Goal: Task Accomplishment & Management: Manage account settings

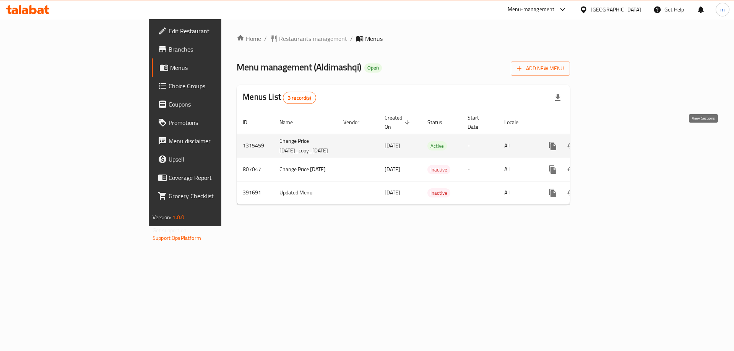
click at [613, 141] on icon "enhanced table" at bounding box center [607, 145] width 9 height 9
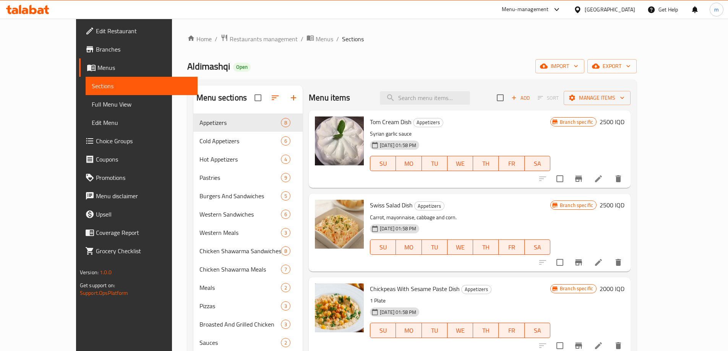
click at [92, 105] on span "Full Menu View" at bounding box center [142, 104] width 100 height 9
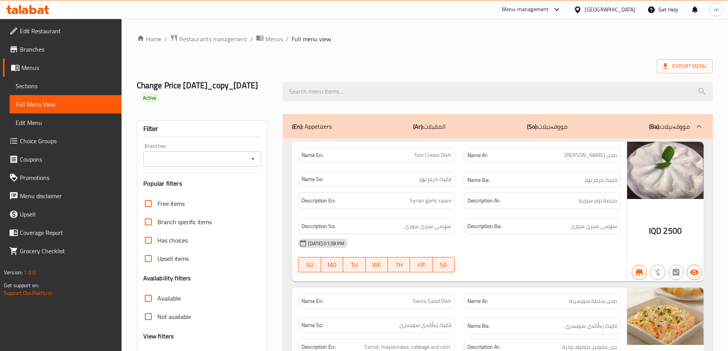
click at [253, 156] on icon "Open" at bounding box center [253, 158] width 9 height 9
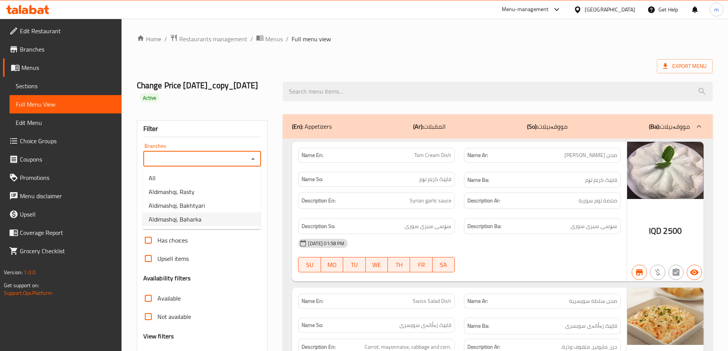
click at [196, 222] on span "Aldimashqi, Baharka" at bounding box center [175, 219] width 53 height 9
type input "Aldimashqi, Baharka"
click at [271, 40] on span "Menus" at bounding box center [274, 38] width 18 height 9
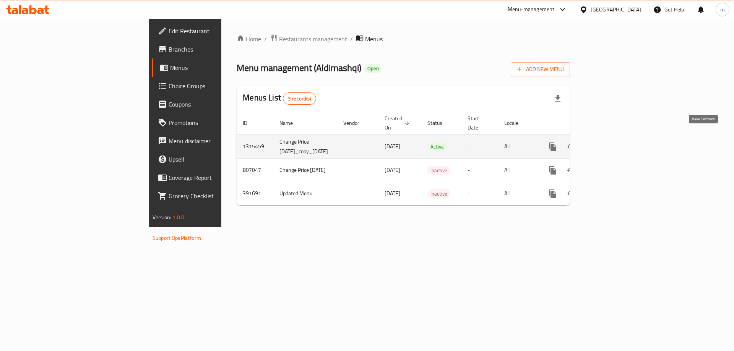
click at [613, 142] on icon "enhanced table" at bounding box center [607, 146] width 9 height 9
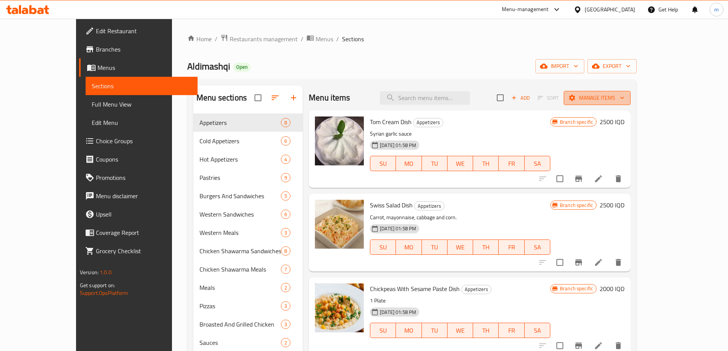
click at [625, 99] on span "Manage items" at bounding box center [597, 98] width 55 height 10
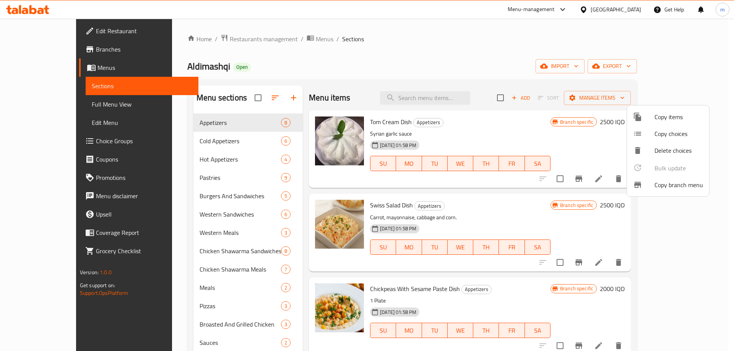
click at [674, 119] on span "Copy items" at bounding box center [679, 116] width 49 height 9
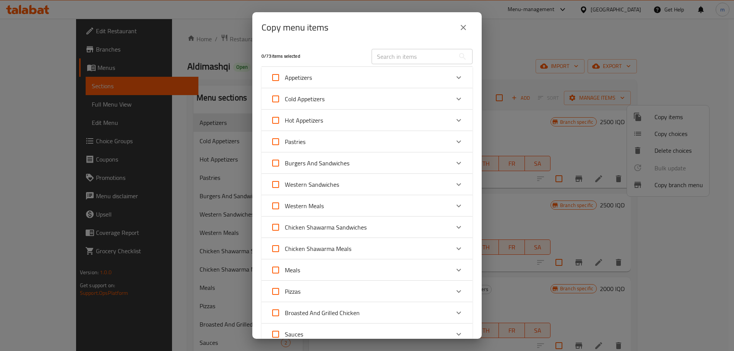
click at [466, 23] on icon "close" at bounding box center [463, 27] width 9 height 9
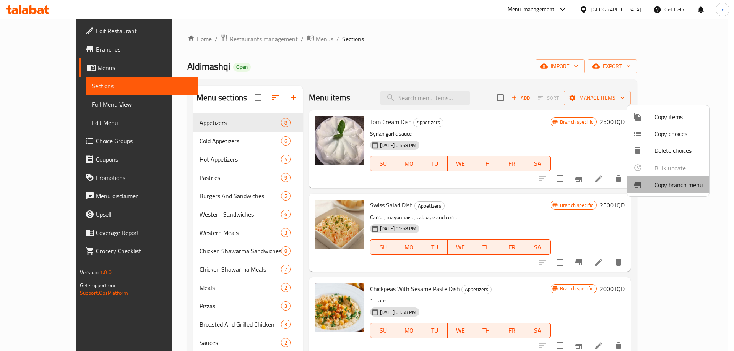
click at [678, 185] on span "Copy branch menu" at bounding box center [679, 184] width 49 height 9
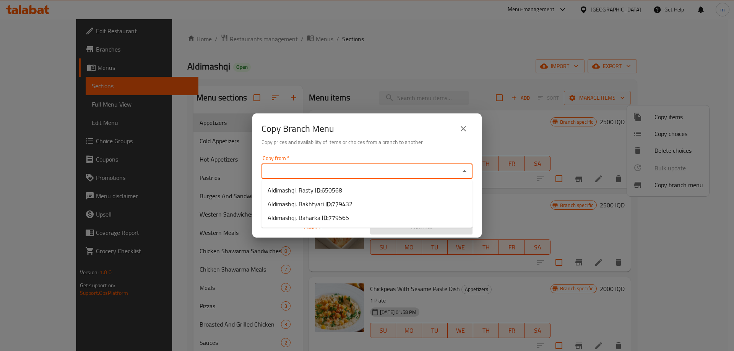
click at [325, 176] on input "Copy from   *" at bounding box center [361, 171] width 194 height 11
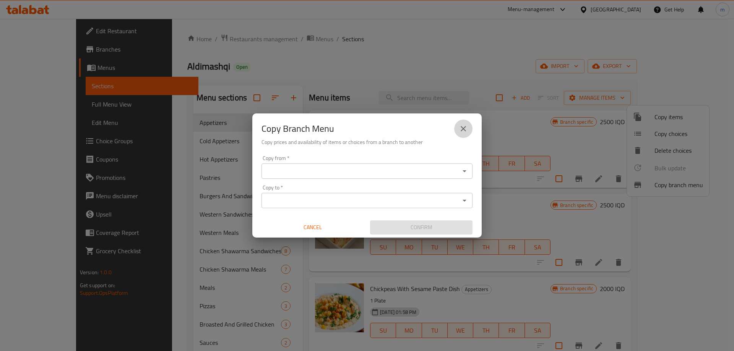
click at [465, 130] on icon "close" at bounding box center [463, 128] width 5 height 5
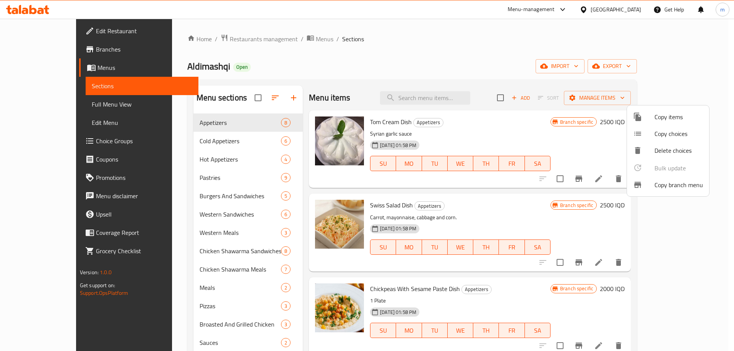
click at [51, 62] on div at bounding box center [367, 175] width 734 height 351
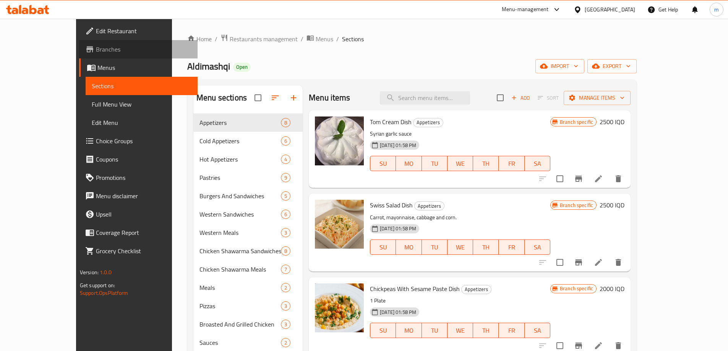
click at [79, 54] on link "Branches" at bounding box center [138, 49] width 119 height 18
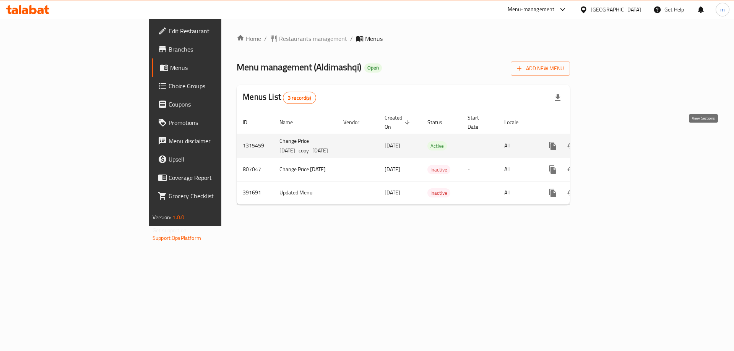
click at [613, 141] on icon "enhanced table" at bounding box center [607, 145] width 9 height 9
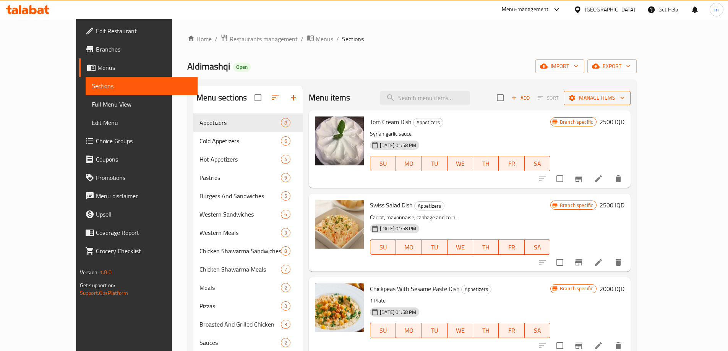
click at [631, 91] on button "Manage items" at bounding box center [597, 98] width 67 height 14
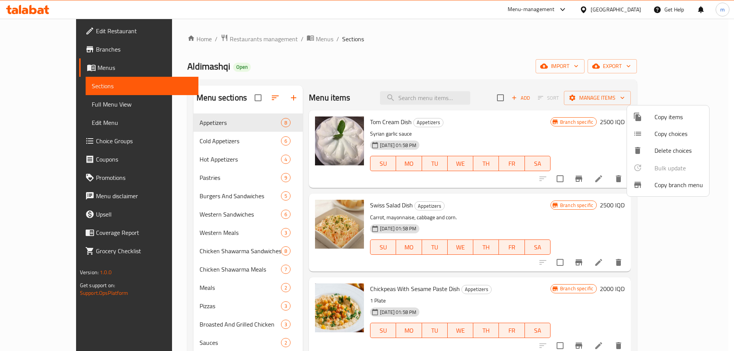
click at [668, 183] on span "Copy branch menu" at bounding box center [679, 184] width 49 height 9
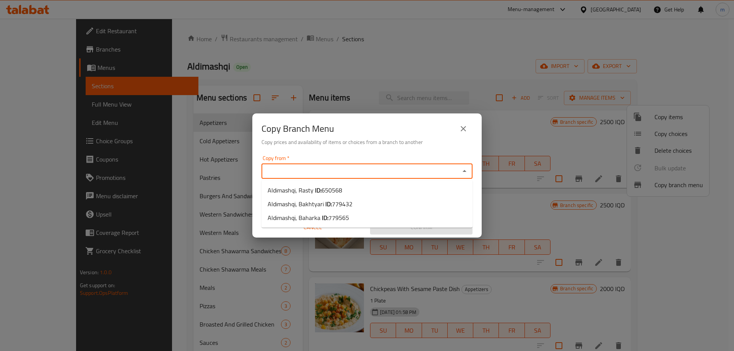
click at [303, 166] on input "Copy from   *" at bounding box center [361, 171] width 194 height 11
click at [305, 188] on span "Aldimashqi, Rasty ID: 650568" at bounding box center [305, 190] width 75 height 9
type input "Aldimashqi, Rasty"
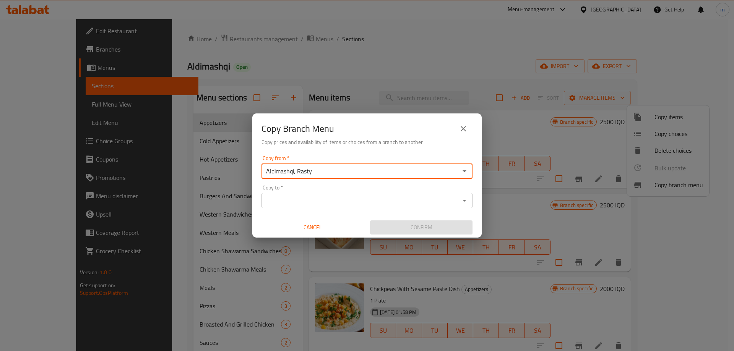
click at [306, 189] on div "Copy to   * Copy to *" at bounding box center [367, 196] width 211 height 23
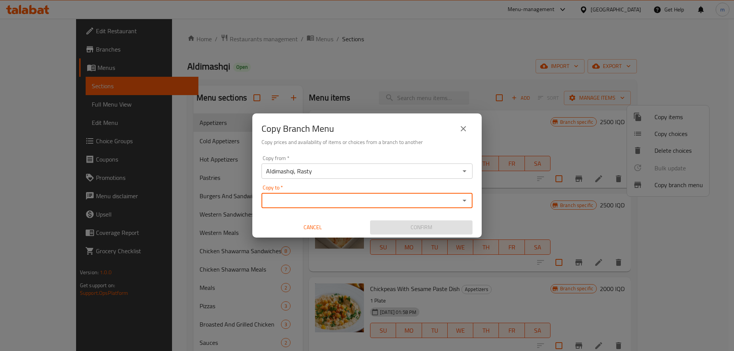
click at [307, 191] on div "Copy to   * Copy to *" at bounding box center [367, 196] width 211 height 23
click at [308, 201] on input "Copy to   *" at bounding box center [361, 200] width 194 height 11
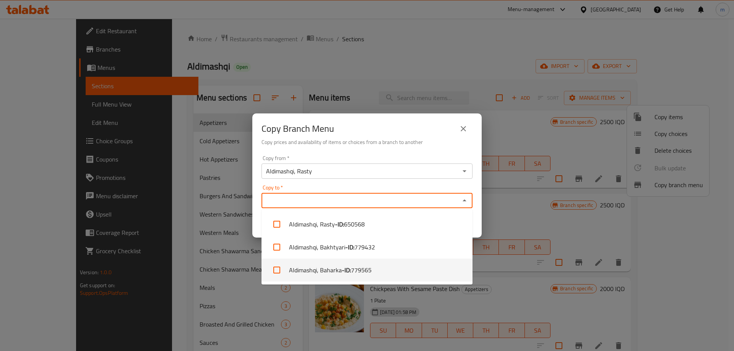
click at [322, 272] on li "Aldimashqi, Baharka - ID: 779565" at bounding box center [367, 270] width 211 height 23
checkbox input "true"
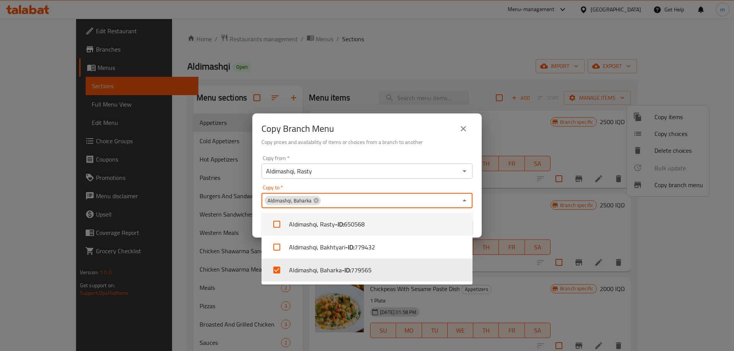
click at [335, 188] on div "Copy to   * Aldimashqi, Baharka Copy to *" at bounding box center [367, 196] width 211 height 23
click at [354, 184] on div "Copy from   * Aldimashqi, Rasty Copy from * Copy to   * Aldimashqi, Baharka Cop…" at bounding box center [366, 195] width 229 height 85
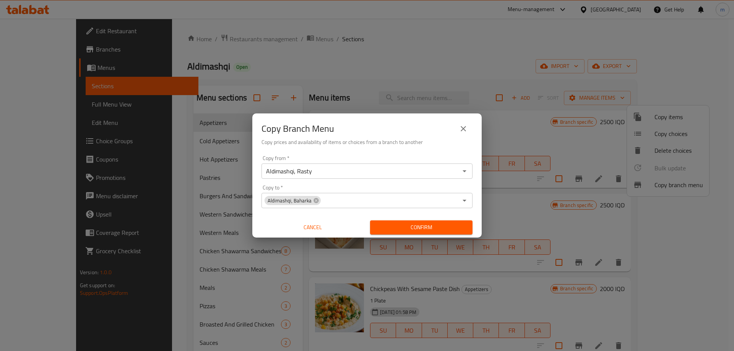
click at [421, 227] on span "Confirm" at bounding box center [421, 228] width 90 height 10
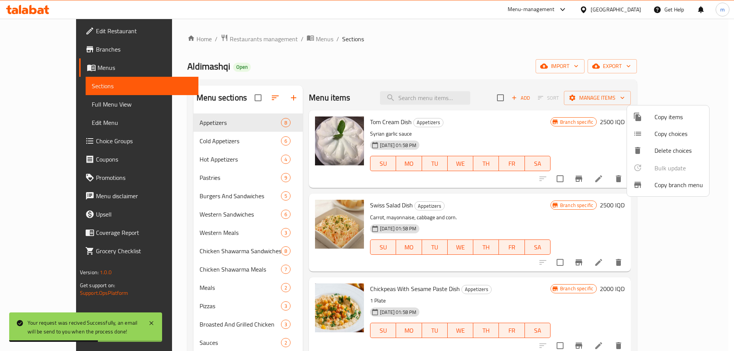
click at [44, 107] on div at bounding box center [367, 175] width 734 height 351
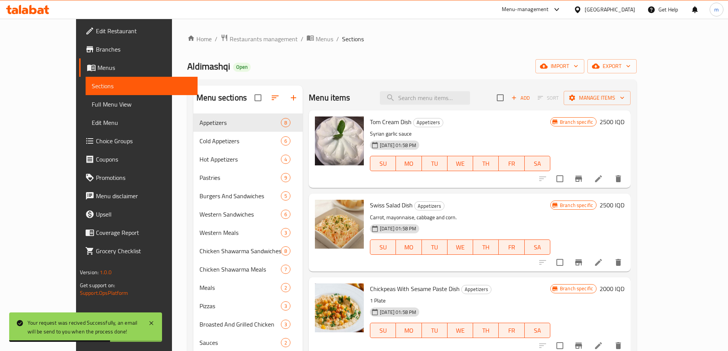
click at [92, 105] on span "Full Menu View" at bounding box center [142, 104] width 100 height 9
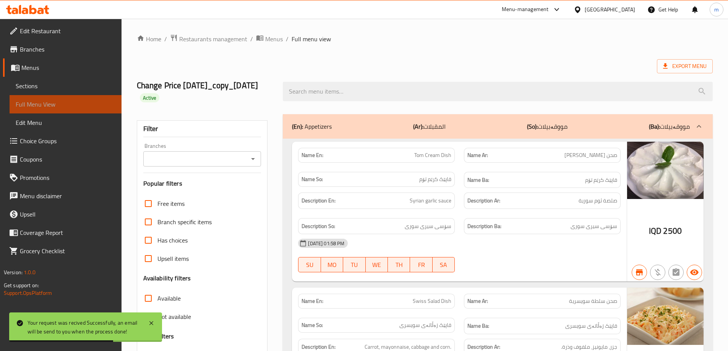
click at [59, 104] on span "Full Menu View" at bounding box center [66, 104] width 100 height 9
click at [250, 159] on icon "Open" at bounding box center [253, 158] width 9 height 9
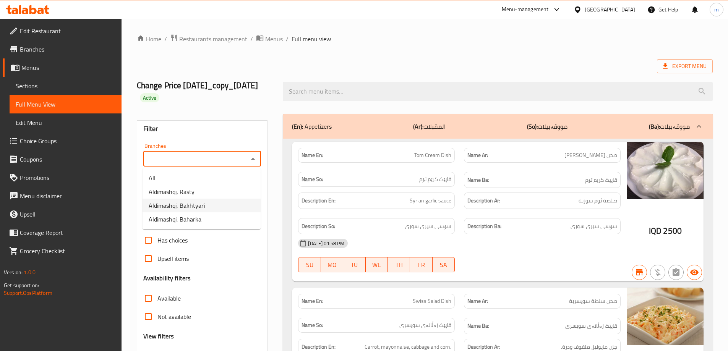
click at [53, 47] on span "Branches" at bounding box center [68, 49] width 96 height 9
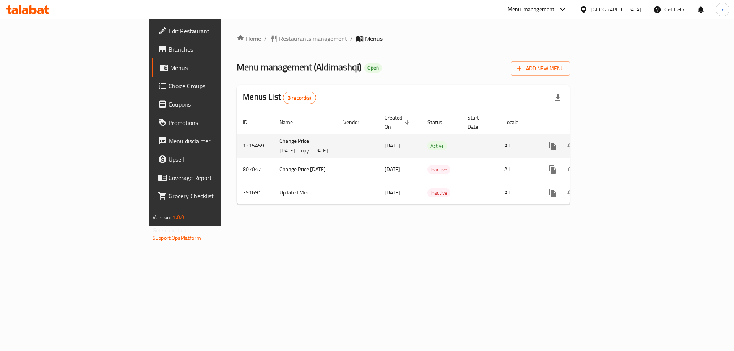
click at [611, 143] on icon "enhanced table" at bounding box center [607, 146] width 7 height 7
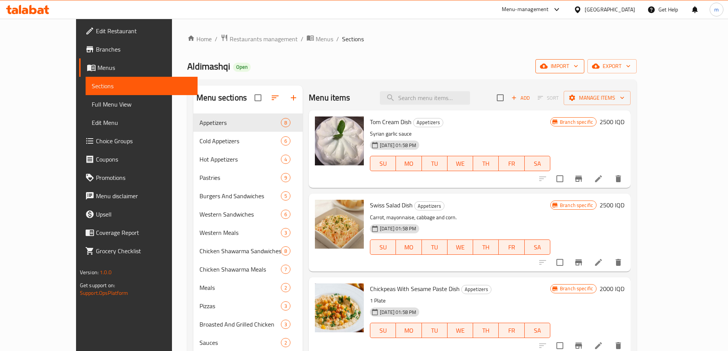
click at [580, 67] on icon "button" at bounding box center [576, 66] width 8 height 8
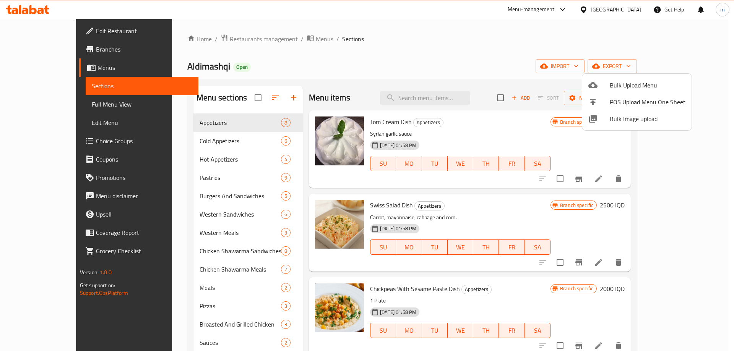
click at [76, 101] on div at bounding box center [367, 175] width 734 height 351
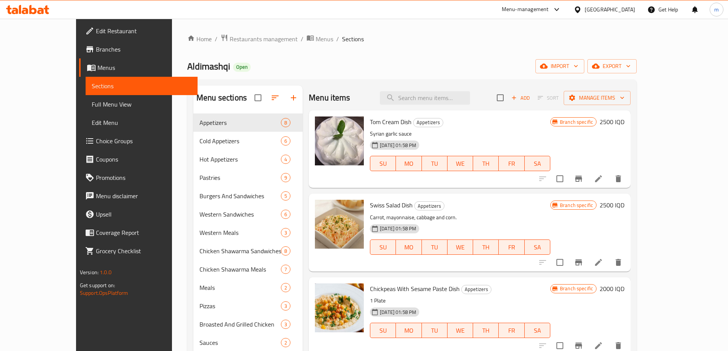
click at [92, 101] on span "Full Menu View" at bounding box center [142, 104] width 100 height 9
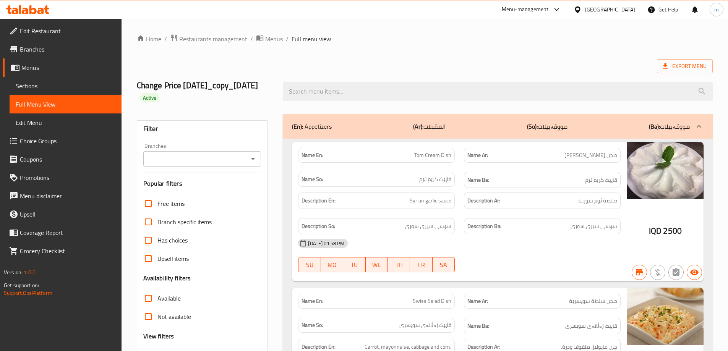
click at [250, 161] on icon "Open" at bounding box center [253, 158] width 9 height 9
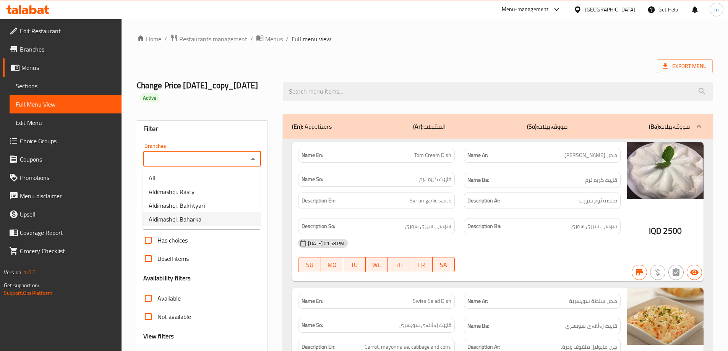
click at [185, 218] on span "Aldimashqi, Baharka" at bounding box center [175, 219] width 53 height 9
type input "Aldimashqi, Baharka"
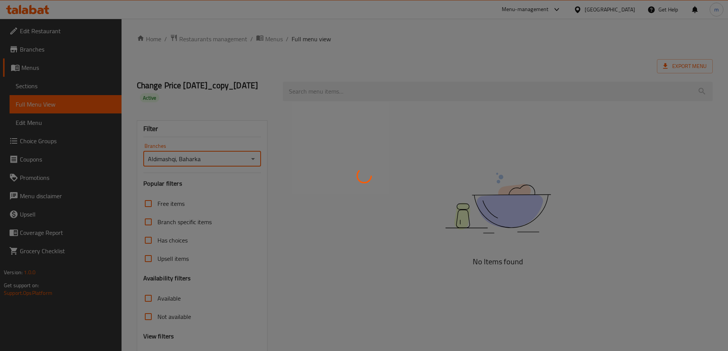
scroll to position [67, 0]
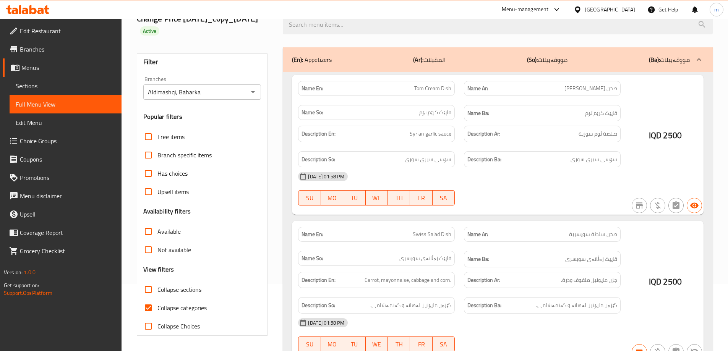
click at [147, 307] on div at bounding box center [364, 175] width 728 height 351
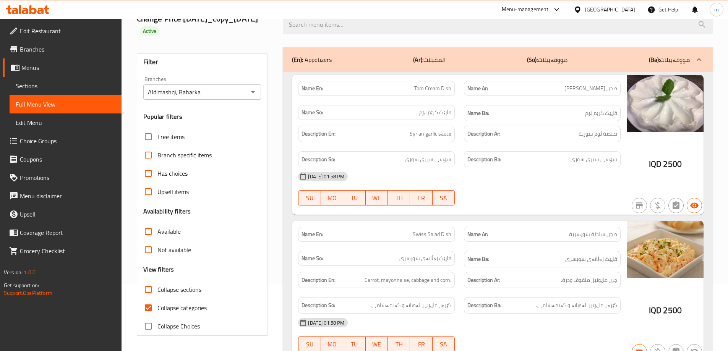
click at [147, 307] on input "Collapse categories" at bounding box center [148, 308] width 18 height 18
checkbox input "false"
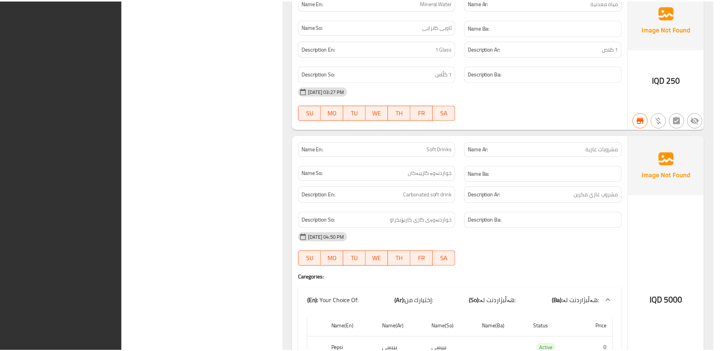
scroll to position [11880, 0]
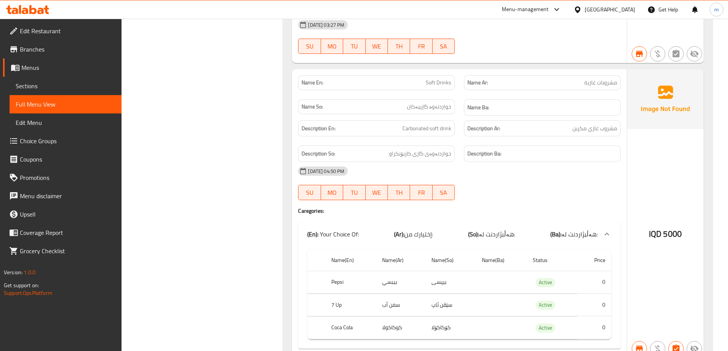
click at [48, 55] on link "Branches" at bounding box center [62, 49] width 119 height 18
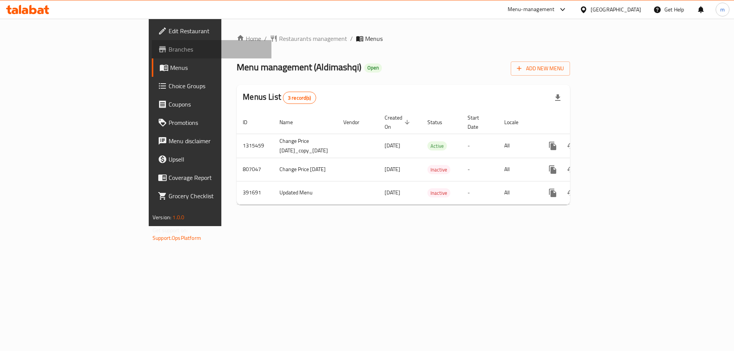
click at [169, 45] on span "Branches" at bounding box center [217, 49] width 97 height 9
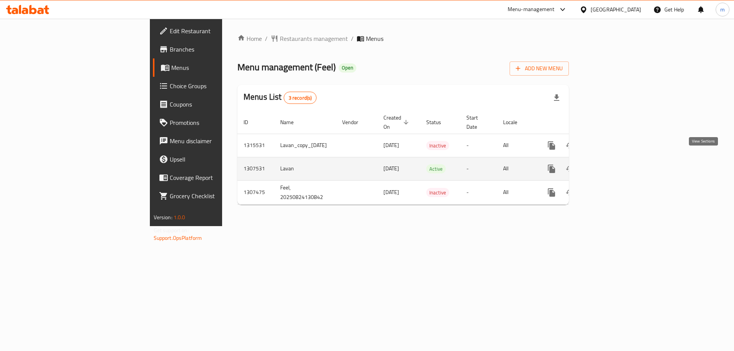
click at [611, 164] on icon "enhanced table" at bounding box center [606, 168] width 9 height 9
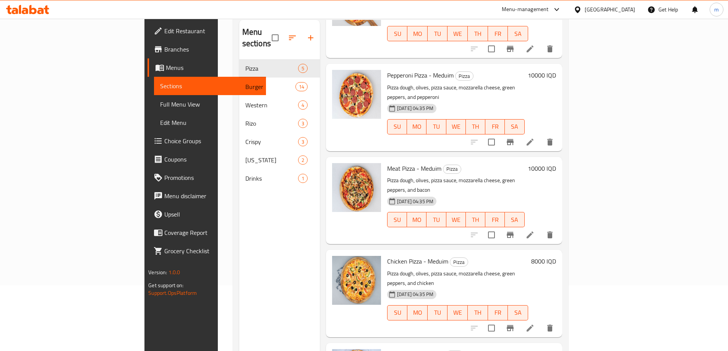
scroll to position [56, 0]
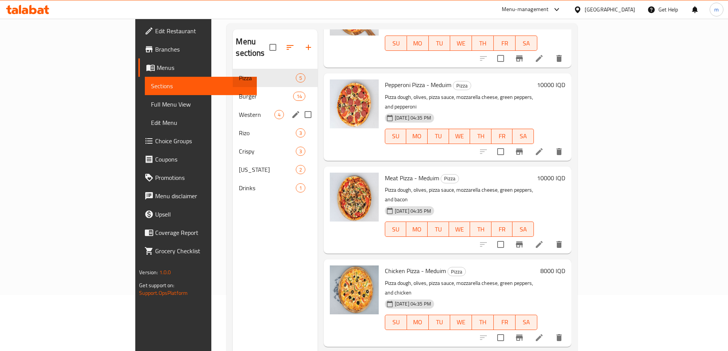
click at [239, 92] on span "Burger" at bounding box center [266, 96] width 54 height 9
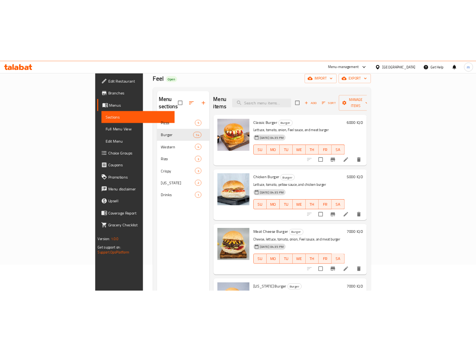
scroll to position [31, 0]
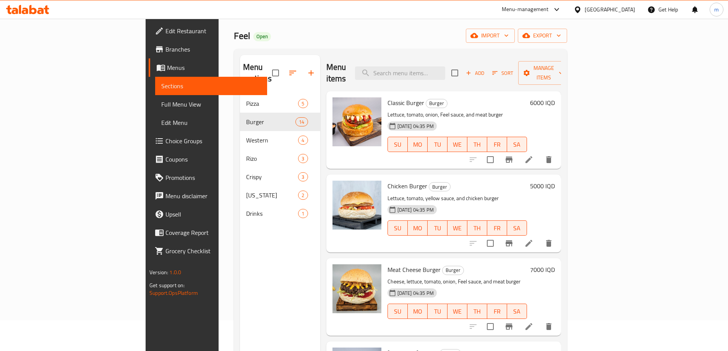
click at [555, 97] on h6 "6000 IQD" at bounding box center [542, 102] width 25 height 11
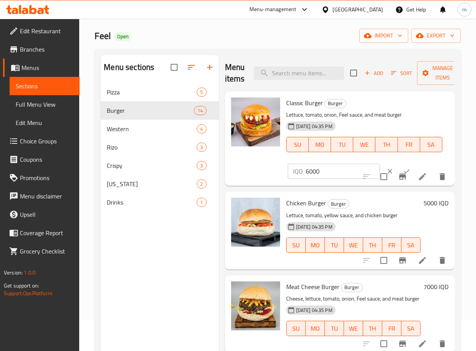
click at [322, 172] on input "6000" at bounding box center [342, 171] width 74 height 15
click at [320, 170] on input "6000" at bounding box center [342, 171] width 74 height 15
click at [309, 169] on input "6000" at bounding box center [342, 171] width 74 height 15
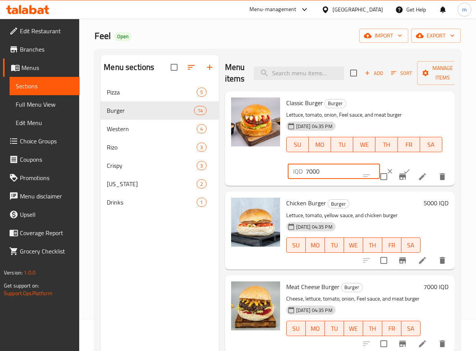
type input "7000"
click at [403, 169] on icon "ok" at bounding box center [407, 171] width 8 height 8
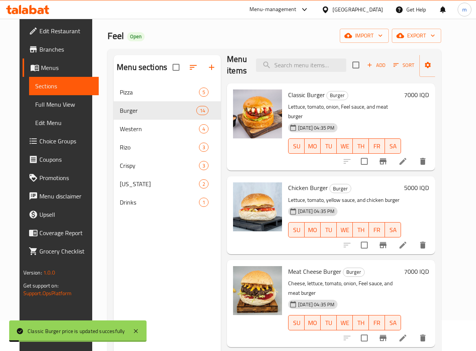
scroll to position [0, 0]
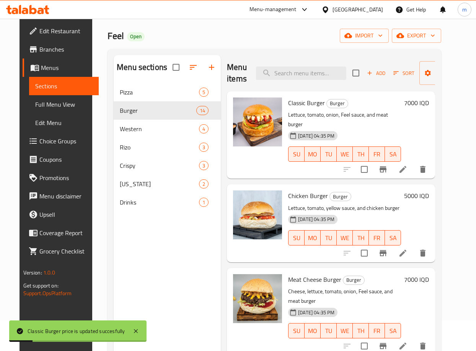
click at [386, 166] on icon "Branch-specific-item" at bounding box center [382, 169] width 7 height 6
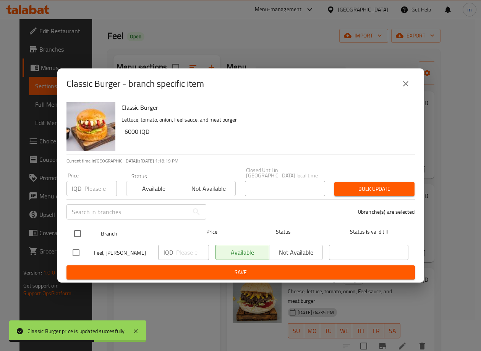
click at [74, 231] on input "checkbox" at bounding box center [78, 234] width 16 height 16
checkbox input "true"
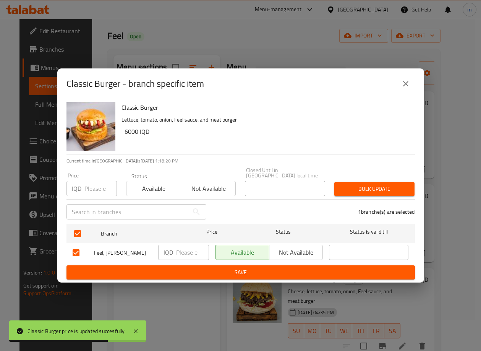
click at [180, 254] on input "number" at bounding box center [192, 252] width 33 height 15
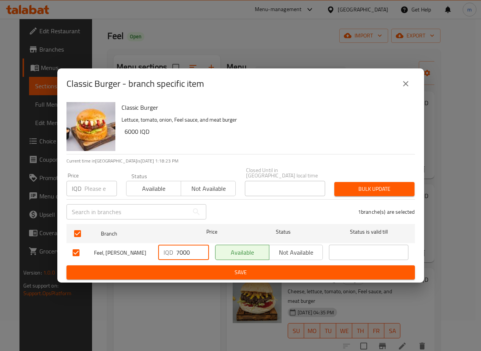
type input "7000"
click at [252, 268] on span "Save" at bounding box center [241, 273] width 336 height 10
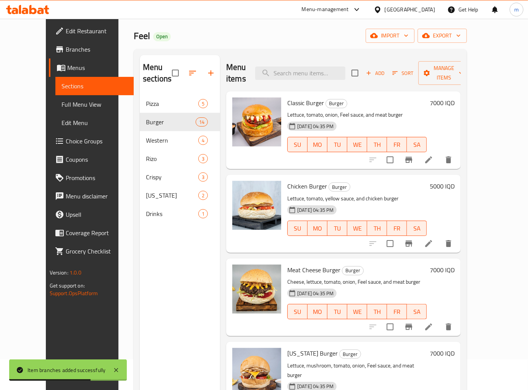
click at [455, 181] on h6 "5000 IQD" at bounding box center [442, 186] width 25 height 11
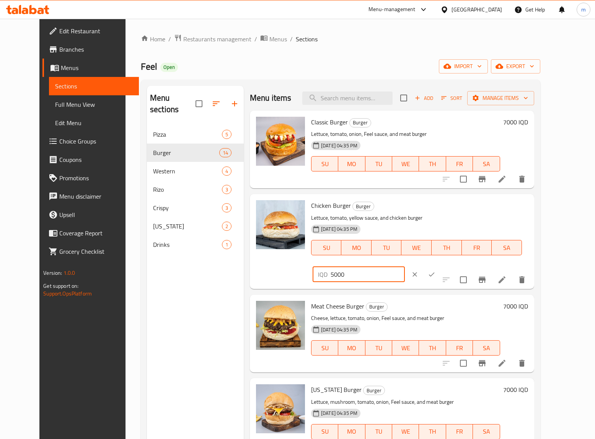
click at [405, 266] on input "5000" at bounding box center [367, 273] width 74 height 15
type input "6000"
click at [435, 270] on icon "ok" at bounding box center [431, 274] width 8 height 8
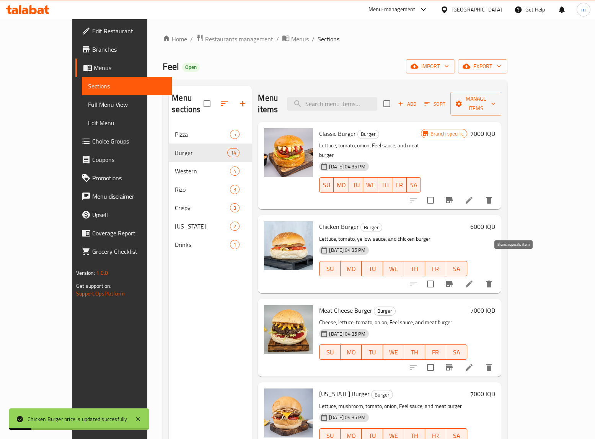
click at [453, 279] on icon "Branch-specific-item" at bounding box center [448, 283] width 9 height 9
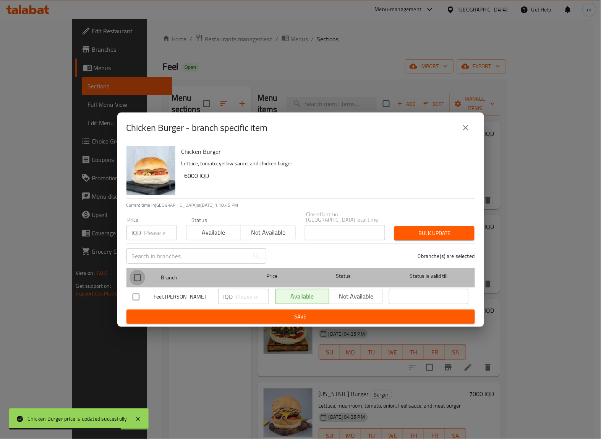
click at [134, 272] on input "checkbox" at bounding box center [138, 278] width 16 height 16
checkbox input "true"
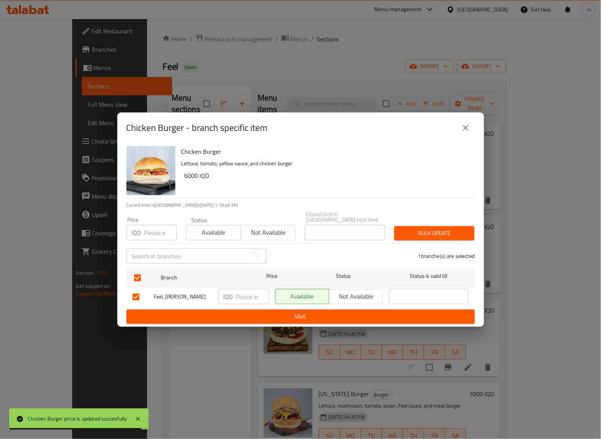
click at [234, 293] on div "IQD ​" at bounding box center [243, 296] width 51 height 15
paste input "6000"
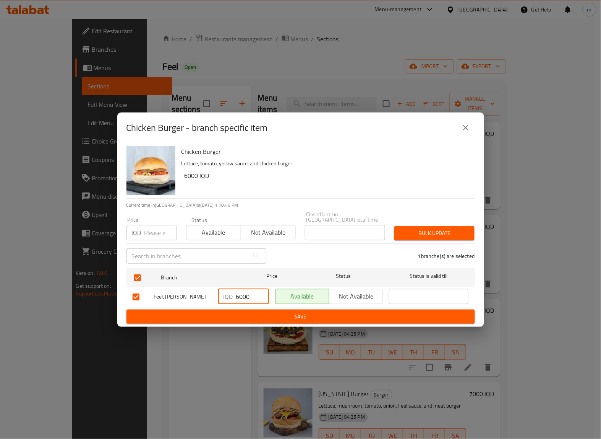
type input "6000"
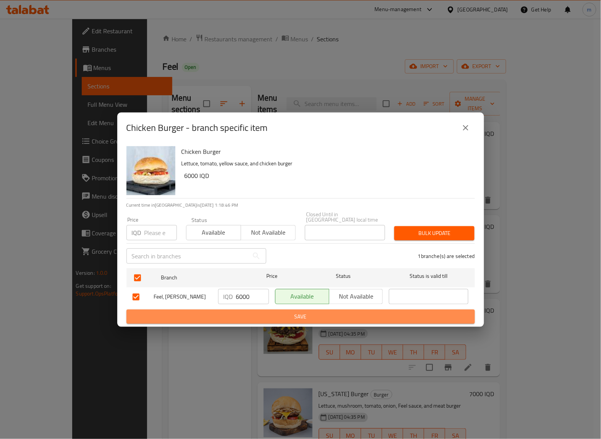
click at [291, 309] on button "Save" at bounding box center [301, 316] width 349 height 14
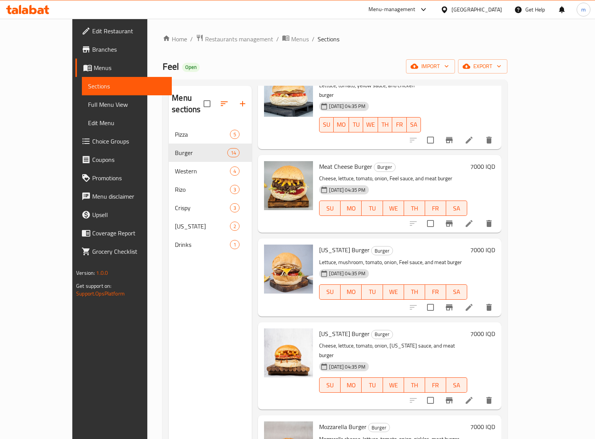
scroll to position [159, 0]
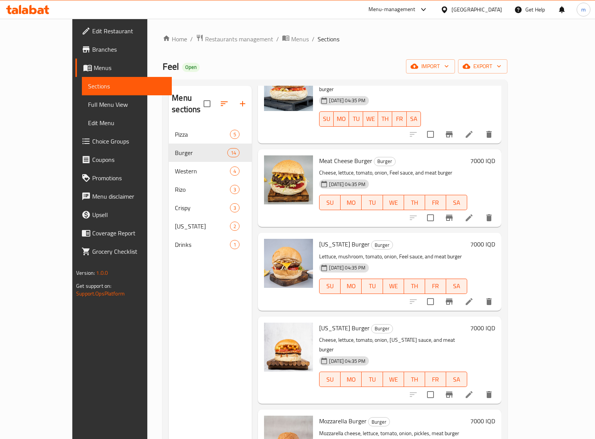
click at [495, 239] on h6 "7000 IQD" at bounding box center [482, 244] width 25 height 11
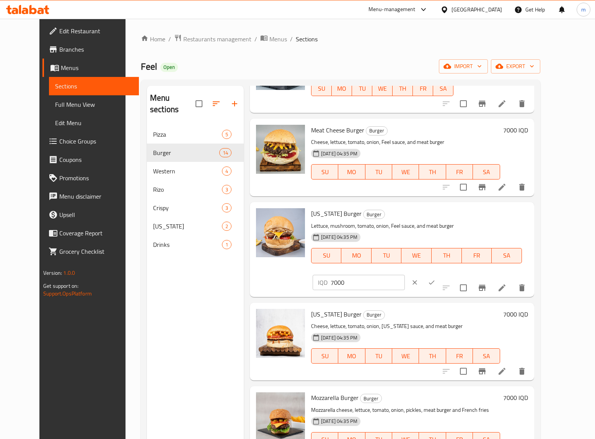
click at [405, 275] on input "7000" at bounding box center [367, 282] width 74 height 15
type input "8000"
click at [440, 274] on button "ok" at bounding box center [431, 282] width 17 height 17
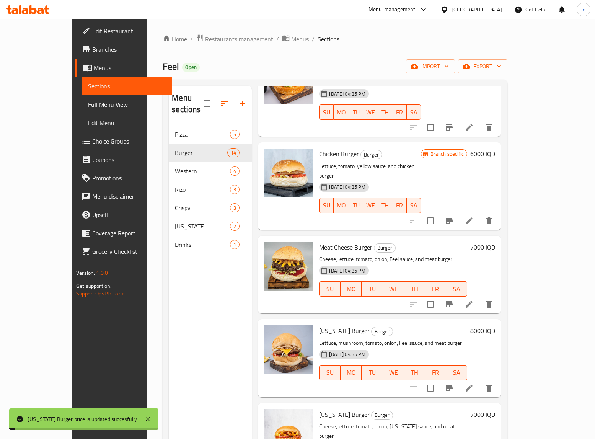
scroll to position [63, 0]
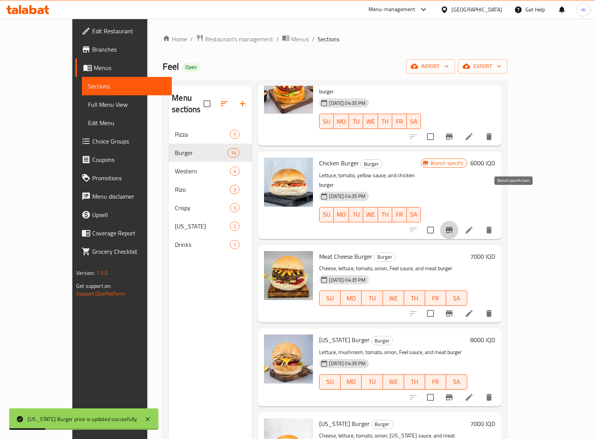
click at [458, 221] on button "Branch-specific-item" at bounding box center [449, 230] width 18 height 18
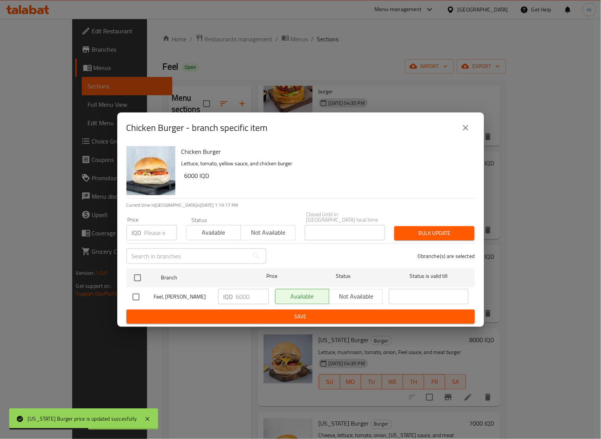
click at [471, 130] on button "close" at bounding box center [466, 128] width 18 height 18
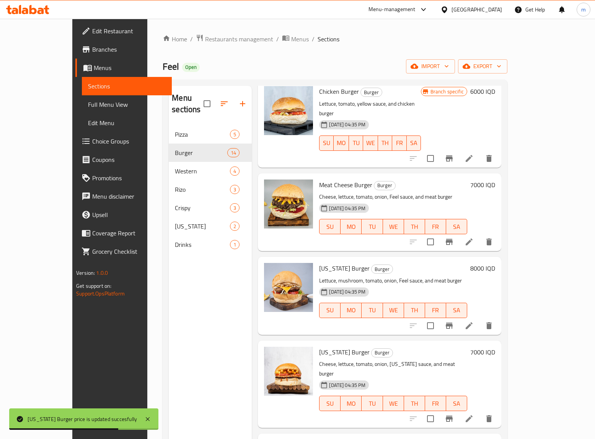
scroll to position [159, 0]
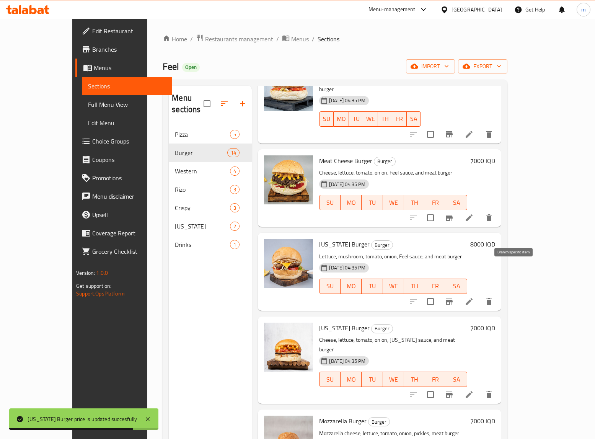
click at [452, 298] on icon "Branch-specific-item" at bounding box center [448, 301] width 7 height 6
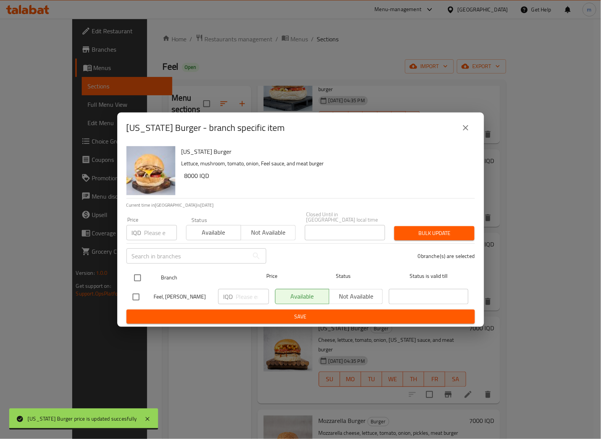
click at [136, 273] on input "checkbox" at bounding box center [138, 278] width 16 height 16
checkbox input "true"
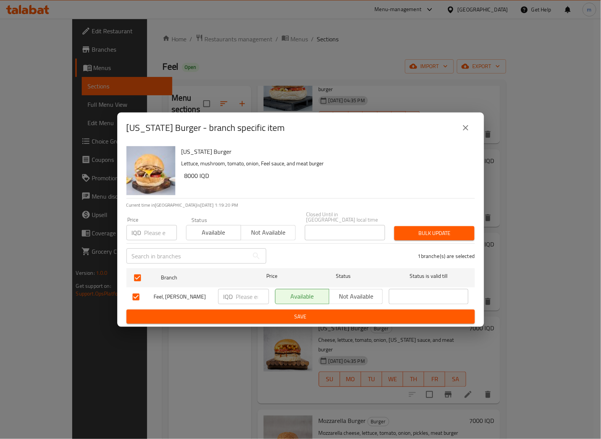
click at [247, 297] on input "number" at bounding box center [252, 296] width 33 height 15
paste input "8000"
type input "8000"
click at [255, 312] on span "Save" at bounding box center [301, 317] width 336 height 10
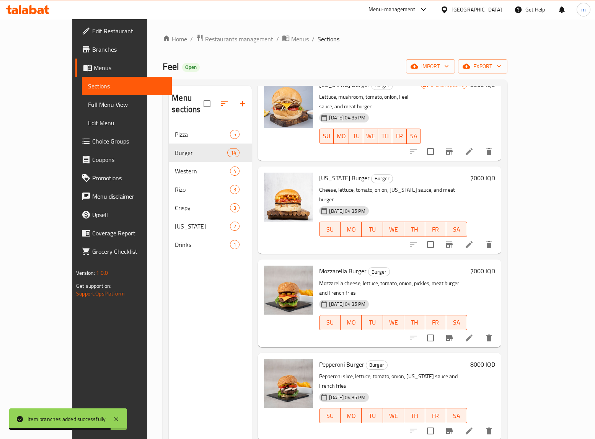
scroll to position [350, 0]
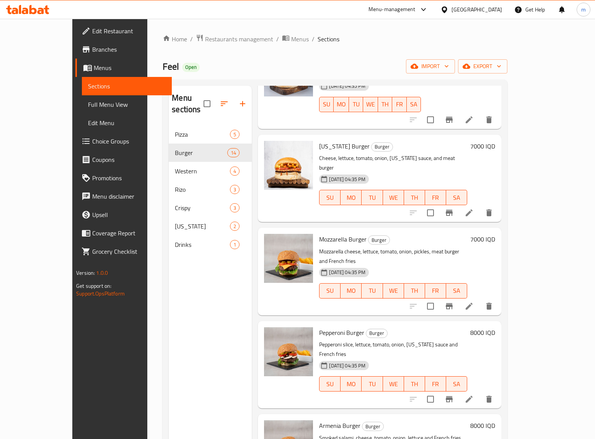
click at [495, 234] on h6 "7000 IQD" at bounding box center [482, 239] width 25 height 11
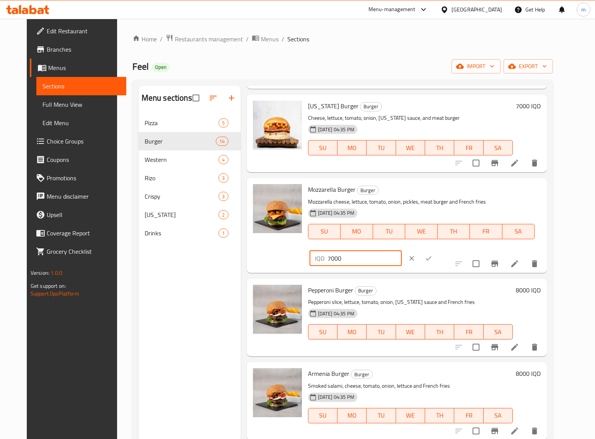
click at [401, 250] on input "7000" at bounding box center [364, 257] width 74 height 15
type input "8000"
click at [432, 254] on icon "ok" at bounding box center [428, 258] width 8 height 8
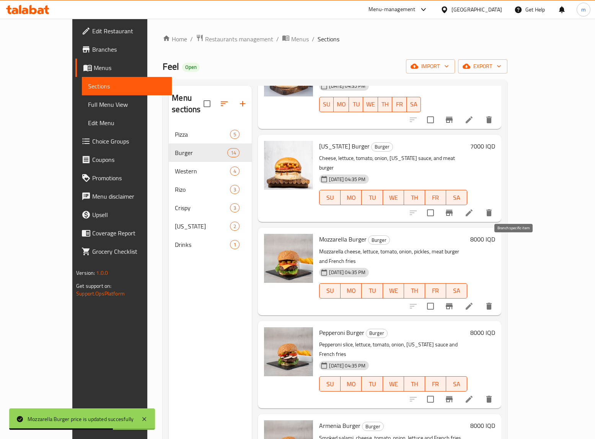
click at [453, 301] on icon "Branch-specific-item" at bounding box center [448, 305] width 9 height 9
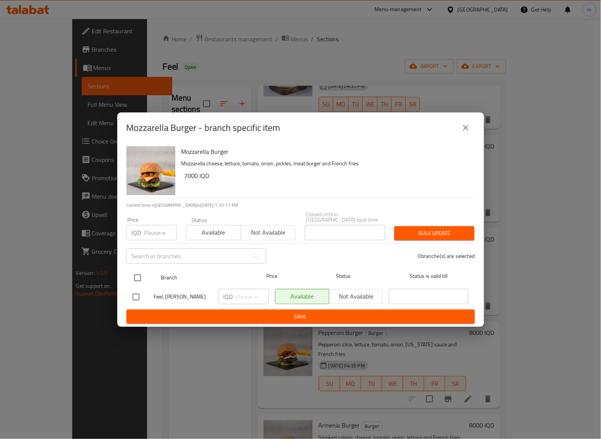
click at [142, 270] on input "checkbox" at bounding box center [138, 278] width 16 height 16
checkbox input "true"
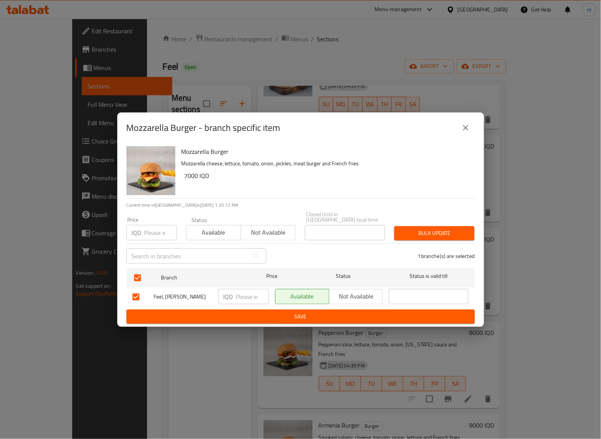
click at [255, 291] on input "number" at bounding box center [252, 296] width 33 height 15
type input "8000"
click at [328, 315] on span "Save" at bounding box center [301, 317] width 336 height 10
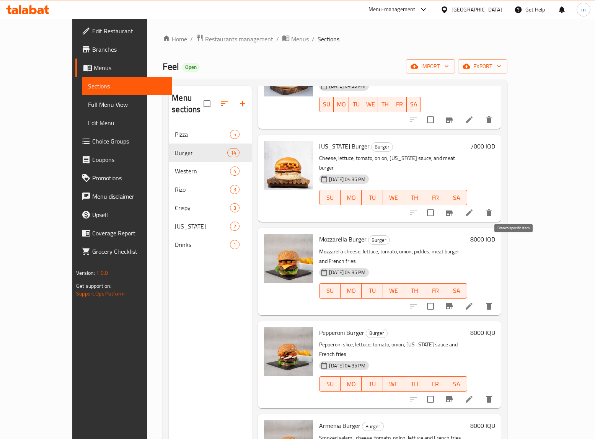
click at [453, 301] on icon "Branch-specific-item" at bounding box center [448, 305] width 9 height 9
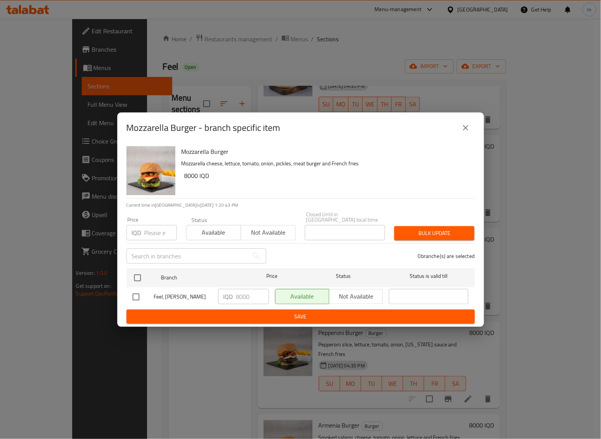
click at [464, 132] on icon "close" at bounding box center [465, 127] width 9 height 9
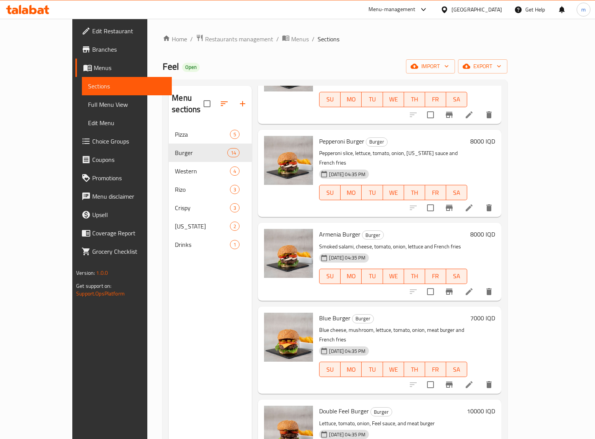
scroll to position [574, 0]
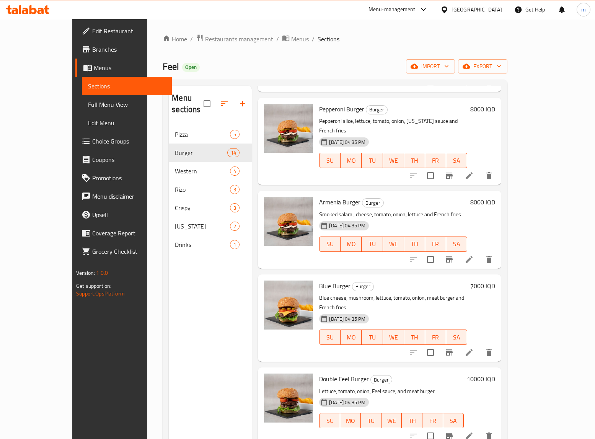
click at [495, 280] on h6 "7000 IQD" at bounding box center [482, 285] width 25 height 11
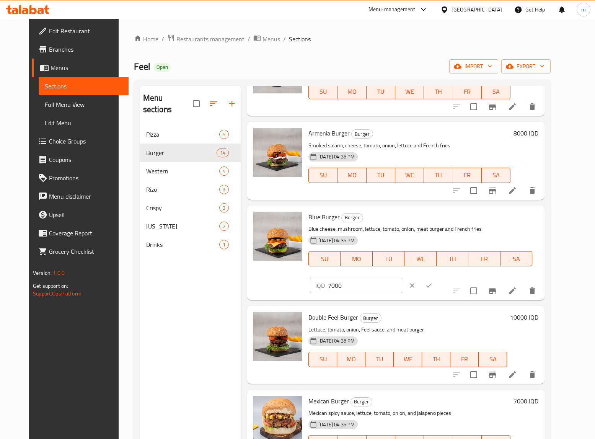
click at [402, 278] on input "7000" at bounding box center [365, 285] width 74 height 15
type input "8000"
click at [437, 277] on button "ok" at bounding box center [428, 285] width 17 height 17
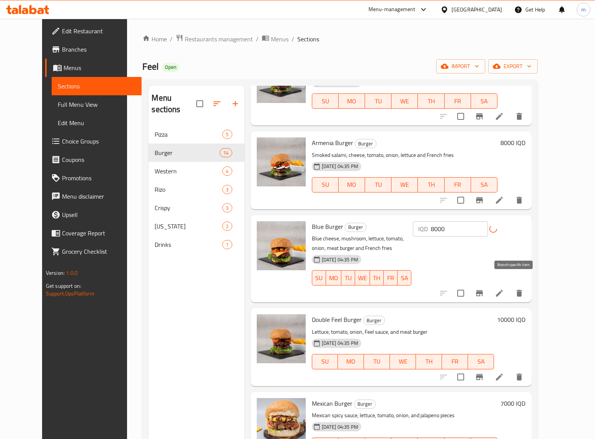
click at [484, 288] on icon "Branch-specific-item" at bounding box center [478, 292] width 9 height 9
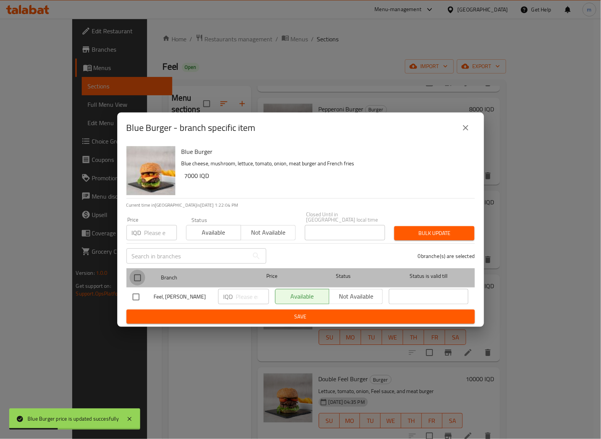
click at [131, 276] on input "checkbox" at bounding box center [138, 278] width 16 height 16
checkbox input "true"
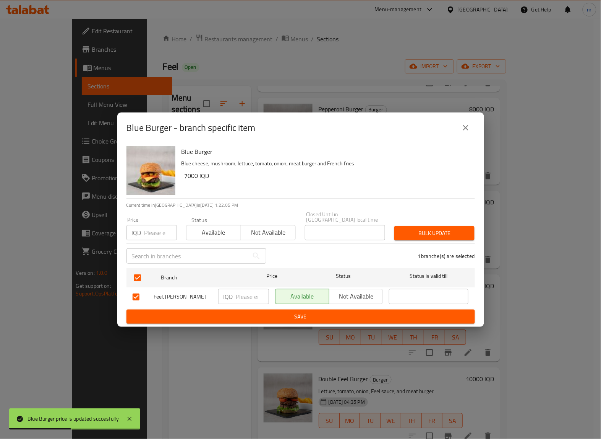
click at [232, 292] on p "IQD" at bounding box center [229, 296] width 10 height 9
click at [252, 291] on input "number" at bounding box center [252, 296] width 33 height 15
paste input "8000"
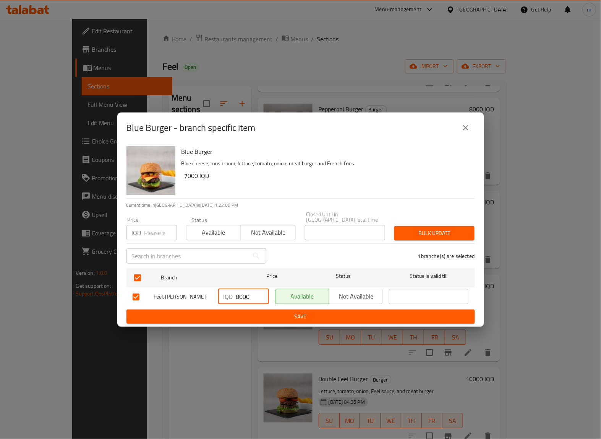
type input "8000"
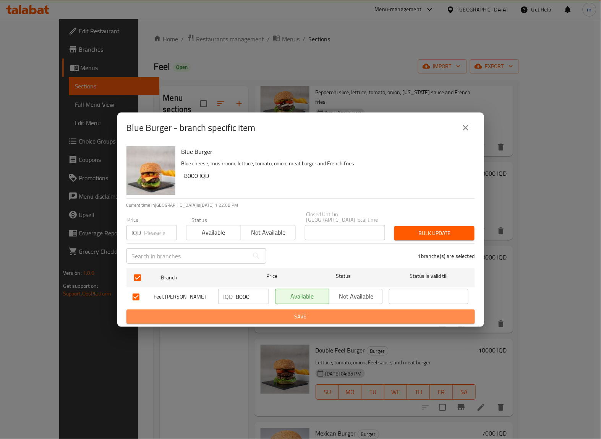
click at [297, 314] on span "Save" at bounding box center [301, 317] width 336 height 10
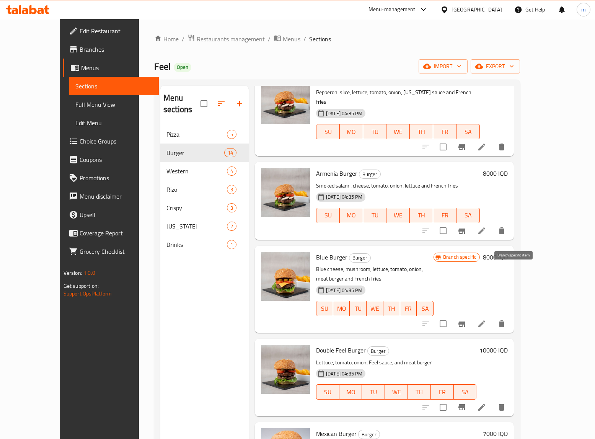
click at [466, 319] on icon "Branch-specific-item" at bounding box center [461, 323] width 9 height 9
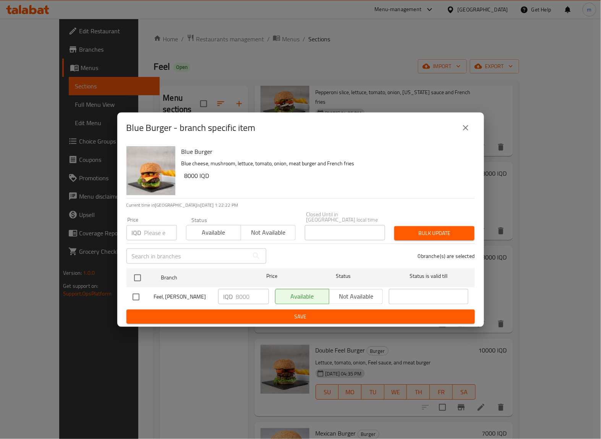
click at [463, 129] on icon "close" at bounding box center [465, 127] width 9 height 9
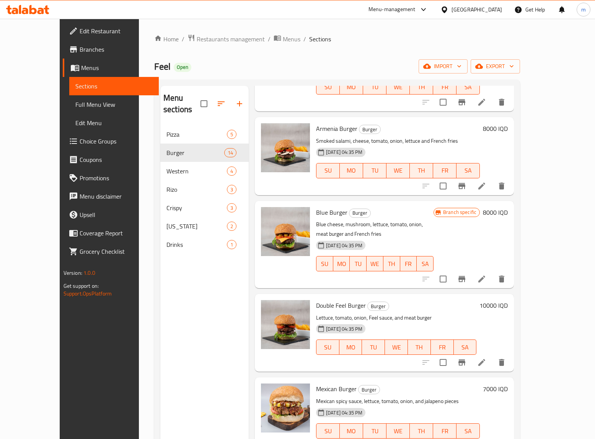
scroll to position [637, 0]
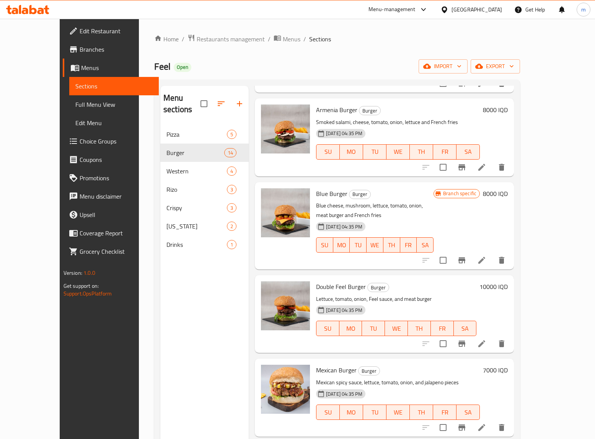
click at [507, 281] on h6 "10000 IQD" at bounding box center [493, 286] width 28 height 11
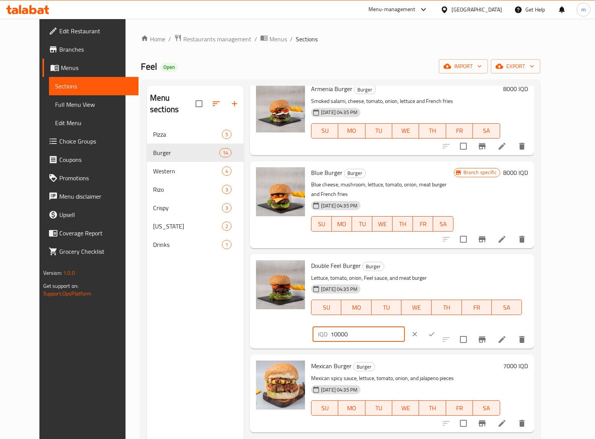
click at [405, 326] on input "10000" at bounding box center [367, 333] width 74 height 15
type input "12000"
click at [435, 330] on icon "ok" at bounding box center [431, 334] width 8 height 8
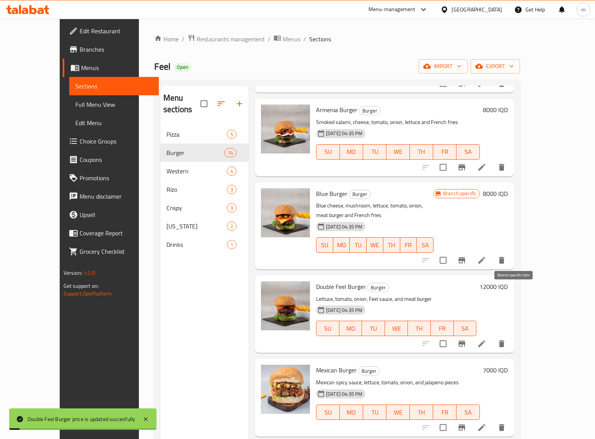
click at [466, 339] on icon "Branch-specific-item" at bounding box center [461, 343] width 9 height 9
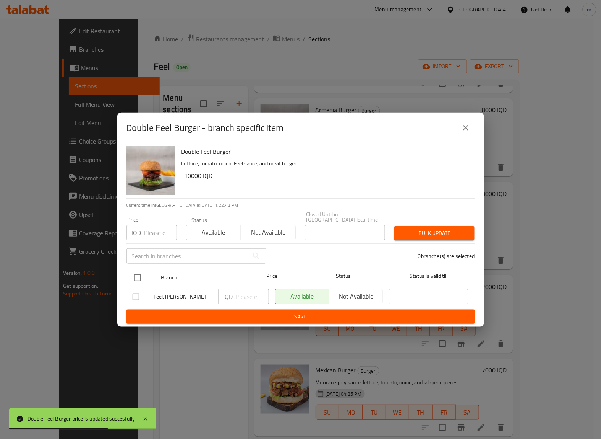
click at [138, 278] on input "checkbox" at bounding box center [138, 278] width 16 height 16
checkbox input "true"
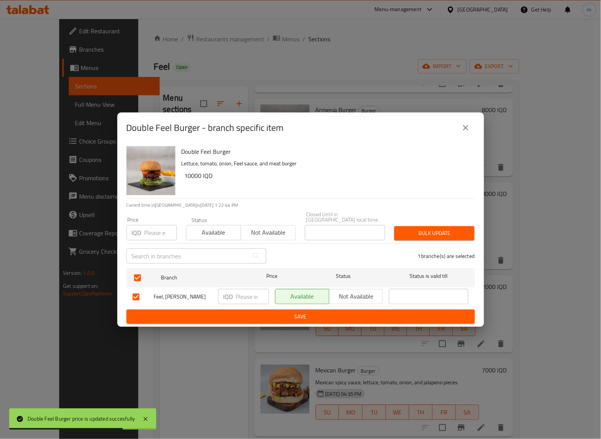
click at [266, 290] on input "number" at bounding box center [252, 296] width 33 height 15
paste input "12000"
type input "12000"
click at [302, 312] on span "Save" at bounding box center [301, 317] width 336 height 10
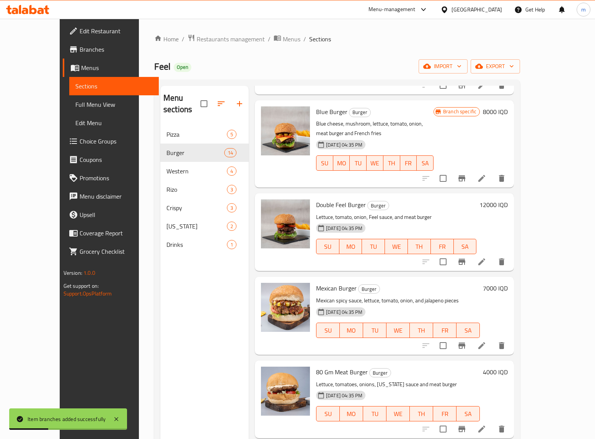
scroll to position [733, 0]
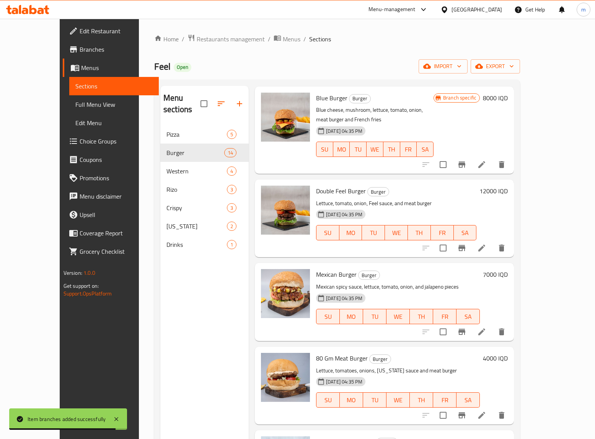
click at [507, 269] on h6 "7000 IQD" at bounding box center [495, 274] width 25 height 11
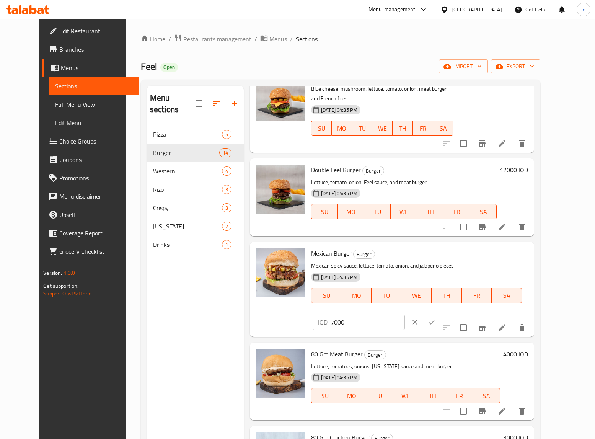
click at [405, 314] on input "7000" at bounding box center [367, 321] width 74 height 15
type input "8000"
click at [435, 318] on icon "ok" at bounding box center [431, 322] width 8 height 8
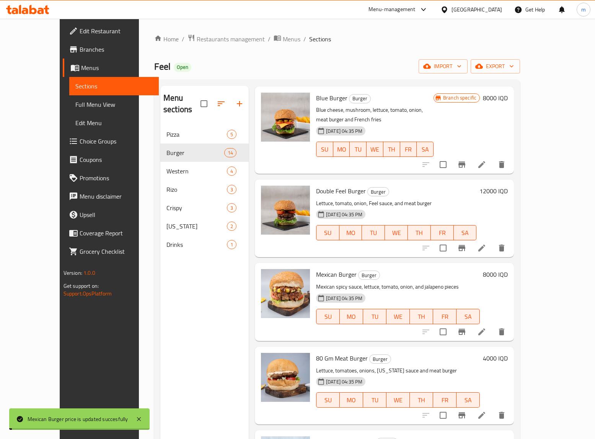
click at [465, 328] on icon "Branch-specific-item" at bounding box center [461, 331] width 7 height 6
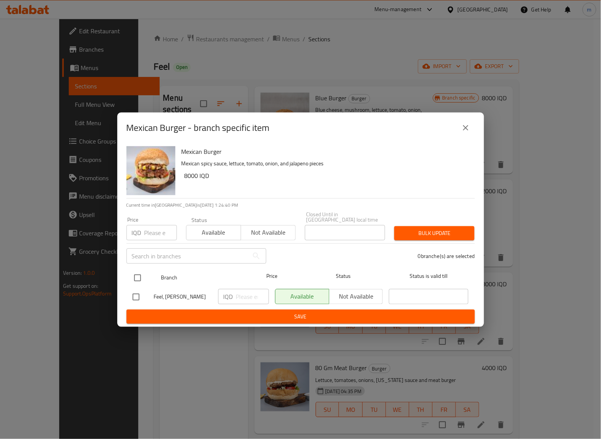
click at [144, 270] on input "checkbox" at bounding box center [138, 278] width 16 height 16
checkbox input "true"
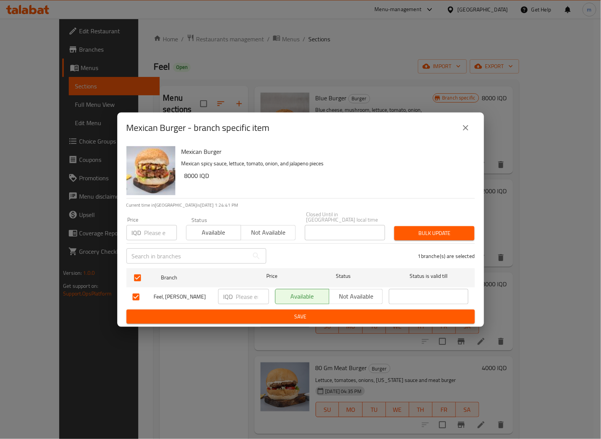
click at [245, 291] on input "number" at bounding box center [252, 296] width 33 height 15
paste input "8000"
type input "8000"
click at [314, 317] on span "Save" at bounding box center [301, 317] width 336 height 10
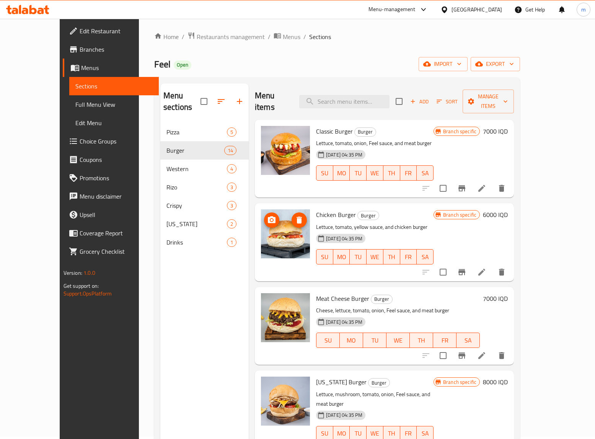
scroll to position [0, 0]
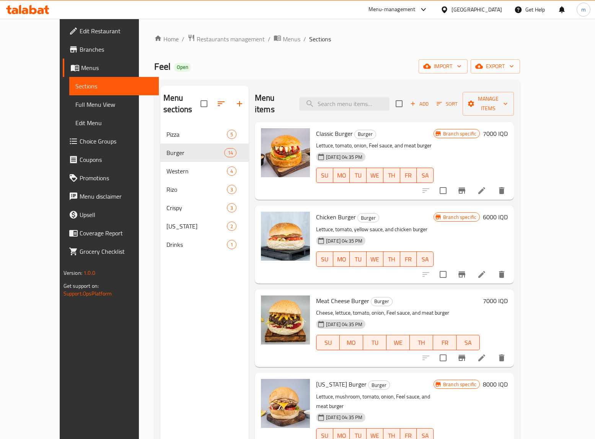
drag, startPoint x: 47, startPoint y: 107, endPoint x: 77, endPoint y: 152, distance: 54.2
click at [75, 107] on span "Full Menu View" at bounding box center [114, 104] width 78 height 9
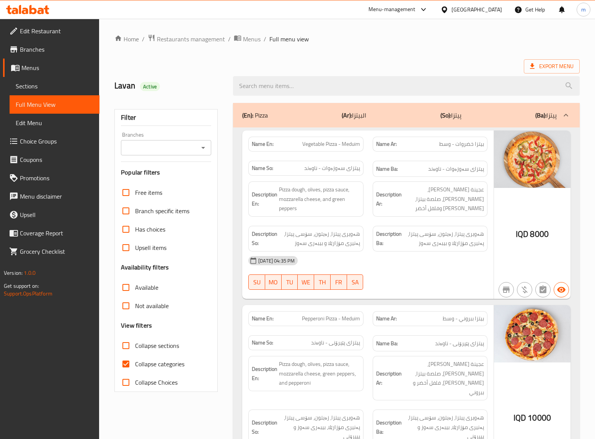
click at [205, 144] on icon "Open" at bounding box center [202, 147] width 9 height 9
click at [156, 180] on span "Feel, Al Ashar" at bounding box center [157, 180] width 60 height 9
type input "Feel, Al Ashar"
click at [121, 351] on input "Collapse categories" at bounding box center [126, 363] width 18 height 18
checkbox input "false"
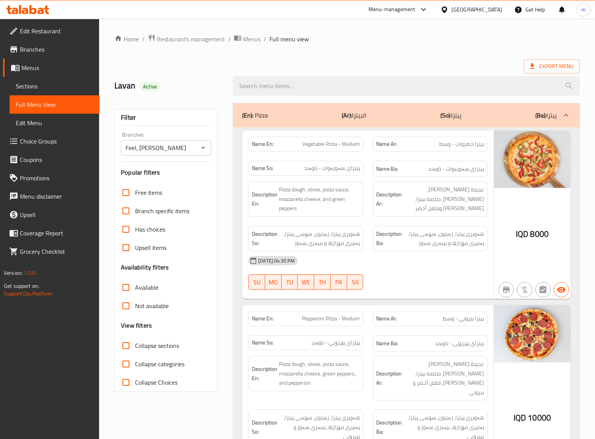
click at [132, 343] on input "Collapse sections" at bounding box center [126, 345] width 18 height 18
checkbox input "true"
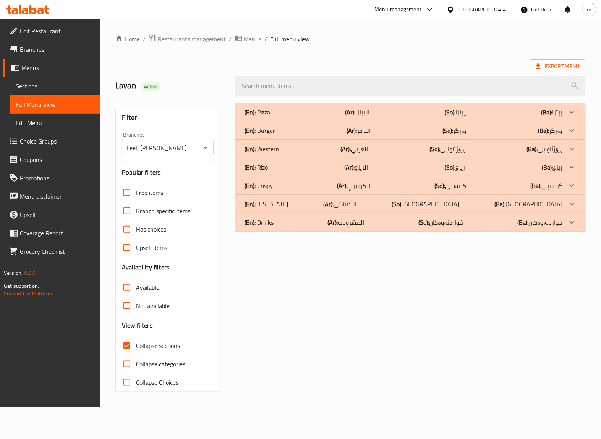
click at [289, 133] on div "(En): Burger (Ar): البرجر (So): بەرگر (Ba): بەرگر" at bounding box center [404, 130] width 318 height 9
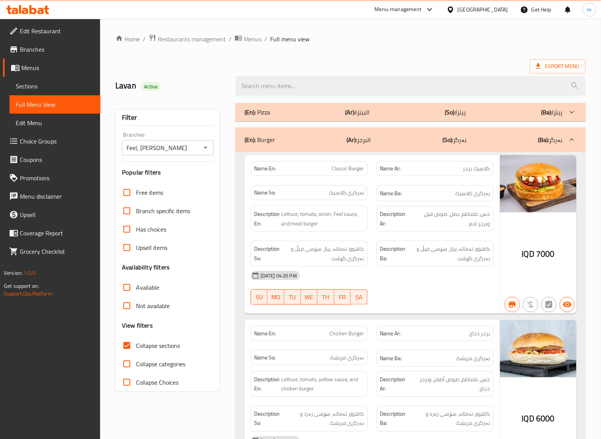
click at [289, 114] on div "(En): Pizza (Ar): البيتزا (So): پیتزا (Ba): پیتزا" at bounding box center [404, 111] width 318 height 9
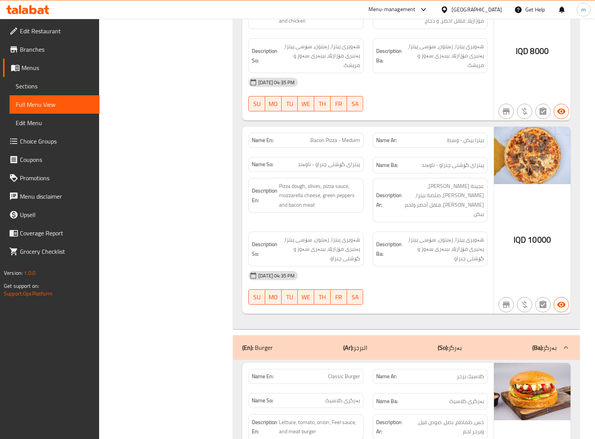
scroll to position [828, 0]
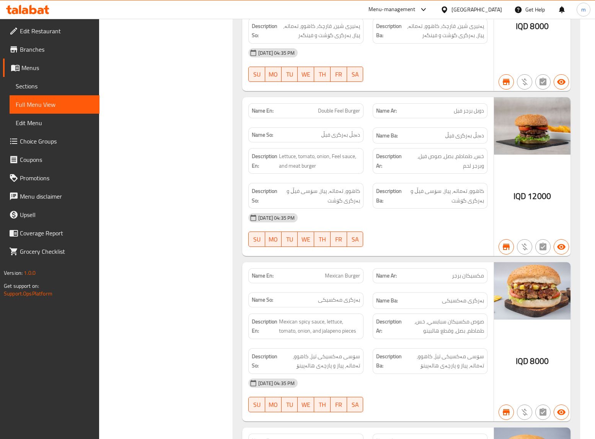
scroll to position [2549, 0]
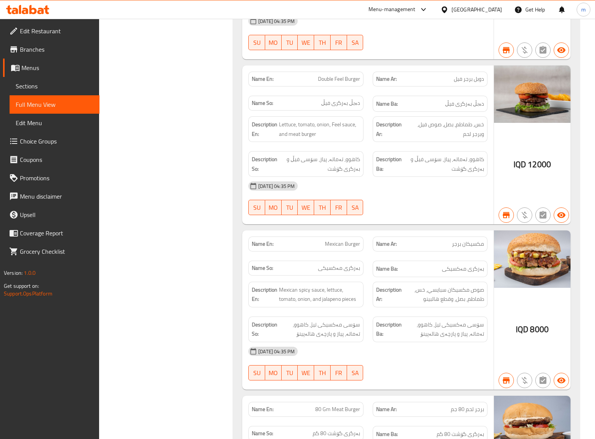
drag, startPoint x: 374, startPoint y: 285, endPoint x: 371, endPoint y: 276, distance: 9.0
click at [371, 312] on div "Description Ba: سۆسی مەکسیکی تیژ، کاهوو، تەماتە، پیاز و پارچەی هالەپینۆ" at bounding box center [430, 329] width 124 height 35
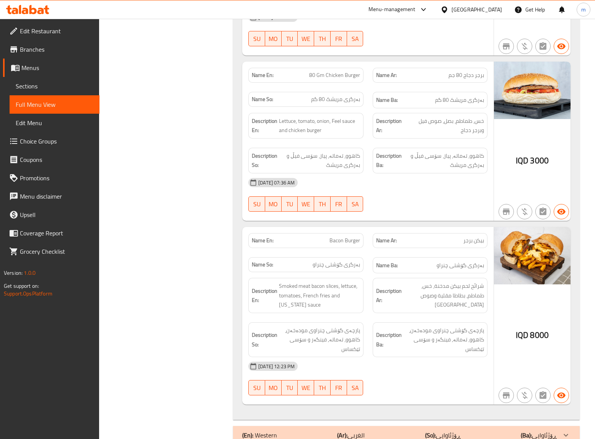
scroll to position [3059, 0]
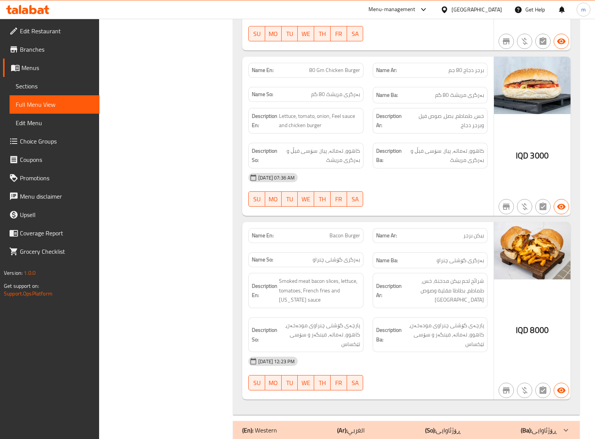
scroll to position [2931, 0]
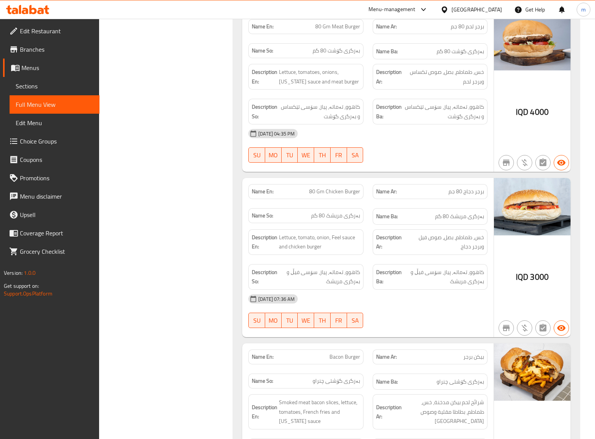
drag, startPoint x: 388, startPoint y: 115, endPoint x: 387, endPoint y: 149, distance: 34.5
click at [387, 124] on div "24-08-2025 04:35 PM" at bounding box center [368, 133] width 248 height 18
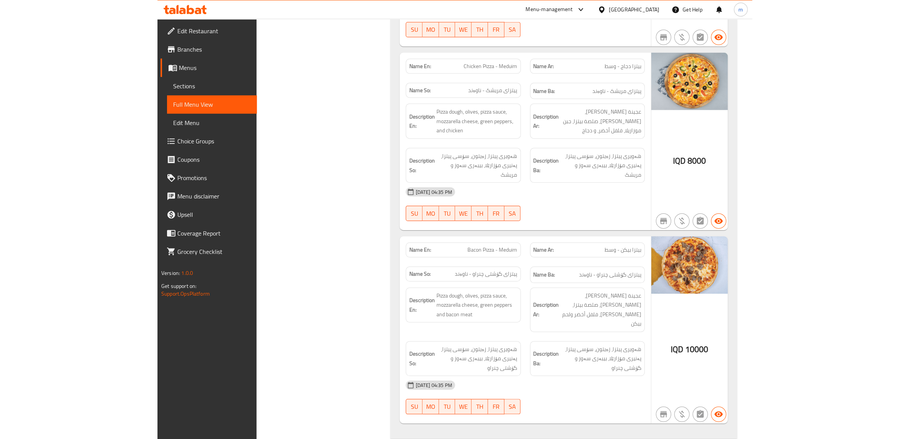
scroll to position [490, 0]
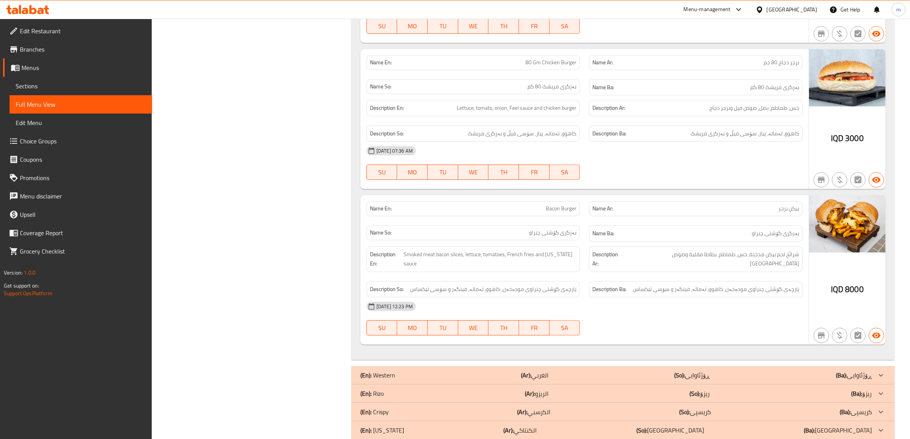
scroll to position [2567, 0]
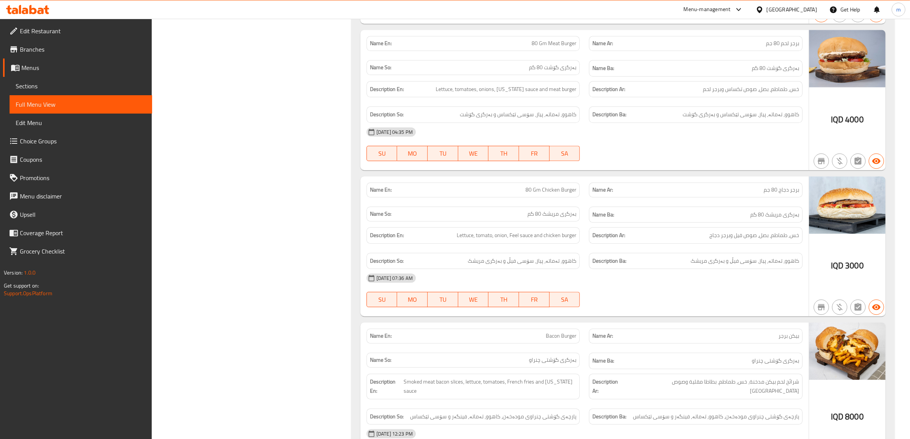
click at [34, 87] on span "Sections" at bounding box center [81, 85] width 130 height 9
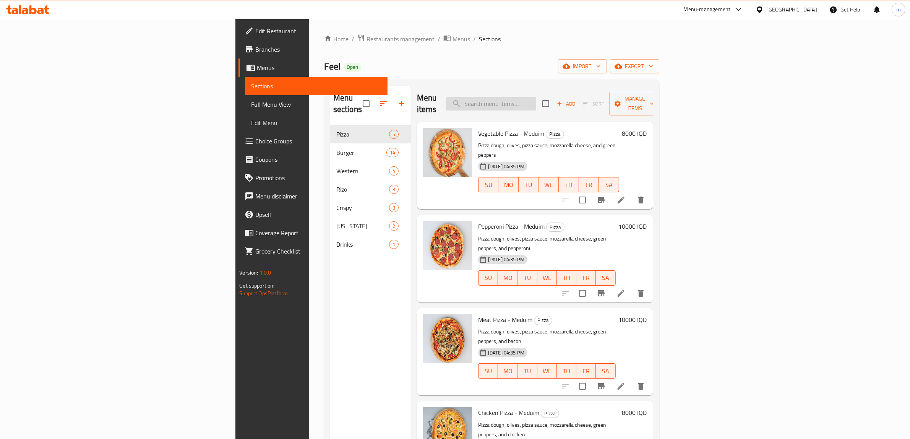
click at [536, 103] on input "search" at bounding box center [491, 103] width 90 height 13
type input "curl"
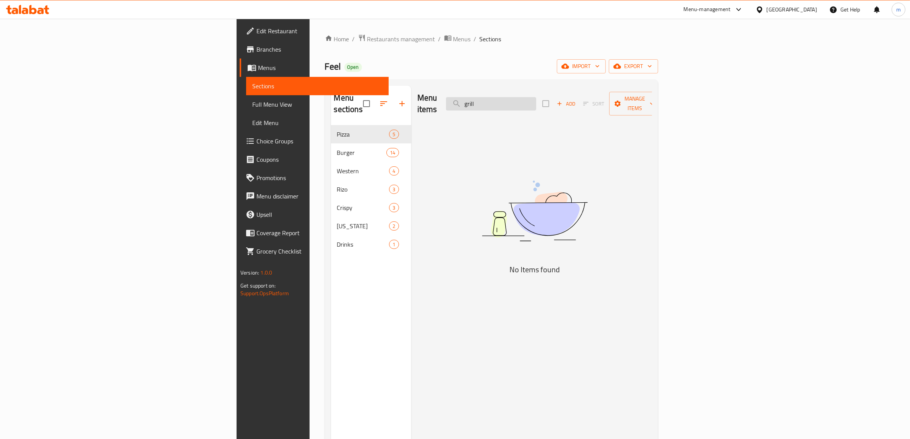
click at [536, 100] on input "grill" at bounding box center [491, 103] width 90 height 13
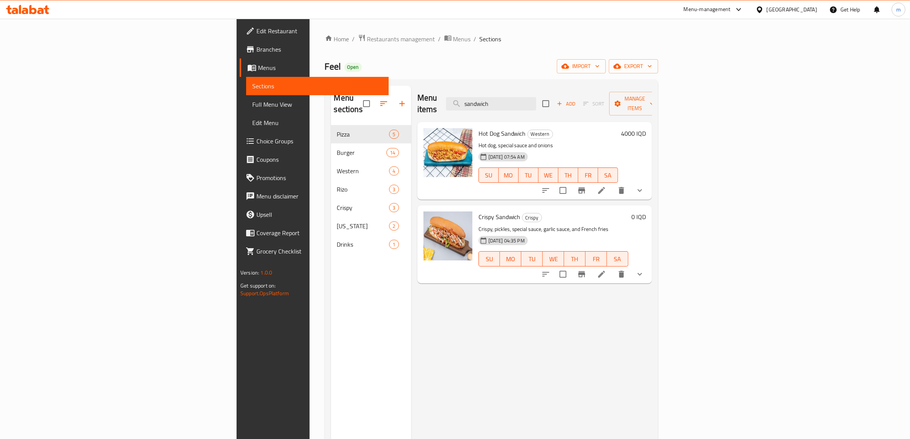
type input "sandwich"
click at [536, 97] on input "sandwich" at bounding box center [491, 103] width 90 height 13
click at [252, 102] on span "Full Menu View" at bounding box center [317, 104] width 130 height 9
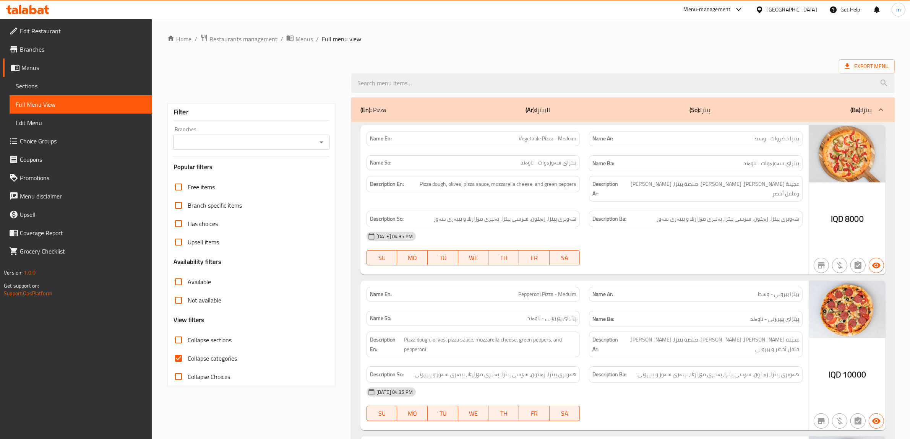
click at [317, 148] on div "Branches" at bounding box center [252, 142] width 156 height 15
click at [328, 141] on div "Branches" at bounding box center [252, 142] width 156 height 15
click at [325, 141] on icon "Open" at bounding box center [321, 142] width 9 height 9
click at [236, 180] on li "Feel, Al Ashar" at bounding box center [252, 176] width 156 height 14
type input "Feel, Al Ashar"
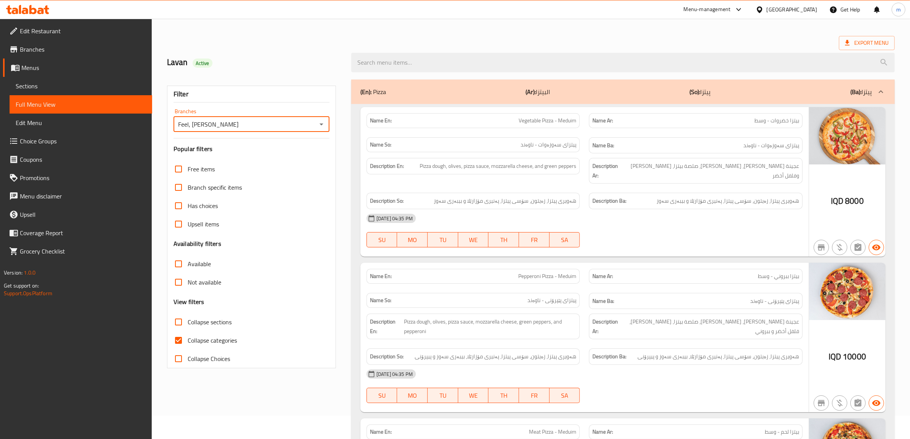
scroll to position [63, 0]
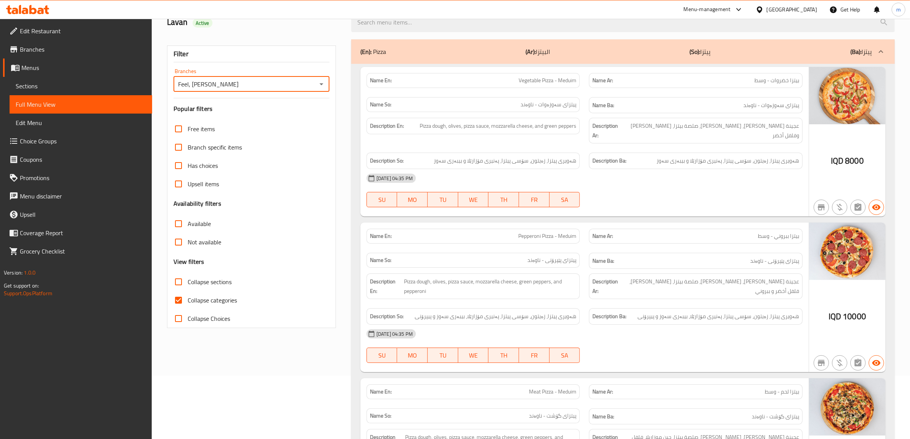
click at [178, 302] on input "Collapse categories" at bounding box center [178, 300] width 18 height 18
checkbox input "false"
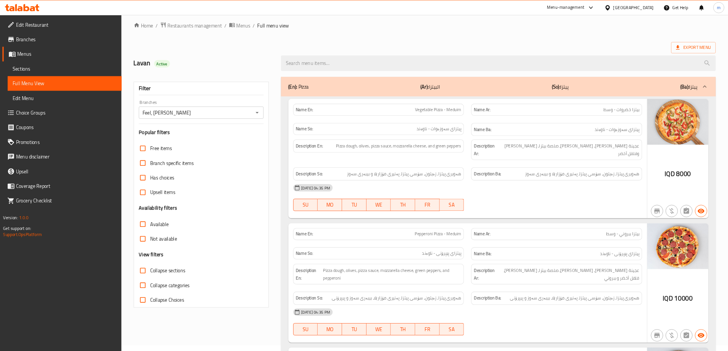
scroll to position [0, 0]
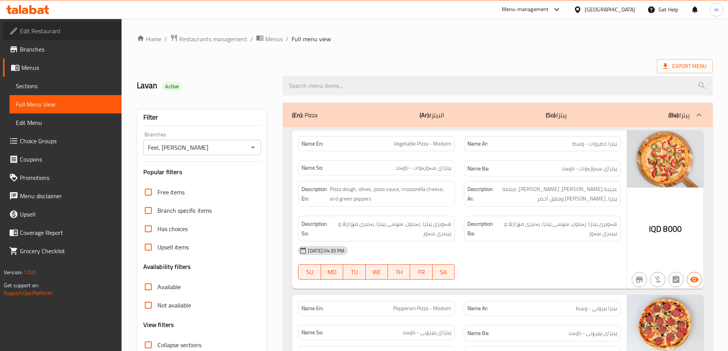
click at [52, 34] on span "Edit Restaurant" at bounding box center [68, 30] width 96 height 9
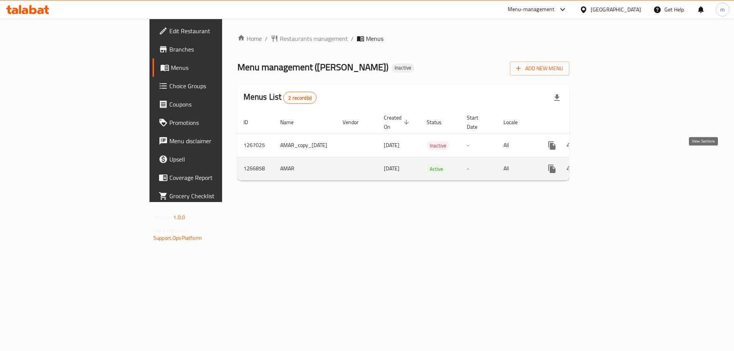
click at [611, 166] on icon "enhanced table" at bounding box center [607, 169] width 7 height 7
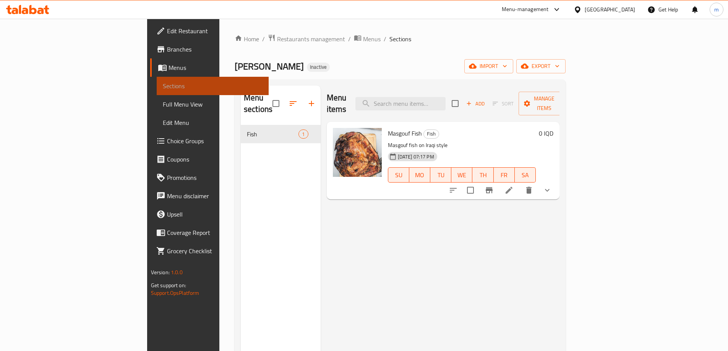
click at [157, 91] on link "Sections" at bounding box center [213, 86] width 112 height 18
click at [169, 69] on span "Menus" at bounding box center [216, 67] width 94 height 9
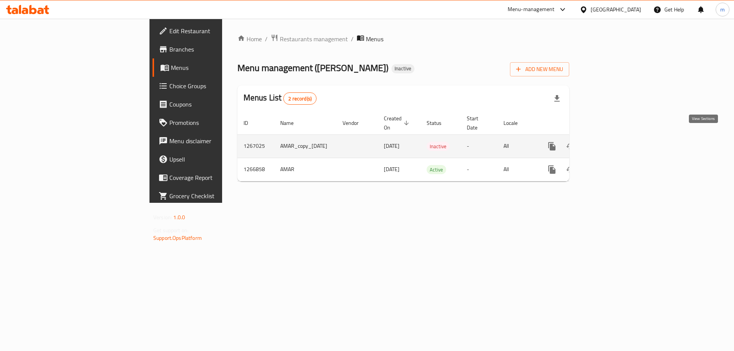
click at [612, 142] on icon "enhanced table" at bounding box center [607, 146] width 9 height 9
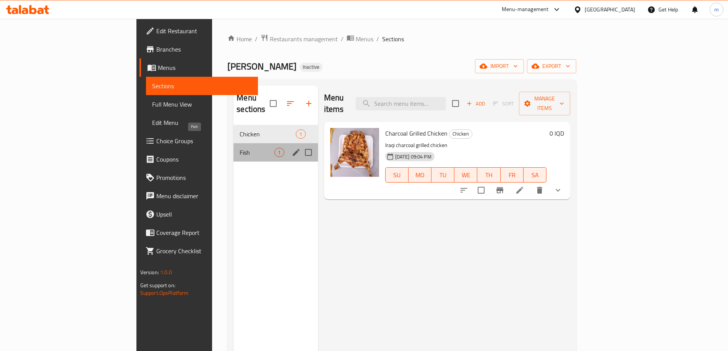
click at [240, 148] on span "Fish" at bounding box center [257, 152] width 35 height 9
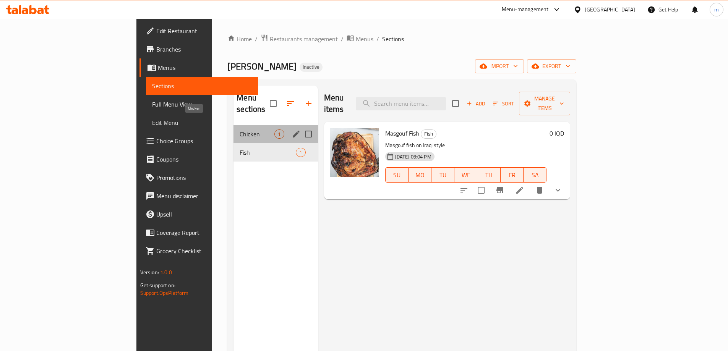
click at [240, 130] on span "Chicken" at bounding box center [257, 134] width 35 height 9
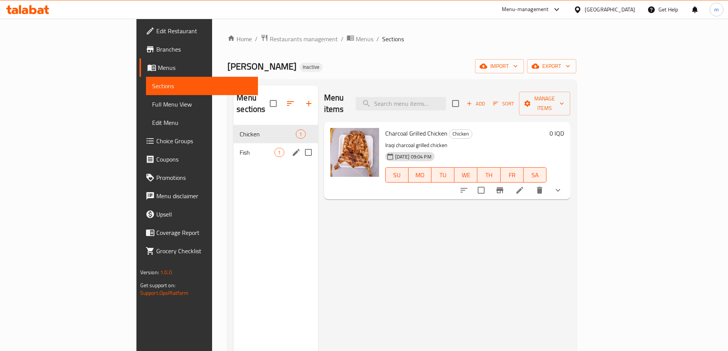
click at [234, 147] on div "Fish 1" at bounding box center [276, 152] width 84 height 18
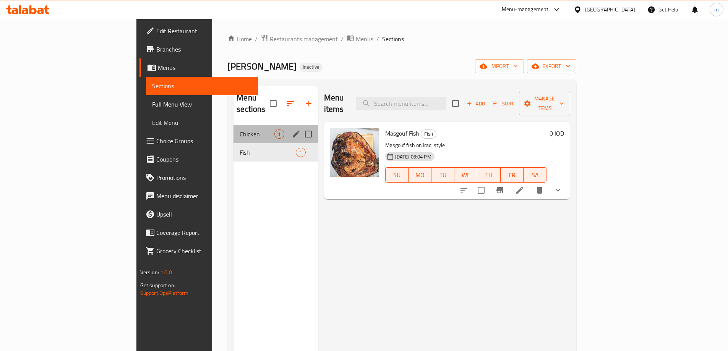
click at [234, 131] on div "Chicken 1" at bounding box center [276, 134] width 84 height 18
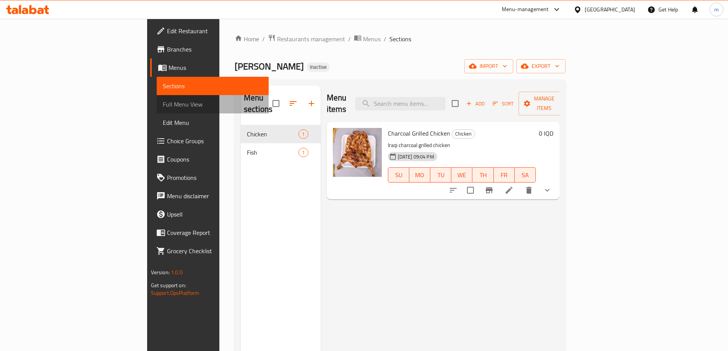
click at [157, 99] on link "Full Menu View" at bounding box center [213, 104] width 112 height 18
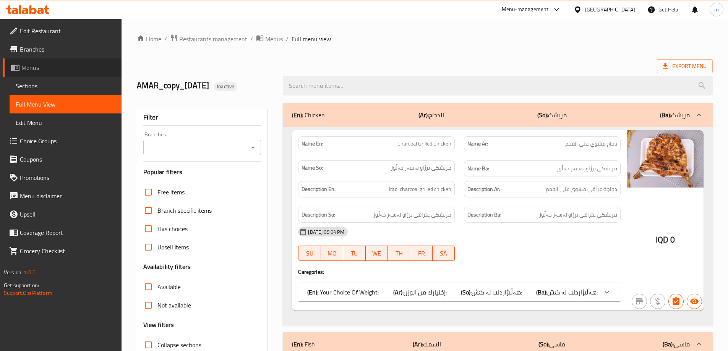
click at [62, 68] on span "Menus" at bounding box center [68, 67] width 94 height 9
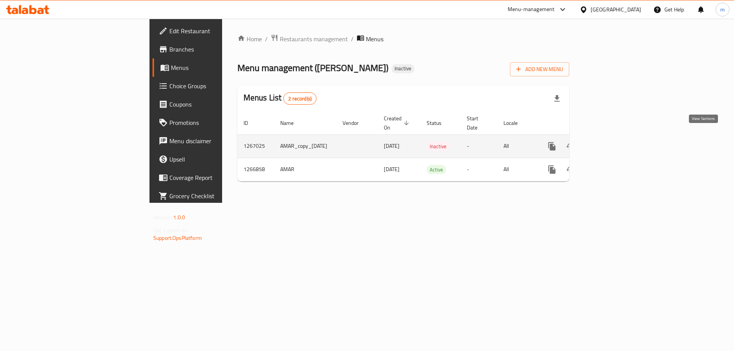
click at [612, 142] on icon "enhanced table" at bounding box center [607, 146] width 9 height 9
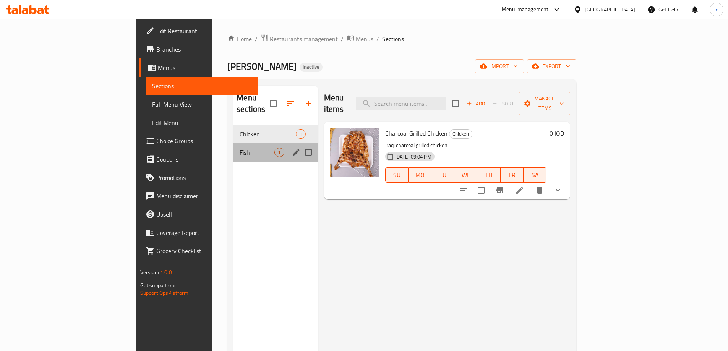
click at [234, 148] on div "Fish 1" at bounding box center [276, 152] width 84 height 18
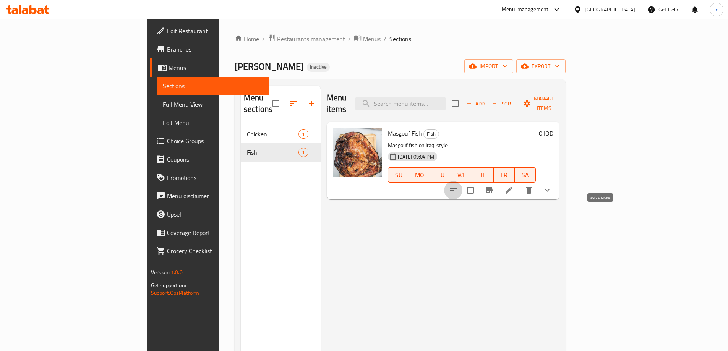
click at [458, 186] on icon "sort-choices" at bounding box center [453, 190] width 9 height 9
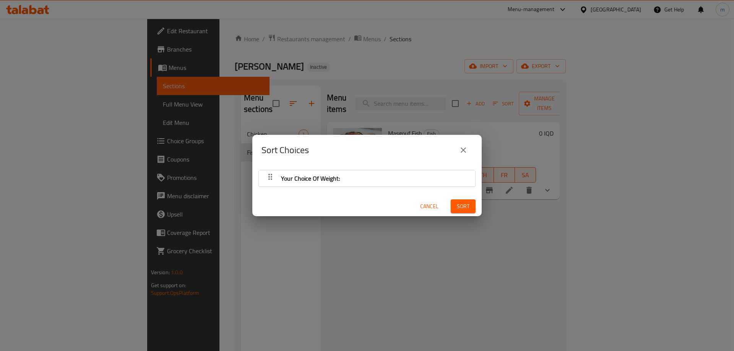
click at [360, 173] on div "Your Choice Of Weight:" at bounding box center [367, 178] width 209 height 18
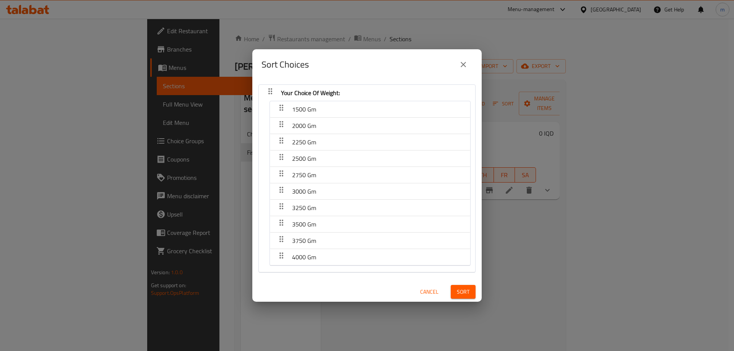
click at [465, 65] on icon "close" at bounding box center [463, 64] width 9 height 9
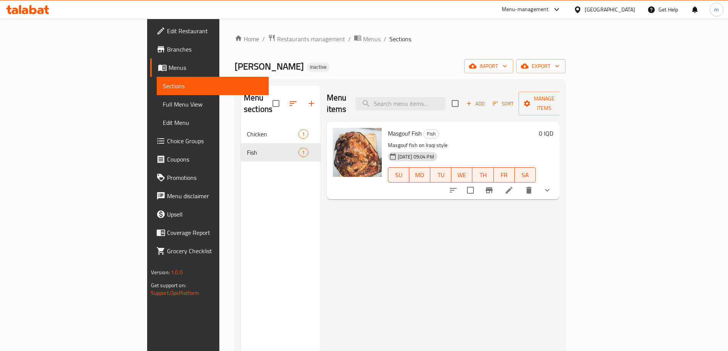
click at [163, 82] on span "Sections" at bounding box center [213, 85] width 100 height 9
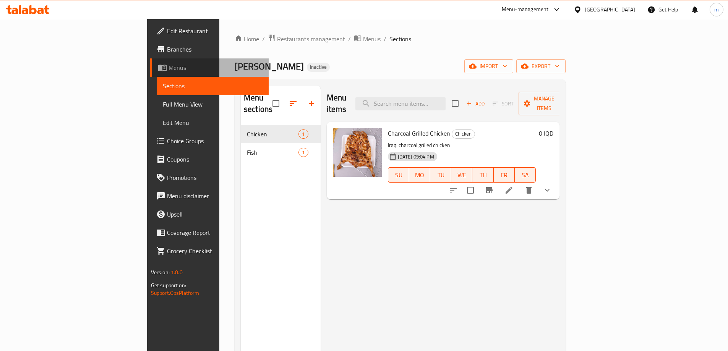
click at [169, 71] on span "Menus" at bounding box center [216, 67] width 94 height 9
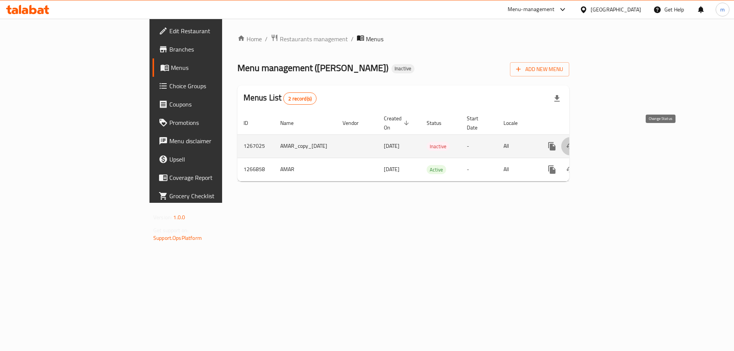
click at [575, 142] on icon "enhanced table" at bounding box center [570, 146] width 9 height 9
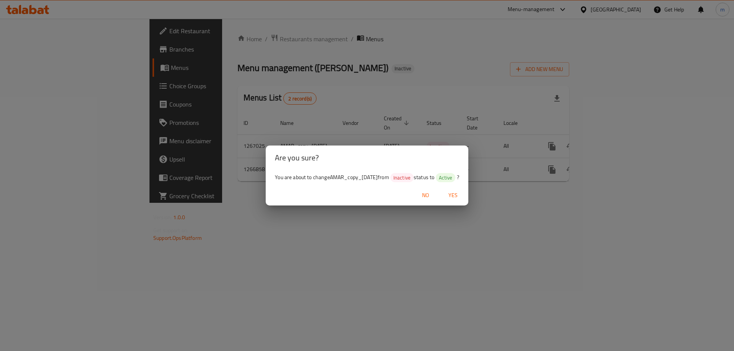
click at [458, 195] on span "Yes" at bounding box center [453, 196] width 18 height 10
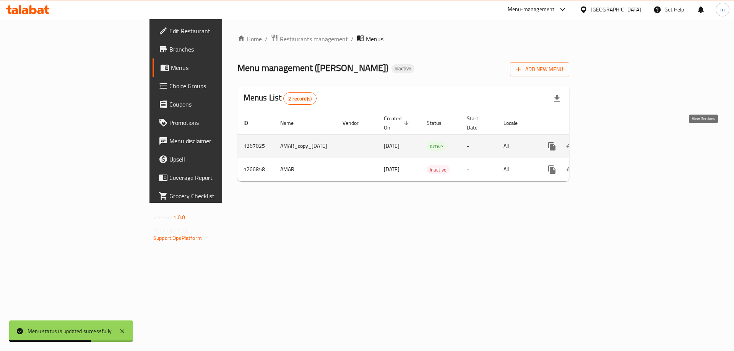
click at [611, 143] on icon "enhanced table" at bounding box center [607, 146] width 7 height 7
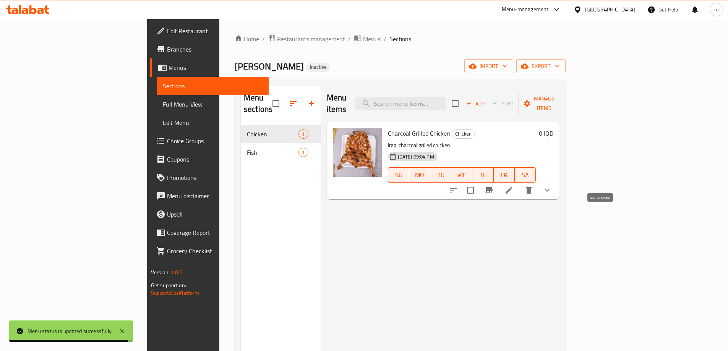
click at [458, 186] on icon "sort-choices" at bounding box center [453, 190] width 9 height 9
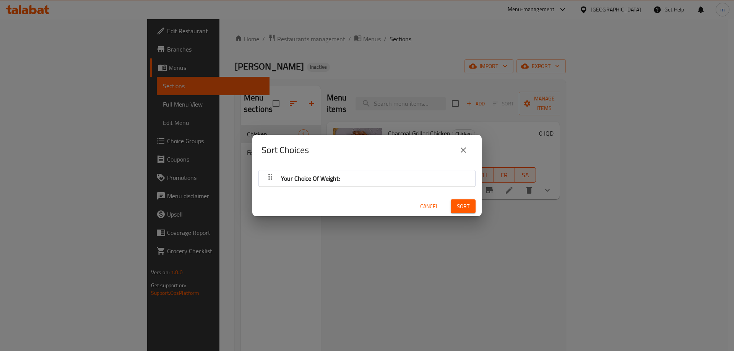
click at [561, 203] on div "Sort Choices Your Choice Of Weight: Cancel Sort" at bounding box center [367, 175] width 734 height 351
click at [570, 201] on div "Sort Choices Your Choice Of Weight: Cancel Sort" at bounding box center [367, 175] width 734 height 351
click at [465, 149] on icon "close" at bounding box center [463, 150] width 9 height 9
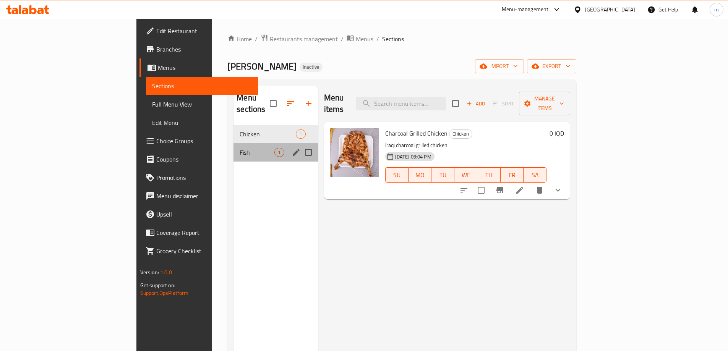
click at [234, 148] on div "Fish 1" at bounding box center [276, 152] width 84 height 18
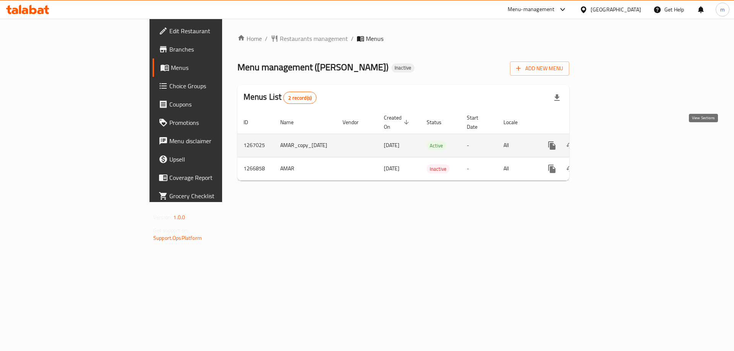
click at [616, 136] on link "enhanced table" at bounding box center [607, 145] width 18 height 18
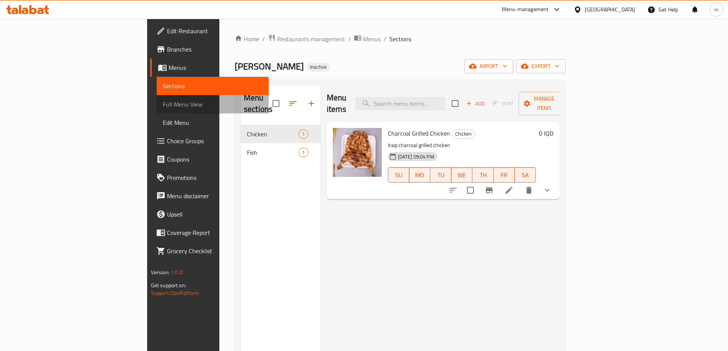
click at [163, 108] on span "Full Menu View" at bounding box center [213, 104] width 100 height 9
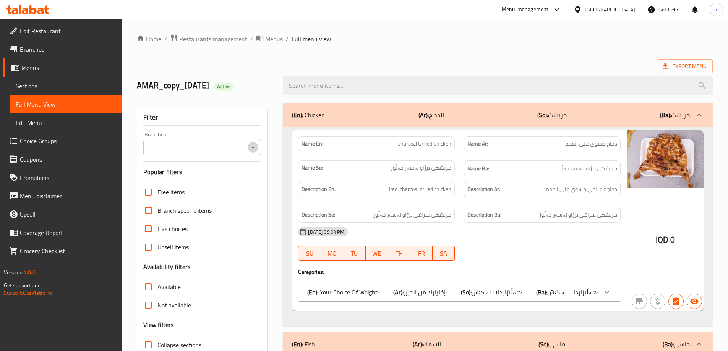
click at [252, 150] on icon "Open" at bounding box center [253, 147] width 9 height 9
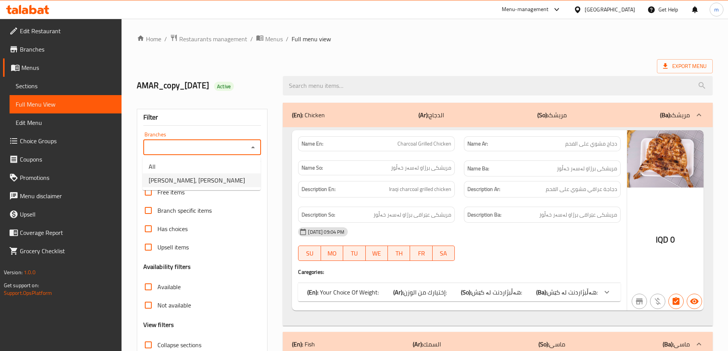
click at [210, 179] on span "[PERSON_NAME], [PERSON_NAME]" at bounding box center [197, 180] width 96 height 9
type input "[PERSON_NAME], [PERSON_NAME]"
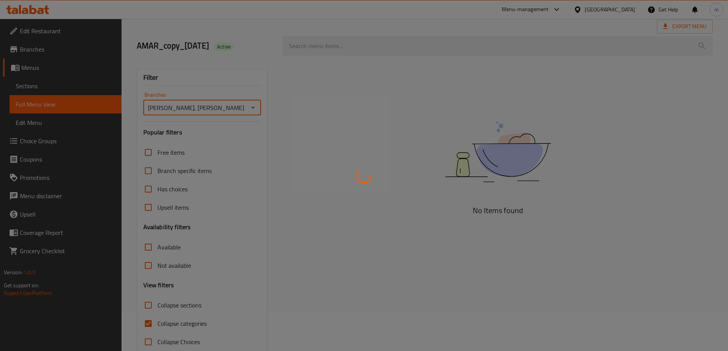
scroll to position [55, 0]
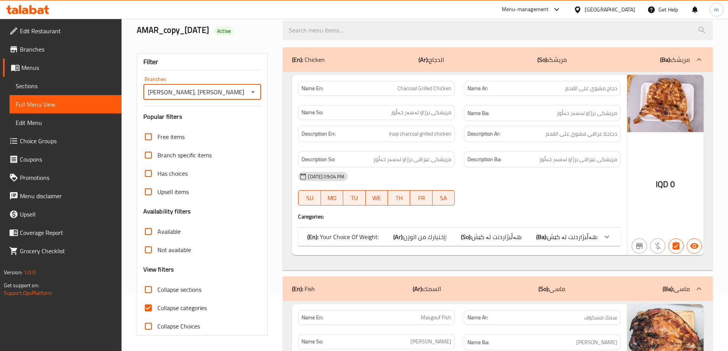
click at [270, 90] on div "Filter Branches Asmak Alwakaa, [PERSON_NAME] Branches Popular filters Free item…" at bounding box center [205, 273] width 146 height 461
click at [164, 310] on span "Collapse categories" at bounding box center [182, 308] width 49 height 9
click at [158, 310] on input "Collapse categories" at bounding box center [148, 308] width 18 height 18
checkbox input "false"
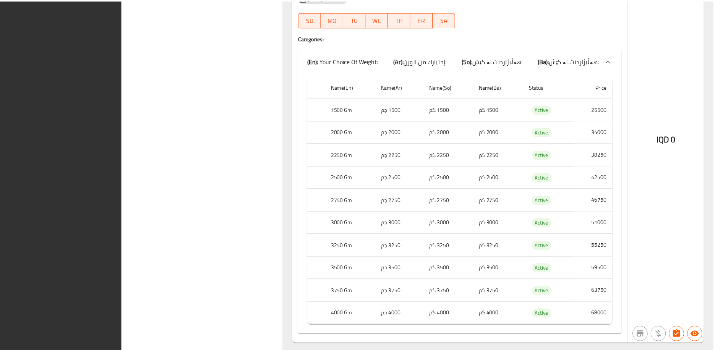
scroll to position [572, 0]
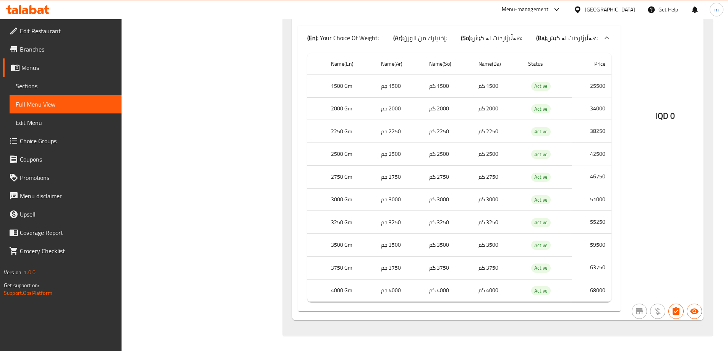
click at [37, 8] on icon at bounding box center [27, 9] width 43 height 9
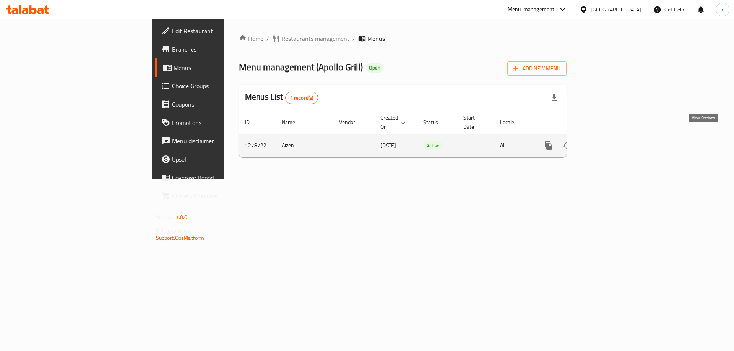
click at [607, 142] on icon "enhanced table" at bounding box center [603, 145] width 7 height 7
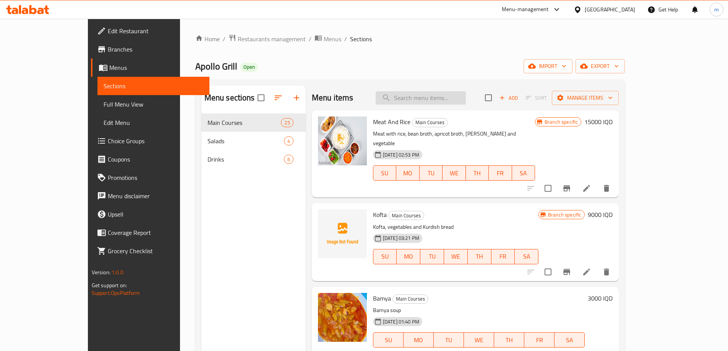
drag, startPoint x: 431, startPoint y: 94, endPoint x: 436, endPoint y: 99, distance: 7.0
click at [432, 95] on input "search" at bounding box center [421, 97] width 90 height 13
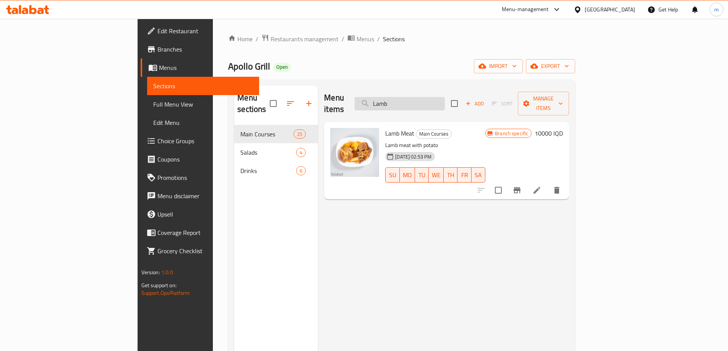
click at [445, 97] on input "Lamb" at bounding box center [400, 103] width 90 height 13
paste input "chops"
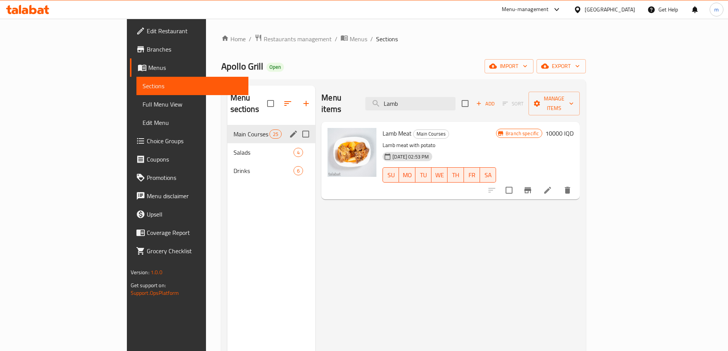
type input "Lamb"
click at [234, 130] on span "Main Courses" at bounding box center [252, 134] width 36 height 9
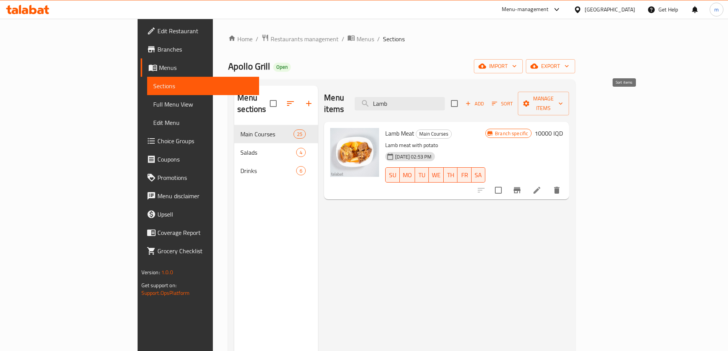
click at [485, 99] on span "Add" at bounding box center [475, 103] width 21 height 9
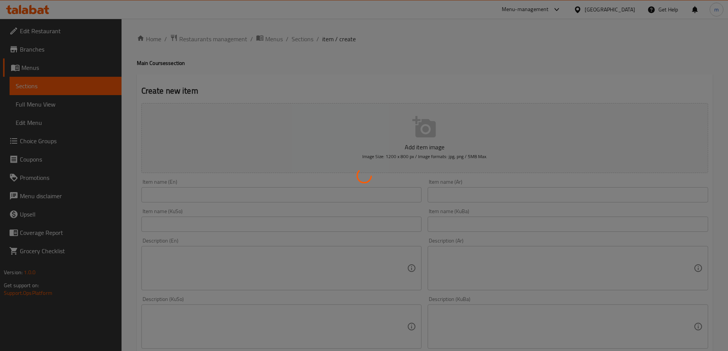
click at [216, 196] on div at bounding box center [364, 175] width 728 height 351
click at [211, 197] on div at bounding box center [364, 175] width 728 height 351
click at [213, 197] on div at bounding box center [364, 175] width 728 height 351
click at [207, 196] on div at bounding box center [364, 175] width 728 height 351
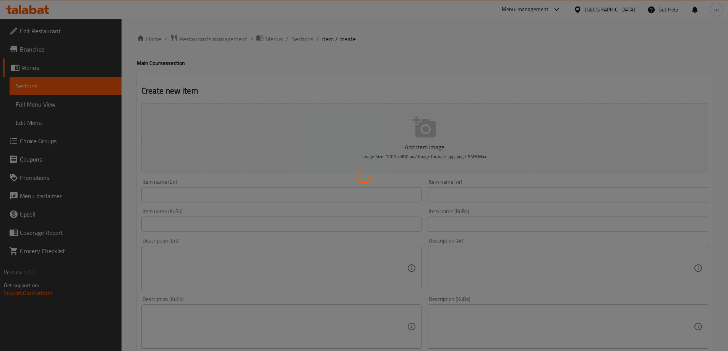
click at [207, 196] on div at bounding box center [364, 175] width 728 height 351
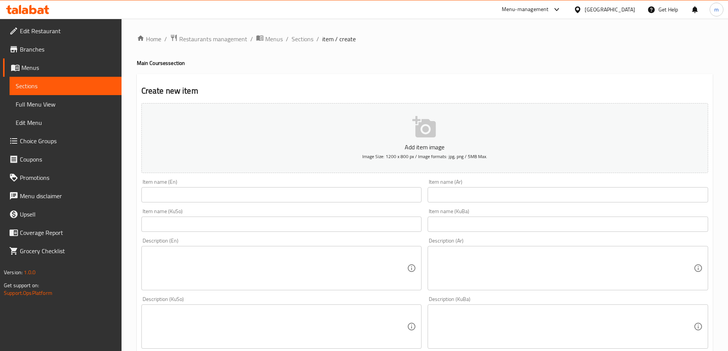
click at [243, 205] on div "Item name (En) Item name (En)" at bounding box center [281, 190] width 287 height 29
click at [245, 199] on input "text" at bounding box center [281, 194] width 281 height 15
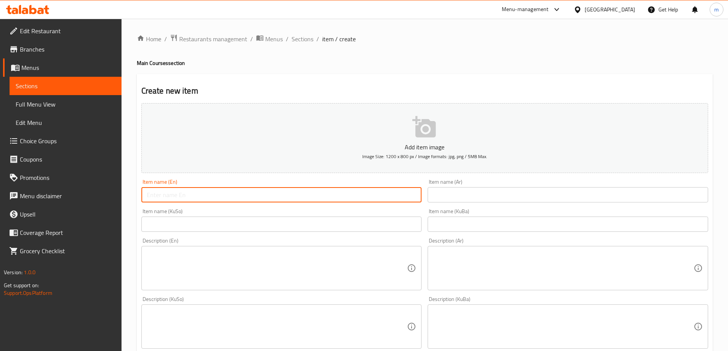
paste input "Lamb chops"
type input "Lamb Chops"
click at [486, 197] on input "text" at bounding box center [568, 194] width 281 height 15
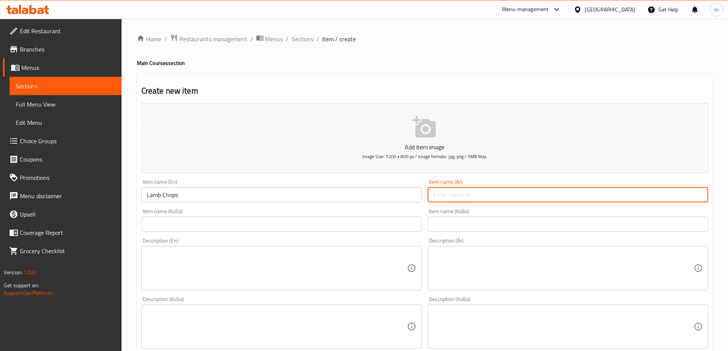
paste input "ريش لحم ضأن"
type input "ريش لحم ضأن"
click at [244, 223] on input "text" at bounding box center [281, 224] width 281 height 15
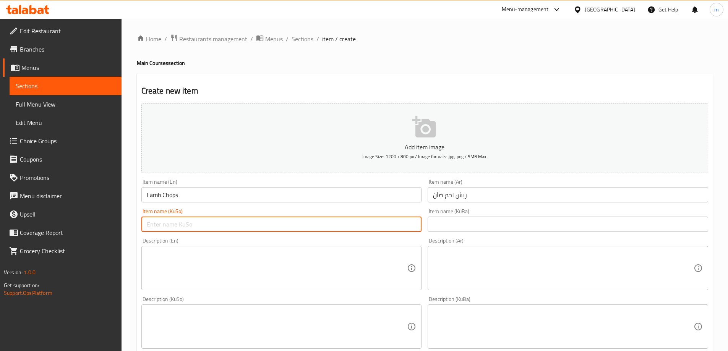
paste input "پەراسووی گۆشتی بەرخ"
type input "پەراسووی گۆشتی بەرخ"
click at [475, 229] on input "text" at bounding box center [568, 224] width 281 height 15
paste input "پەراسووی گۆشتی بەرخ"
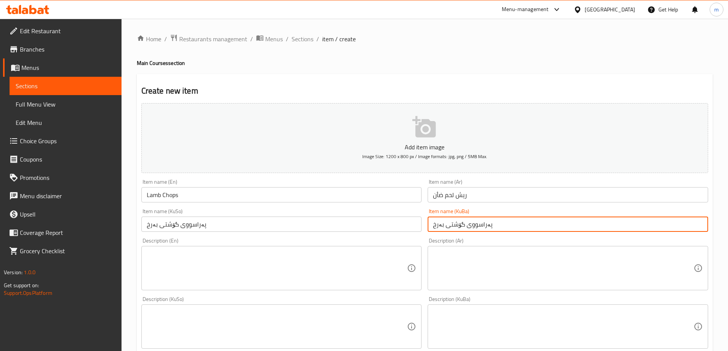
type input "پەراسووی گۆشتی بەرخ"
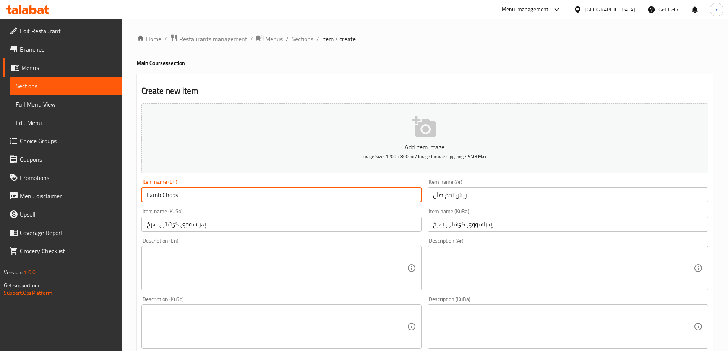
click at [423, 179] on div "Item name (En) Lamb Chops Item name (En)" at bounding box center [281, 190] width 287 height 29
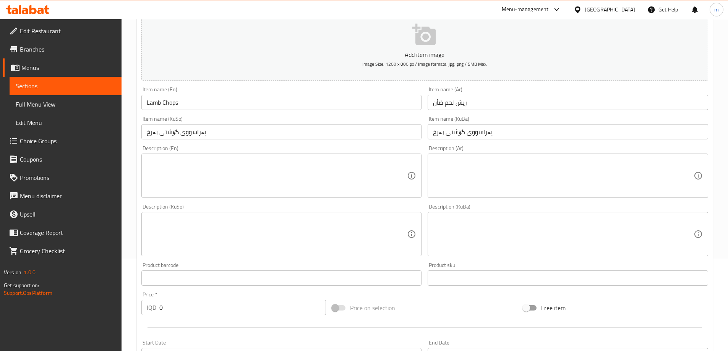
scroll to position [102, 0]
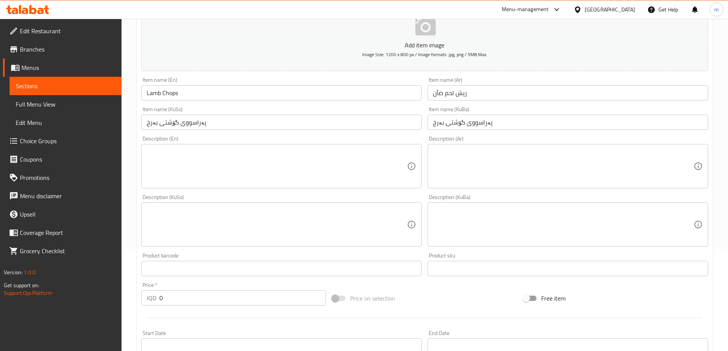
click at [234, 157] on textarea at bounding box center [277, 166] width 261 height 36
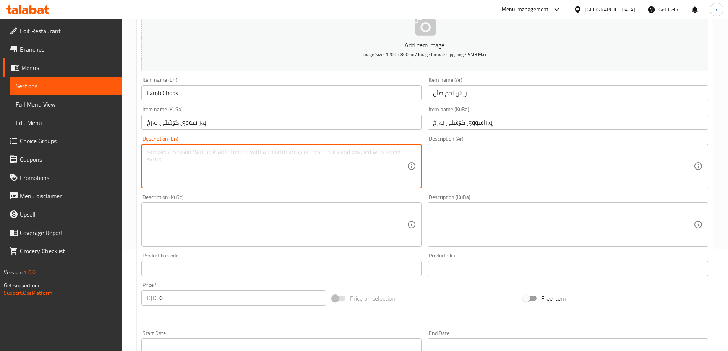
paste textarea "250g Lamb chops with mashed potato and a special souse"
click at [161, 152] on textarea "250g Lamb chops with mashed potato and a special souse" at bounding box center [277, 166] width 261 height 36
click at [268, 150] on textarea "250 gm lamb chops with mashed potato and a special souse" at bounding box center [277, 166] width 261 height 36
type textarea "250 gm lamb chops with mashed potato and special souse"
click at [474, 159] on textarea at bounding box center [563, 166] width 261 height 36
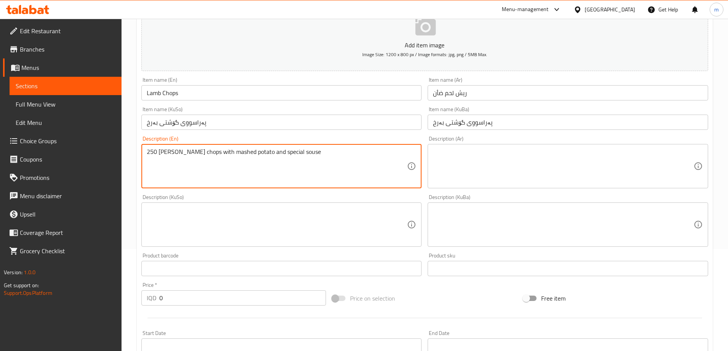
click at [480, 170] on textarea at bounding box center [563, 166] width 261 height 36
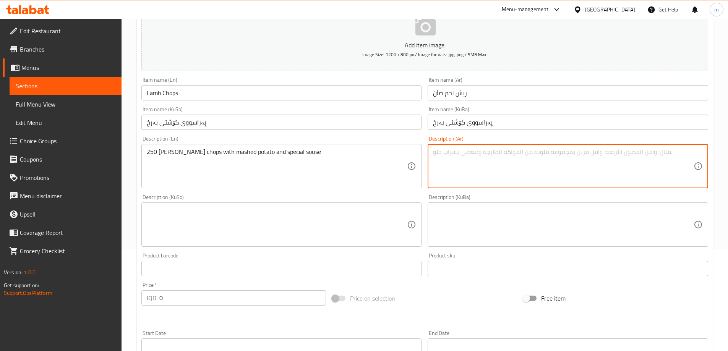
paste textarea "250 جرام من شرائح لحم الضأن مع البطاطس المهروسة والصلصة الخاصة"
click at [630, 154] on textarea "250 جرام من شرائح لحم الضأن مع البطاطس المهروسة والصلصة الخاصة" at bounding box center [563, 166] width 261 height 36
click at [609, 152] on textarea "250 جرام من شرائح لحم ضأن مع البطاطس المهروسة والصلصة الخاصة" at bounding box center [563, 166] width 261 height 36
click at [590, 153] on textarea "250 جرام من شرائح لحم ضأن مع بطاطس المهروسة والصلصة الخاصة" at bounding box center [563, 166] width 261 height 36
click at [593, 152] on textarea "250 جرام من شرائح لحم ضأن مع بطاطس المهروسة والصلصة الخاصة" at bounding box center [563, 166] width 261 height 36
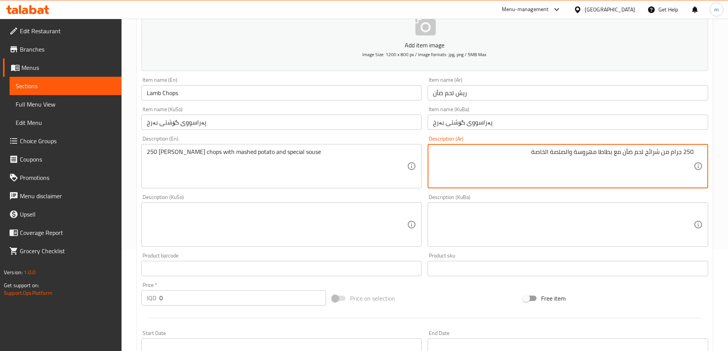
click at [566, 151] on textarea "250 جرام من شرائح لحم ضأن مع بطاطا مهروسة والصلصة الخاصة" at bounding box center [563, 166] width 261 height 36
click at [549, 154] on textarea "250 جرام من شرائح لحم ضأن مع بطاطا مهروسة وصلصة الخاصة" at bounding box center [563, 166] width 261 height 36
click at [588, 162] on textarea "250 جرام من شرائح لحم ضأن مع بطاطا مهروسة وصلصة خاصة" at bounding box center [563, 166] width 261 height 36
click at [591, 151] on textarea "250 جرام من شرائح لحم ضأن مع بطاطا مهروسة وصلصة خاصة" at bounding box center [563, 166] width 261 height 36
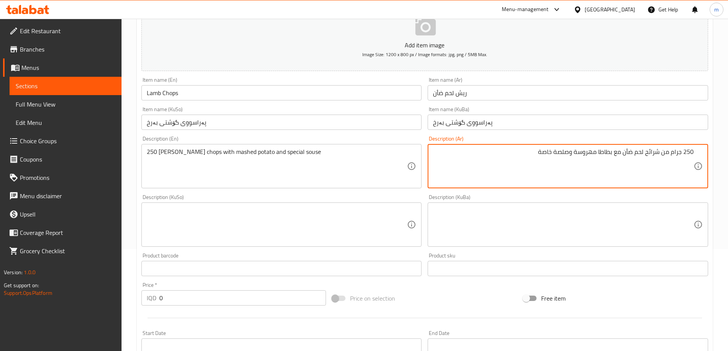
type textarea "250 جرام من شرائح لحم ضأن مع بطاطا مهروسة وصلصة خاصة"
click at [536, 232] on textarea at bounding box center [563, 225] width 261 height 36
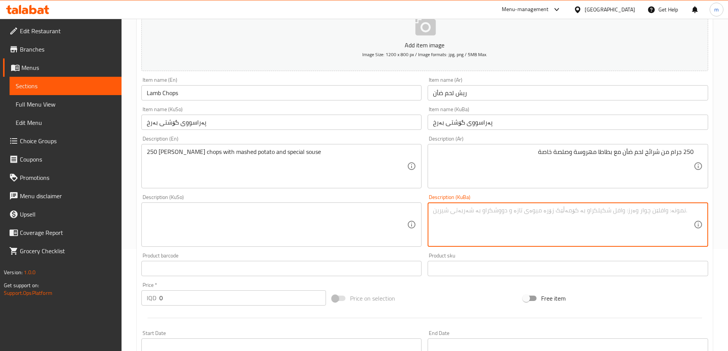
paste textarea "پەتاتەی هاڕاو"
type textarea "پەتاتەی هاڕاو"
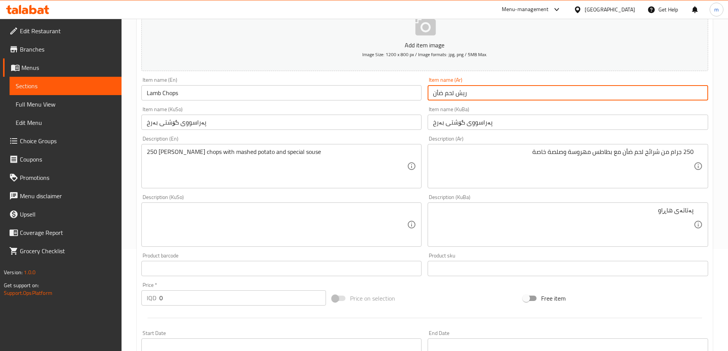
drag, startPoint x: 482, startPoint y: 92, endPoint x: 419, endPoint y: 94, distance: 63.5
click at [419, 94] on div "Add item image Image Size: 1200 x 800 px / Image formats: jpg, png / 5MB Max. I…" at bounding box center [424, 207] width 573 height 418
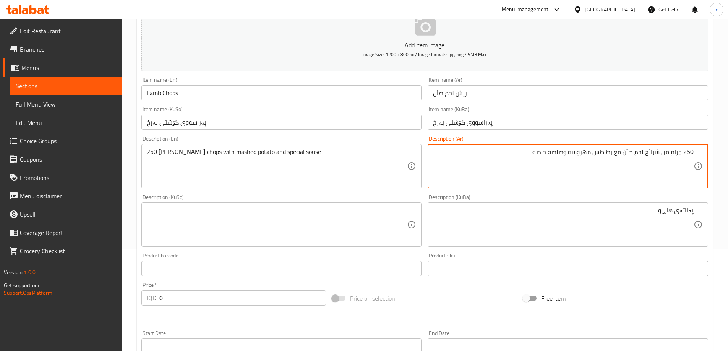
drag, startPoint x: 670, startPoint y: 150, endPoint x: 623, endPoint y: 146, distance: 46.9
paste textarea "ريش"
click at [678, 149] on textarea "250 جرام ريش لحم ضأن مع بطاطس مهروسة وصلصة خاصة" at bounding box center [563, 166] width 261 height 36
type textarea "250 جم ريش لحم ضأن مع بطاطس مهروسة وصلصة خاصة"
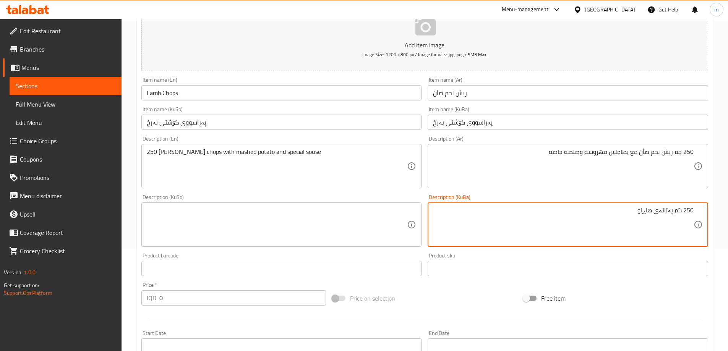
click at [487, 120] on input "پەراسووی گۆشتی بەرخ" at bounding box center [568, 122] width 281 height 15
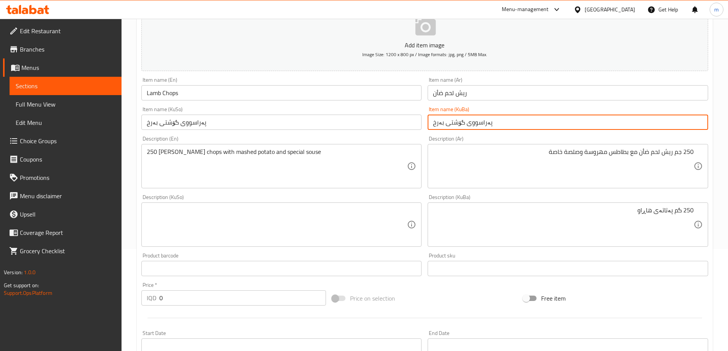
paste textarea "پەراسووی گۆشتی بەرخ"
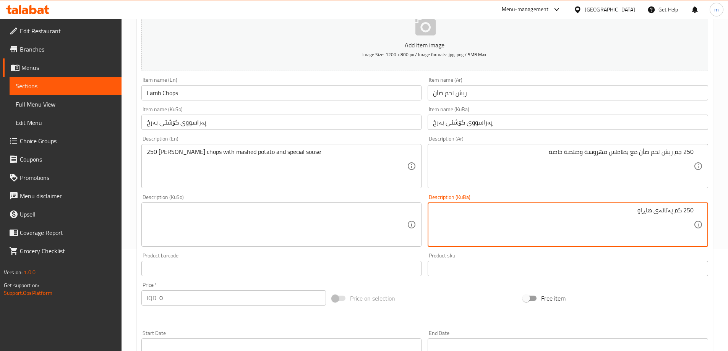
paste textarea "پەراسووی گۆشتی بەرخ"
click at [641, 211] on textarea "250 گم پەتاتەی هاڕاو پەراسووی گۆشتی بەرخ" at bounding box center [563, 225] width 261 height 36
type textarea "پەتاتەی هاڕاو"
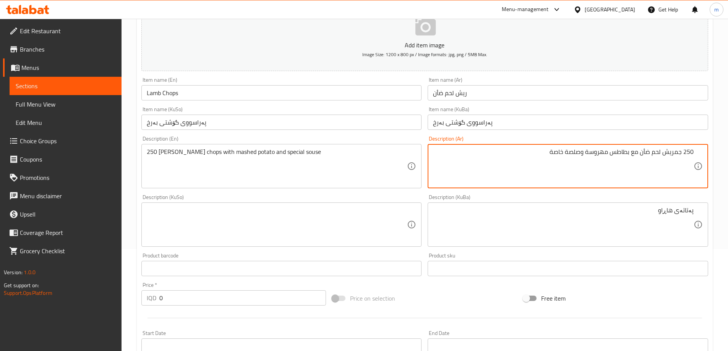
type textarea "250 جم ريش لحم ضأن مع بطاطس مهروسة وصلصة خاصة"
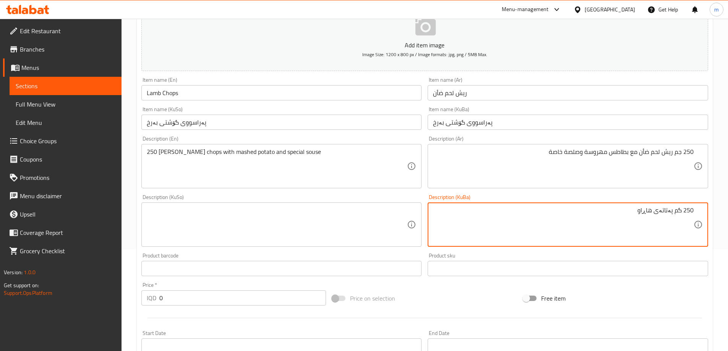
paste textarea "اسووی گۆشتی بەرخپە"
type textarea "250 گم پەراسووی گۆشتی بەرخ لەگەڵ پەتاتەی هاڕاو و سۆسی تایبەت"
click at [299, 216] on textarea at bounding box center [277, 225] width 261 height 36
paste textarea "250 گم پەراسووی گۆشتی بەرخ لەگەڵ پەتاتەی هاڕاو و سۆسی تایبەت"
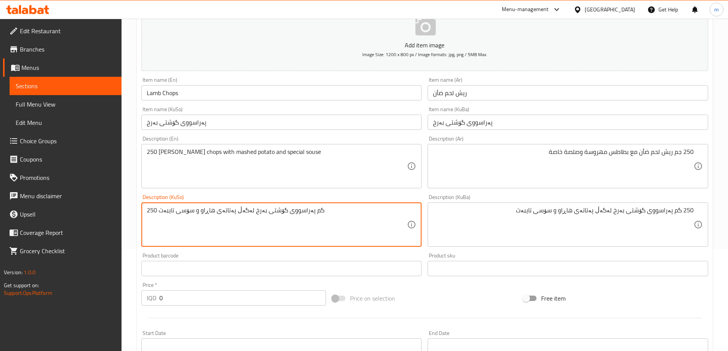
type textarea "250 گم پەراسووی گۆشتی بەرخ لەگەڵ پەتاتەی هاڕاو و سۆسی تایبەت"
click at [315, 189] on div "Description (En) 250 gm lamb chops with mashed potato and special souse Descrip…" at bounding box center [281, 162] width 287 height 58
click at [411, 200] on div "Description (KuSo) 250 گم پەراسووی گۆشتی بەرخ لەگەڵ پەتاتەی هاڕاو و سۆسی تایبەت…" at bounding box center [281, 221] width 281 height 52
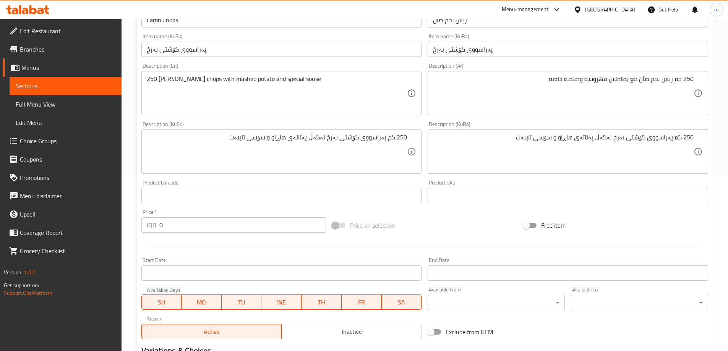
scroll to position [179, 0]
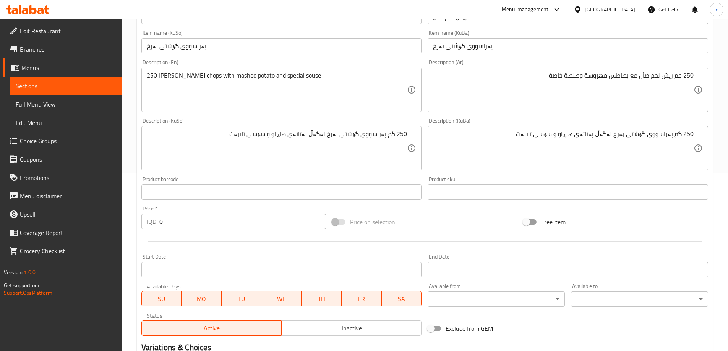
click at [174, 227] on input "0" at bounding box center [242, 221] width 167 height 15
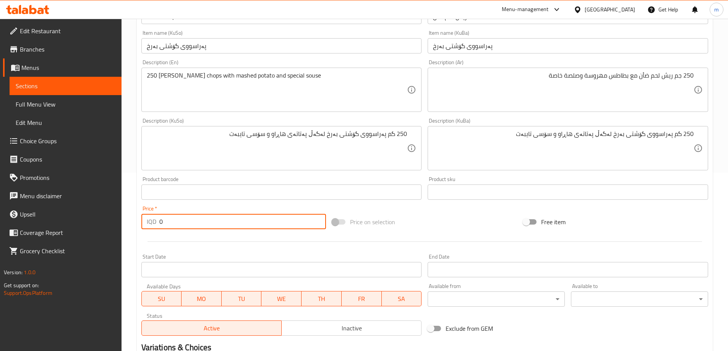
click at [174, 227] on input "0" at bounding box center [242, 221] width 167 height 15
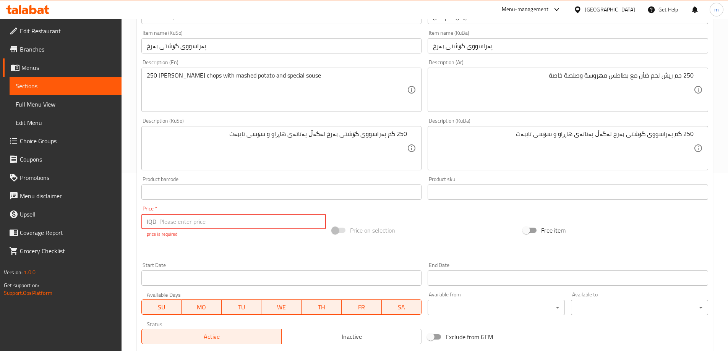
paste input "16000"
type input "16000"
click at [204, 244] on div at bounding box center [424, 250] width 573 height 19
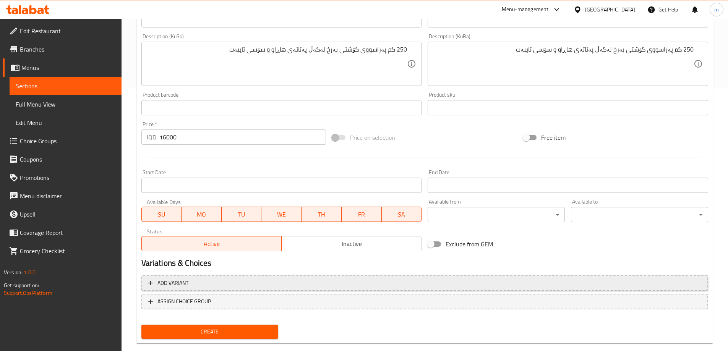
scroll to position [277, 0]
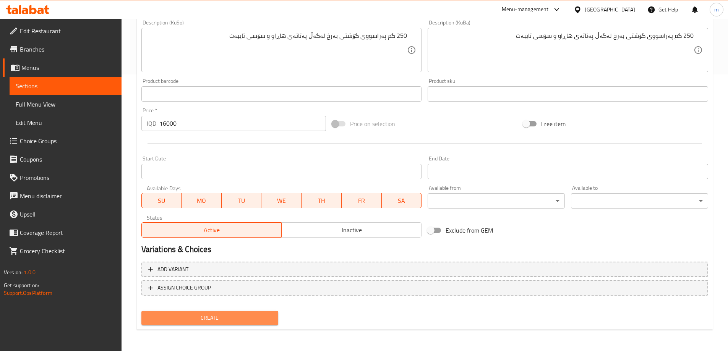
click at [200, 317] on span "Create" at bounding box center [210, 319] width 125 height 10
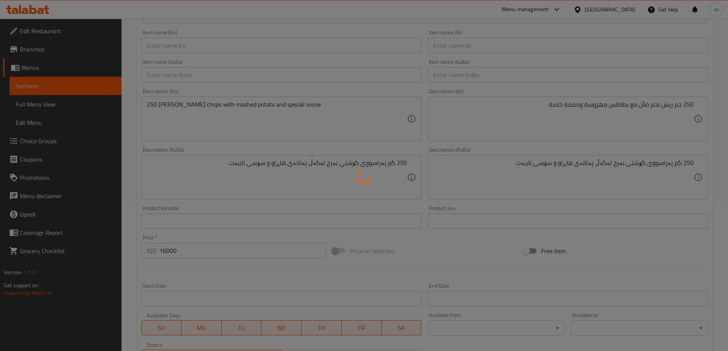
type input "0"
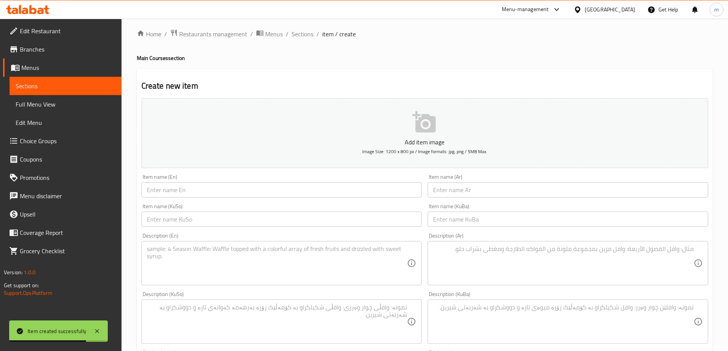
scroll to position [0, 0]
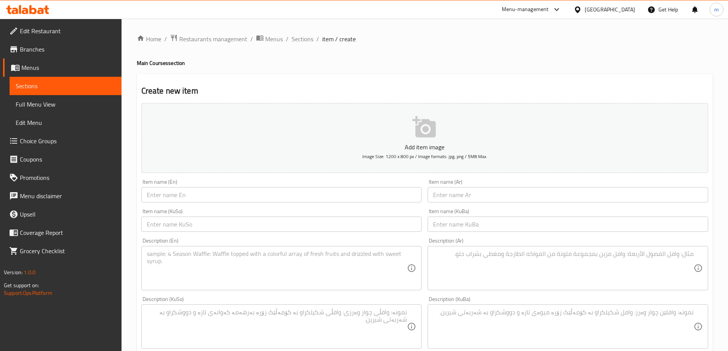
click at [169, 208] on div "Item name (KuSo) Item name (KuSo)" at bounding box center [281, 220] width 287 height 29
click at [182, 197] on input "text" at bounding box center [281, 194] width 281 height 15
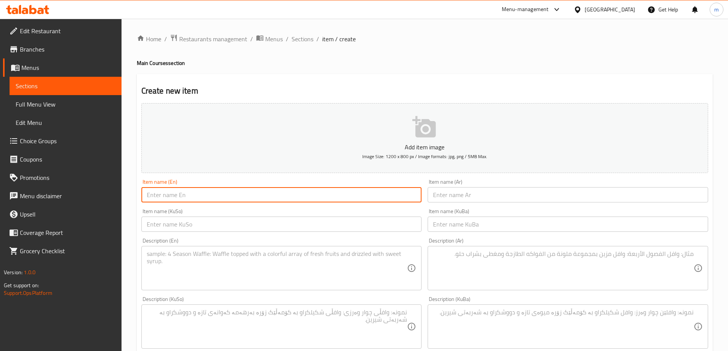
paste input "Fish with butter and limon"
type input "Fish With Butter And Limon"
click at [452, 193] on input "text" at bounding box center [568, 194] width 281 height 15
paste input "سمك بالزبدة والليمون"
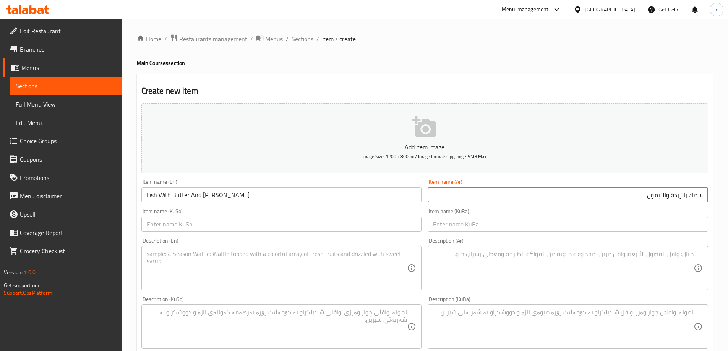
click at [682, 196] on input "سمك بالزبدة والليمون" at bounding box center [568, 194] width 281 height 15
click at [664, 194] on input "سمك بالزبدة والليمون" at bounding box center [568, 194] width 281 height 15
click at [682, 193] on input "سمك بالزبدة وليمون" at bounding box center [568, 194] width 281 height 15
type input "سمك بالزبدة وليمون"
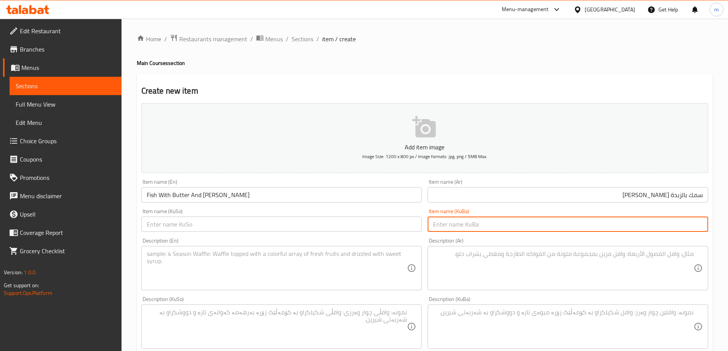
click at [530, 225] on input "text" at bounding box center [568, 224] width 281 height 15
type input "ماسی بە زبدە و لیمۆ"
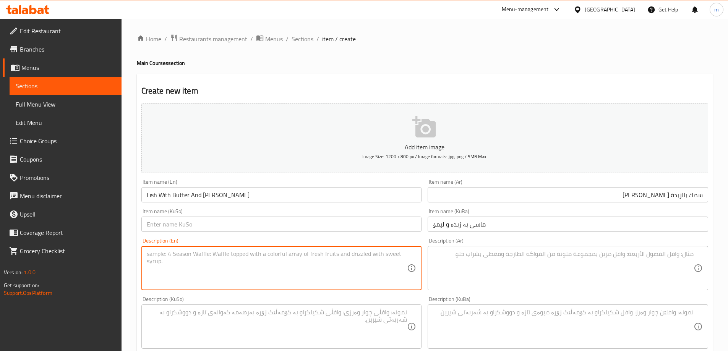
click at [198, 256] on textarea at bounding box center [277, 268] width 261 height 36
paste textarea "Two big slices fish flavored with limon and butter served with rice"
type textarea "Two big slices fish flavored with limon and butter served with rice"
click at [484, 228] on input "ماسی بە زبدە و لیمۆ" at bounding box center [568, 224] width 281 height 15
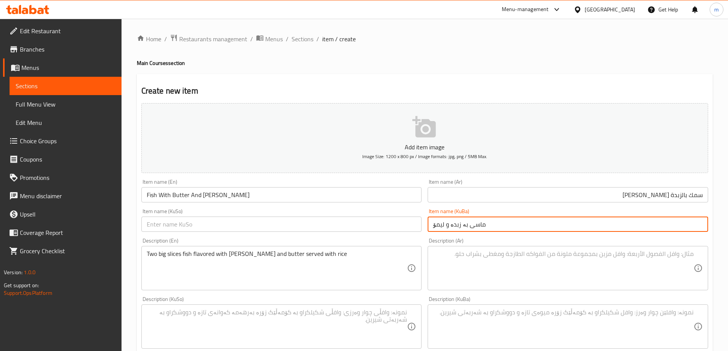
click at [458, 230] on input "ماسی بە زبدە و لیمۆ" at bounding box center [568, 224] width 281 height 15
click at [458, 229] on input "ماسی بە زبدە و لیمۆ" at bounding box center [568, 224] width 281 height 15
click at [455, 224] on input "ماسی بە زبدە و لیمۆ" at bounding box center [568, 224] width 281 height 15
click at [489, 224] on input "ماسی بە کەرە و لیمۆ" at bounding box center [568, 224] width 281 height 15
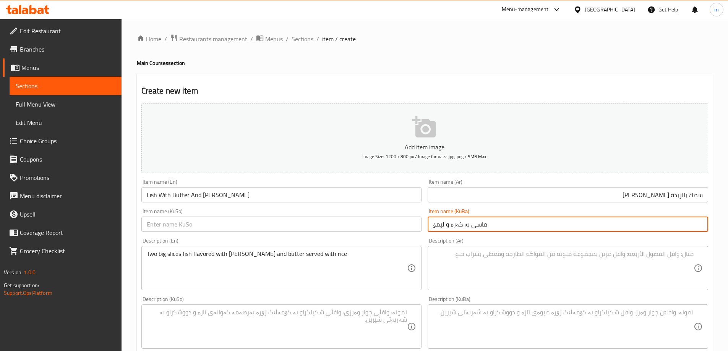
type input "ماسی بە کەرە و لیمۆ"
click at [307, 228] on input "text" at bounding box center [281, 224] width 281 height 15
paste input "ماسی بە کەرە و لیمۆ"
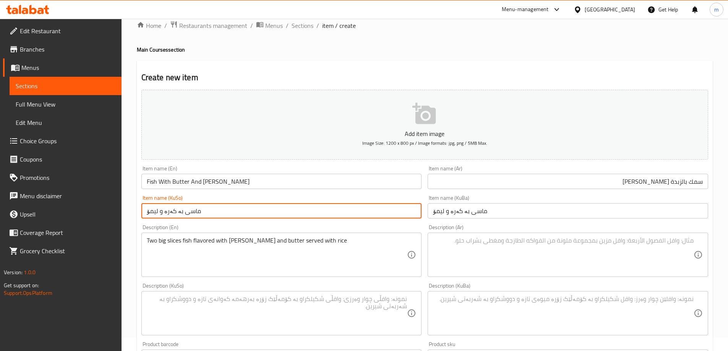
scroll to position [26, 0]
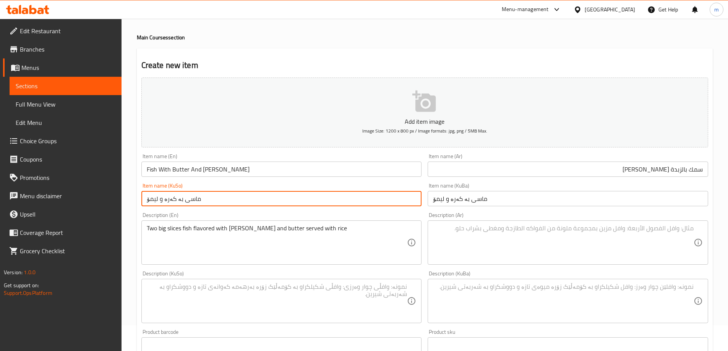
type input "ماسی بە کەرە و لیمۆ"
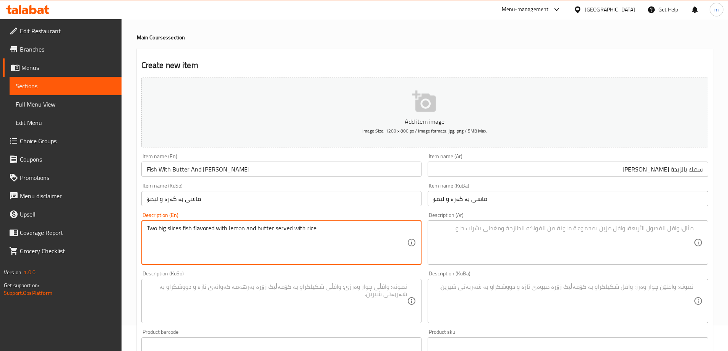
click at [242, 228] on textarea "Two big slices fish flavored with lemon and butter served with rice" at bounding box center [277, 243] width 261 height 36
type textarea "Two big slices fish flavored with lemon and butter served with rice"
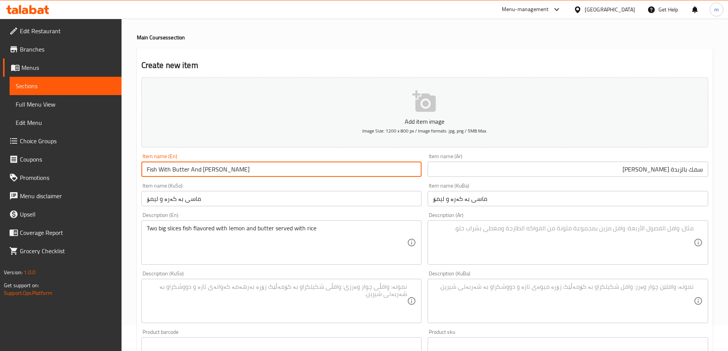
click at [208, 166] on input "Fish With Butter And Limon" at bounding box center [281, 169] width 281 height 15
paste input "lemon"
type input "Fish With Butter And Lemon"
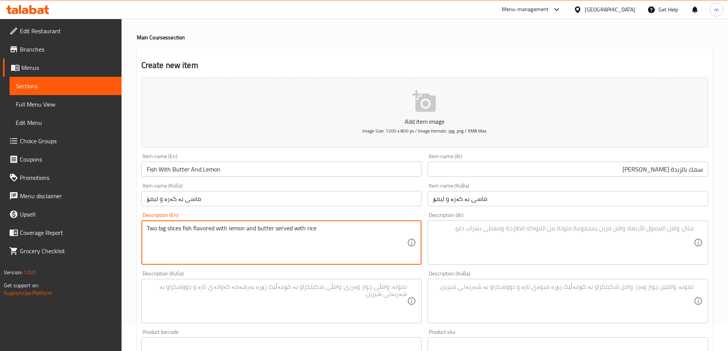
click at [154, 227] on textarea "Two big slices fish flavored with lemon and butter served with rice" at bounding box center [277, 243] width 261 height 36
type textarea "2 big slices fish flavored with lemon and butter served with rice"
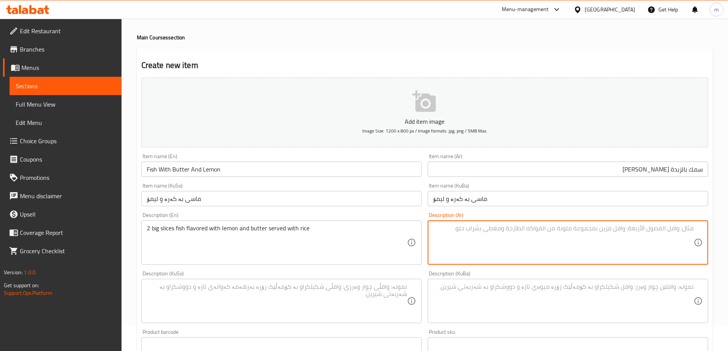
click at [468, 229] on textarea at bounding box center [563, 243] width 261 height 36
paste textarea "شريحتان كبيرتان من السمك بنكهة الليمون والزبدة تقدم مع الأرز"
click at [684, 232] on textarea "شريحتان كبيرتان من السمك بنكهة الليمون والزبدة تقدم مع الأرز" at bounding box center [563, 243] width 261 height 36
click at [684, 231] on textarea "شريحتان كبيرتان من السمك بنكهة الليمون والزبدة تقدم مع الأرز" at bounding box center [563, 243] width 261 height 36
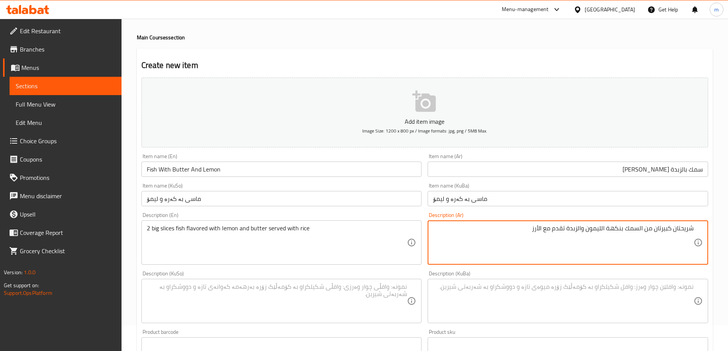
click at [690, 229] on textarea "شريحتان كبيرتان من السمك بنكهة الليمون والزبدة تقدم مع الأرز" at bounding box center [563, 243] width 261 height 36
click at [661, 230] on textarea "2 شريحة كبيرتان من السمك بنكهة الليمون والزبدة تقدم مع الأرز" at bounding box center [563, 243] width 261 height 36
click at [643, 229] on textarea "2 شريحة كبيرة من السمك بنكهة الليمون والزبدة تقدم مع الأرز" at bounding box center [563, 243] width 261 height 36
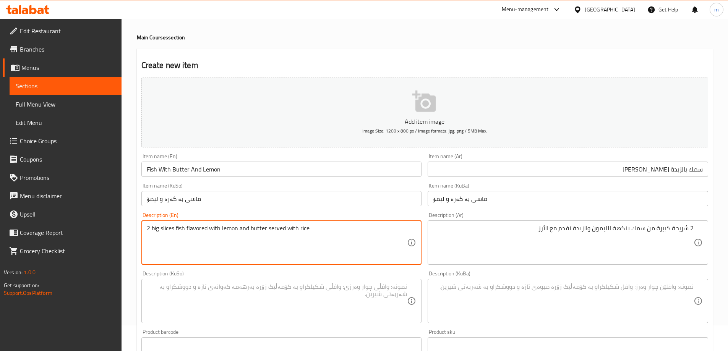
click at [194, 230] on textarea "2 big slices fish flavored with lemon and butter served with rice" at bounding box center [277, 243] width 261 height 36
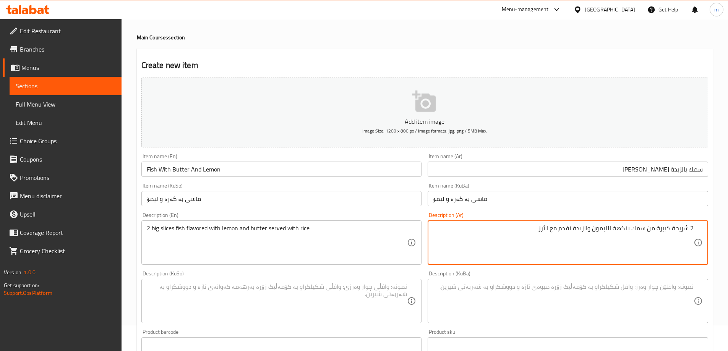
click at [624, 225] on textarea "2 شريحة كبيرة من سمك بنكهة الليمون والزبدة تقدم مع الأرز" at bounding box center [563, 243] width 261 height 36
click at [611, 229] on textarea "2 شريحة كبيرة من سمك منكه الليمون والزبدة تقدم مع الأرز" at bounding box center [563, 243] width 261 height 36
click at [591, 227] on textarea "2 شريحة كبيرة من سمك منكه بليمون والزبدة تقدم مع الأرز" at bounding box center [563, 243] width 261 height 36
click at [589, 226] on textarea "2 شريحة كبيرة من سمك منكه بليمون والزبدة تقدم مع الأرز" at bounding box center [563, 243] width 261 height 36
click at [556, 228] on textarea "2 شريحة كبيرة من سمك منكه بليمون وزبدة تقدم مع الأرز" at bounding box center [563, 243] width 261 height 36
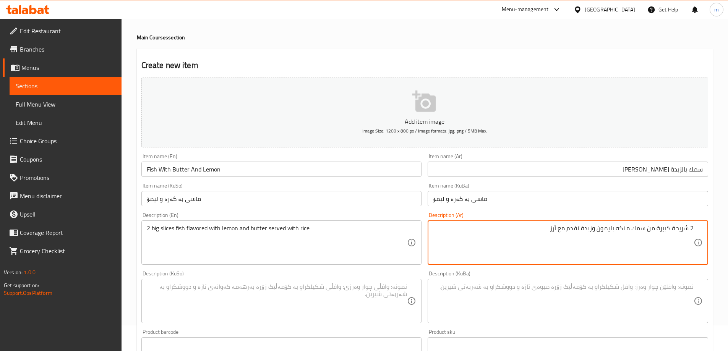
type textarea "2 شريحة كبيرة من سمك منكه بليمون وزبدة تقدم مع أرز"
click at [483, 286] on textarea at bounding box center [563, 301] width 261 height 36
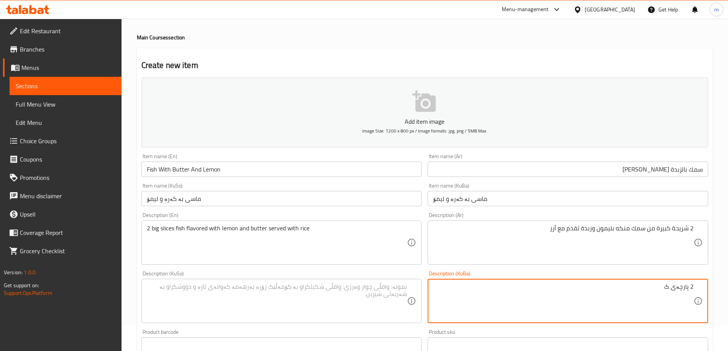
type textarea "2 پارچەی ک"
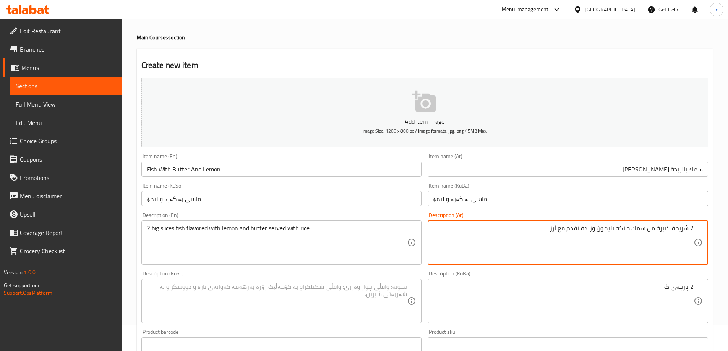
click at [638, 231] on textarea "2 شريحة كبيرة من سمك منكه بليمون وزبدة تقدم مع أرز" at bounding box center [563, 243] width 261 height 36
click at [673, 227] on textarea "2 شريحة كبيرة من منكه بليمون وزبدة تقدم مع أرز" at bounding box center [563, 243] width 261 height 36
paste textarea "سمك"
click at [635, 228] on textarea "2 شريحة سمك كبيرة من منكه بليمون وزبدة تقدم مع أرز" at bounding box center [563, 243] width 261 height 36
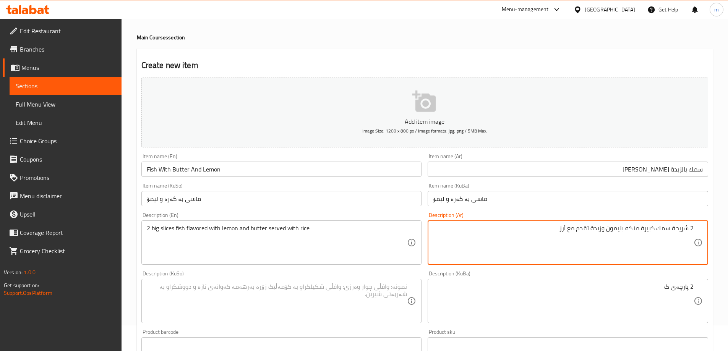
type textarea "2 شريحة سمك كبيرة منكه بليمون وزبدة تقدم مع أرز"
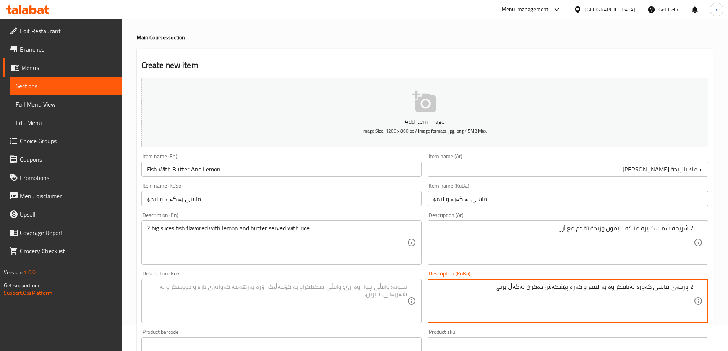
click at [536, 292] on textarea "2 پارچەی ماسی گەورە بەتامکراوە بە لیمۆ و کەرە پێشکەش دەکرێ لەگەڵ برنج" at bounding box center [563, 301] width 261 height 36
type textarea "2 پارچەی ماسی گەورە بەتامکراوە بە لیمۆ و کەرە پێشکەش دەکرێ لەگەڵ برنج"
click at [343, 289] on textarea at bounding box center [277, 301] width 261 height 36
paste textarea "2 پارچەی ماسی گەورە بەتامکراوە بە لیمۆ و کەرە پێشکەش دەکرێ لەگەڵ برنج"
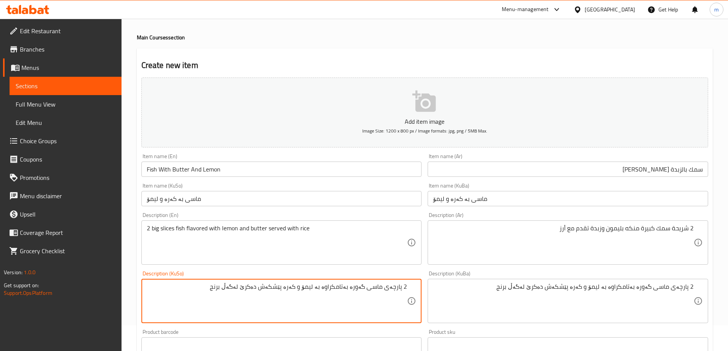
type textarea "2 پارچەی ماسی گەورە بەتامکراوە بە لیمۆ و کەرە پێشکەش دەکرێ لەگەڵ برنج"
click at [413, 276] on div "Description (KuSo) 2 پارچەی ماسی گەورە بەتامکراوە بە لیمۆ و کەرە پێشکەش دەکرێ ل…" at bounding box center [281, 297] width 281 height 52
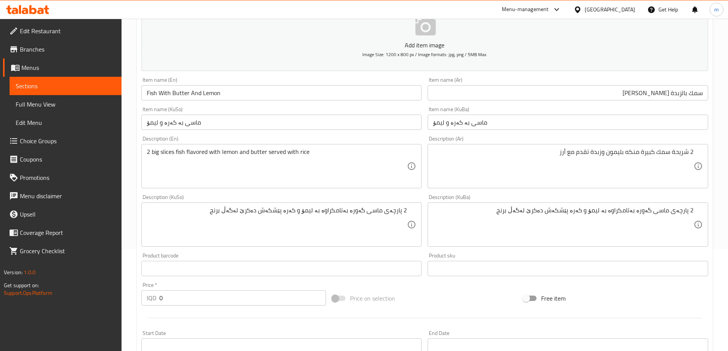
scroll to position [204, 0]
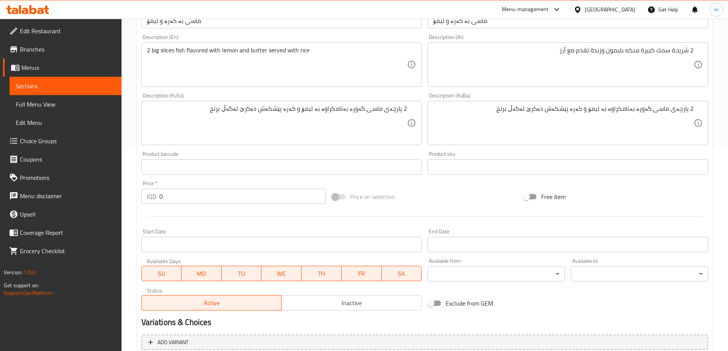
click at [188, 198] on input "0" at bounding box center [242, 196] width 167 height 15
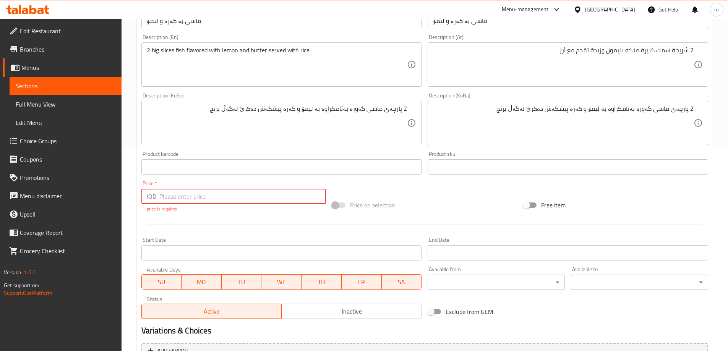
paste input "9000"
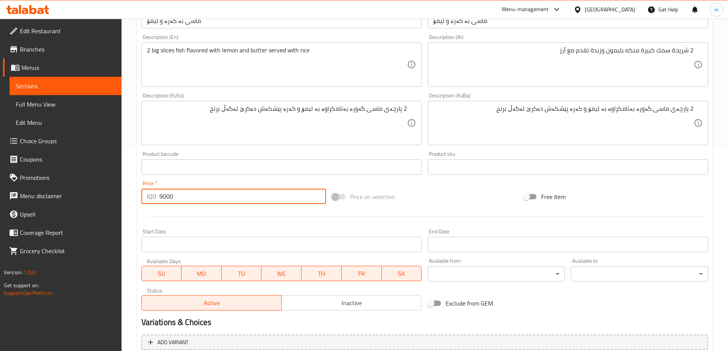
type input "9000"
click at [242, 223] on div at bounding box center [424, 216] width 573 height 19
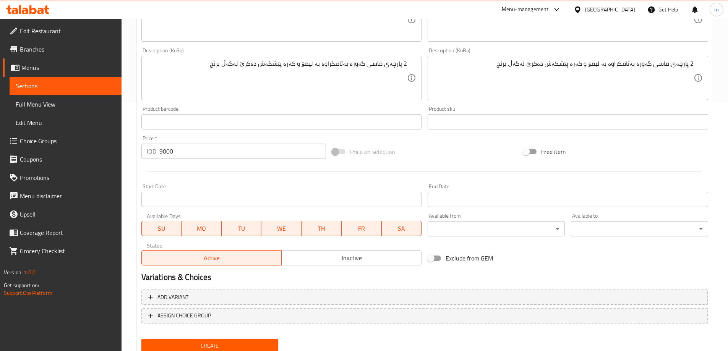
scroll to position [277, 0]
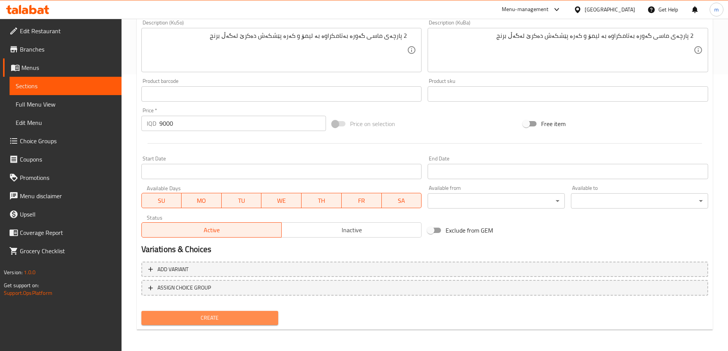
click at [229, 313] on button "Create" at bounding box center [209, 318] width 137 height 14
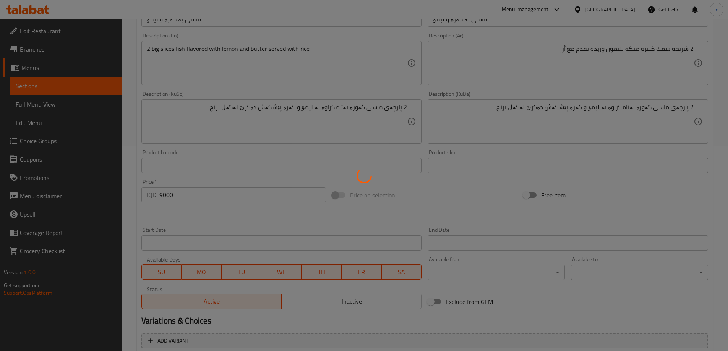
scroll to position [98, 0]
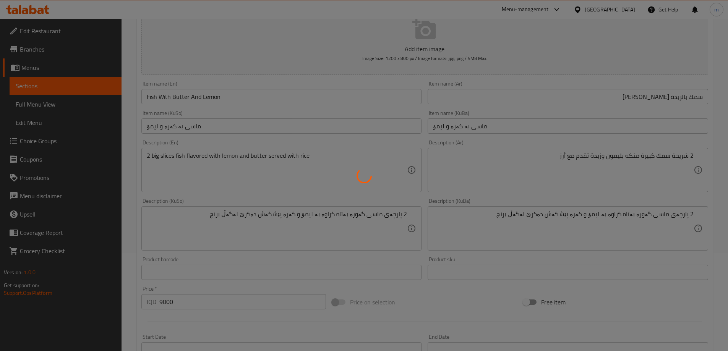
type input "0"
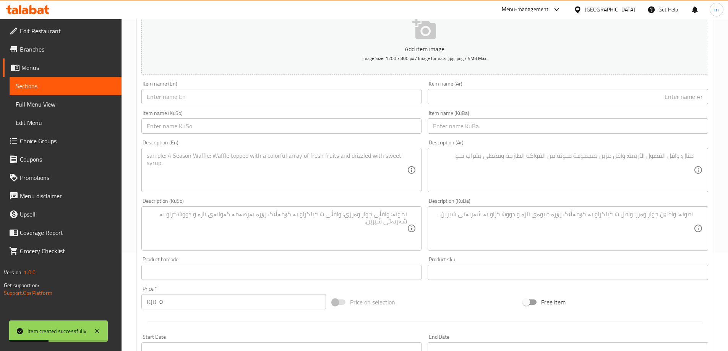
click at [166, 90] on input "text" at bounding box center [281, 96] width 281 height 15
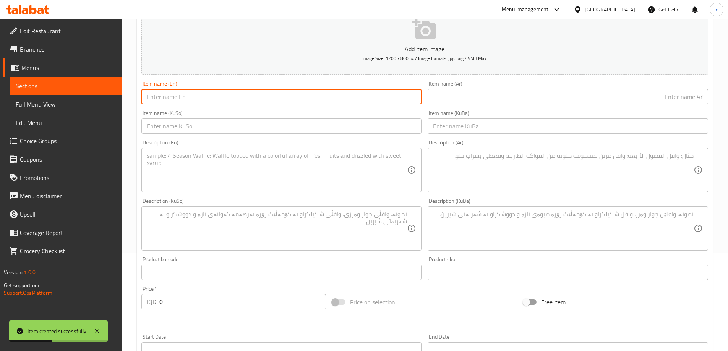
paste input "Chicken steak"
type input "Chicken Steak"
click at [458, 102] on input "text" at bounding box center [568, 96] width 281 height 15
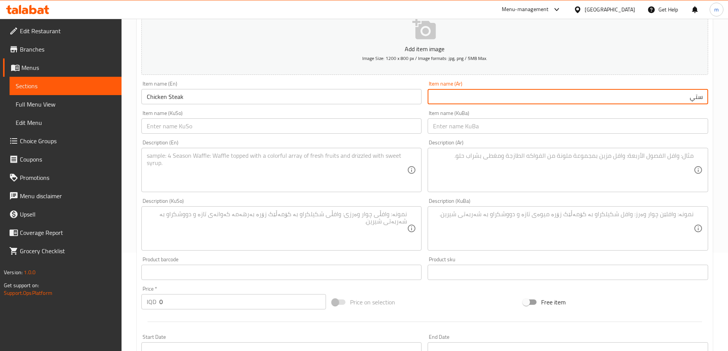
type input "ستيك دجاج"
click at [617, 130] on input "text" at bounding box center [568, 126] width 281 height 15
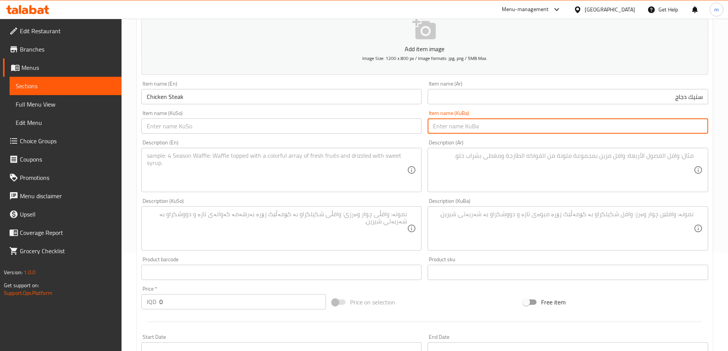
type input "ش"
type input "ستێکی مریشک"
click at [535, 128] on input "ستێکی مریشک" at bounding box center [568, 126] width 281 height 15
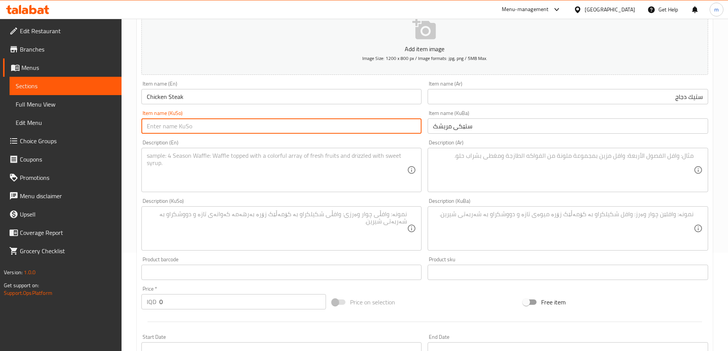
click at [343, 127] on input "text" at bounding box center [281, 126] width 281 height 15
paste input "ستێکی مریشک"
type input "ستێکی مریشک"
click at [590, 128] on input "ستێکی مریشک" at bounding box center [568, 126] width 281 height 15
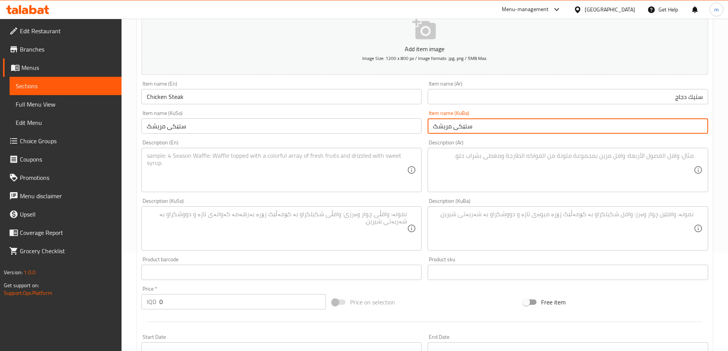
click at [343, 163] on textarea at bounding box center [277, 170] width 261 height 36
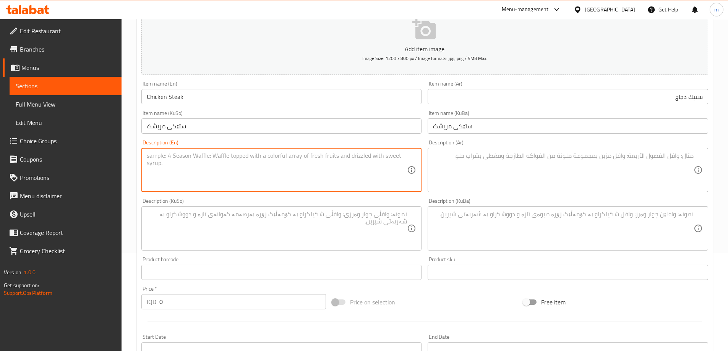
click at [262, 165] on textarea at bounding box center [277, 170] width 261 height 36
paste textarea "250 gm lamb chops with mashed potato and special souse"
type textarea "250 gm lamb chops with mashed potato and special souse"
click at [468, 167] on textarea at bounding box center [563, 170] width 261 height 36
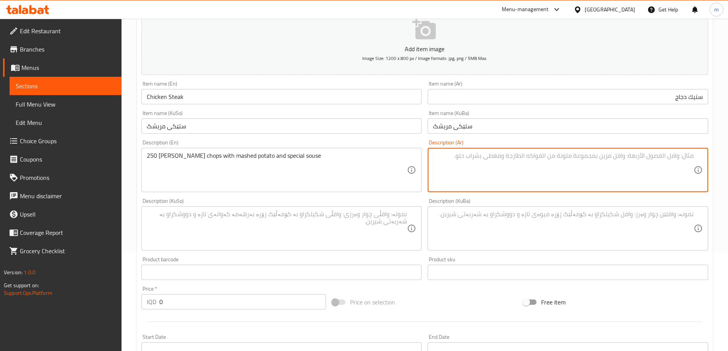
paste textarea "250 جرام من شرائح لحم الضأن مع البطاطس المهروسة والصلصة الخاصة"
type textarea "250 جرام من شرائح لحم الضأن مع البطاطس المهروسة والصلصة الخاصة"
click at [521, 234] on textarea at bounding box center [563, 229] width 261 height 36
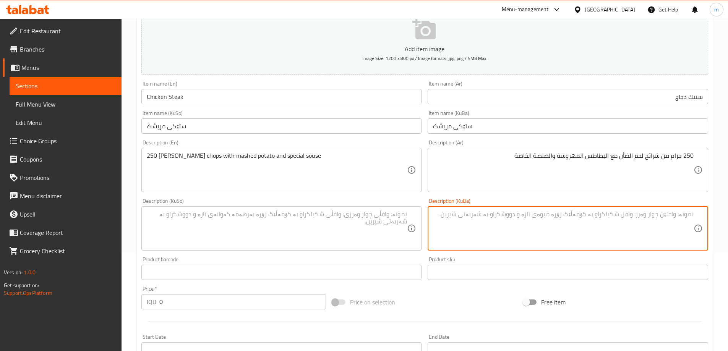
paste textarea "250 گم پەراسووی گۆشتی بەرخ لەگەڵ پەتاتەی هاڕاو و سۆسی تایبەت"
type textarea "250 گم پەراسووی گۆشتی بەرخ لەگەڵ پەتاتەی هاڕاو و سۆسی تایبەت"
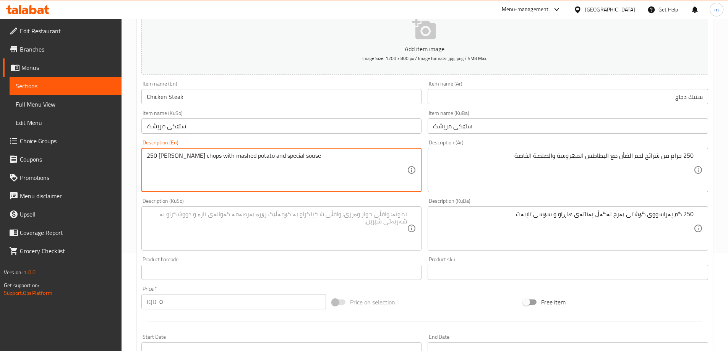
paste textarea "250g grilled chicken with mashed potato and a special souse"
click at [156, 161] on textarea "250 gm lamb chops with mashed potato and special souse 250g grilled chicken wit…" at bounding box center [277, 170] width 261 height 36
click at [162, 164] on textarea "250 gm lamb chops with mashed potato and special souse 250 g grilled chicken wi…" at bounding box center [277, 170] width 261 height 36
click at [273, 162] on textarea "250 gm lamb chops with mashed potato and special souse 250 gm grilled chicken w…" at bounding box center [277, 170] width 261 height 36
drag, startPoint x: 305, startPoint y: 155, endPoint x: 105, endPoint y: 146, distance: 200.2
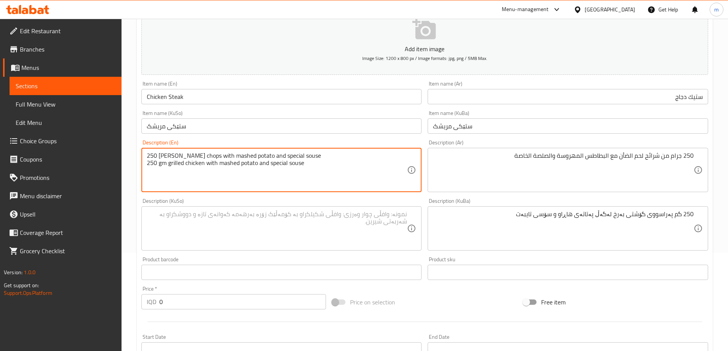
click at [105, 146] on div "Edit Restaurant Branches Menus Sections Full Menu View Edit Menu Choice Groups …" at bounding box center [364, 224] width 728 height 609
click at [148, 166] on textarea "250 gm grilled chicken with mashed potato and special souse" at bounding box center [277, 170] width 261 height 36
type textarea "250 gm grilled chicken with mashed potato and special souse"
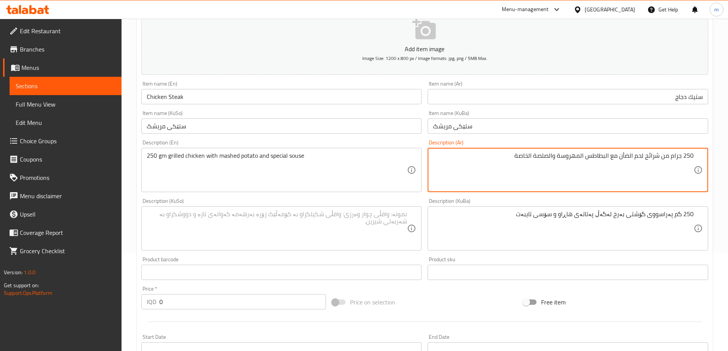
click at [670, 156] on textarea "250 جرام من شرائح لحم الضأن مع البطاطس المهروسة والصلصة الخاصة" at bounding box center [563, 170] width 261 height 36
drag, startPoint x: 660, startPoint y: 156, endPoint x: 620, endPoint y: 156, distance: 40.1
click at [620, 156] on textarea "250 جرام من شرائح لحم الضأن مع البطاطس المهروسة والصلصة الخاصة" at bounding box center [563, 170] width 261 height 36
click at [665, 155] on textarea "250 جرام من دجاج مشوي مع البطاطس المهروسة والصلصة الخاصة" at bounding box center [563, 170] width 261 height 36
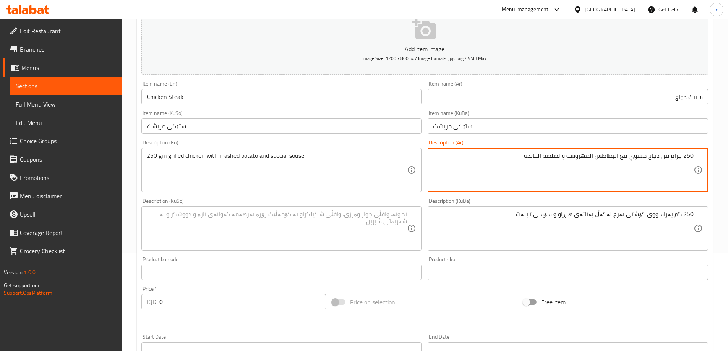
click at [665, 155] on textarea "250 جرام من دجاج مشوي مع البطاطس المهروسة والصلصة الخاصة" at bounding box center [563, 170] width 261 height 36
click at [628, 154] on textarea "250 جرام دجاج مشوي مع البطاطس المهروسة والصلصة الخاصة" at bounding box center [563, 170] width 261 height 36
click at [626, 155] on textarea "250 جرام دجاج مشوي مع البطاطس المهروسة والصلصة الخاصة" at bounding box center [563, 170] width 261 height 36
click at [605, 156] on textarea "250 جرام دجاج مشوي مع بطاطس المهروسة والصلصة الخاصة" at bounding box center [563, 170] width 261 height 36
click at [577, 156] on textarea "250 جرام دجاج مشوي مع بطاطس مهروسة والصلصة الخاصة" at bounding box center [563, 170] width 261 height 36
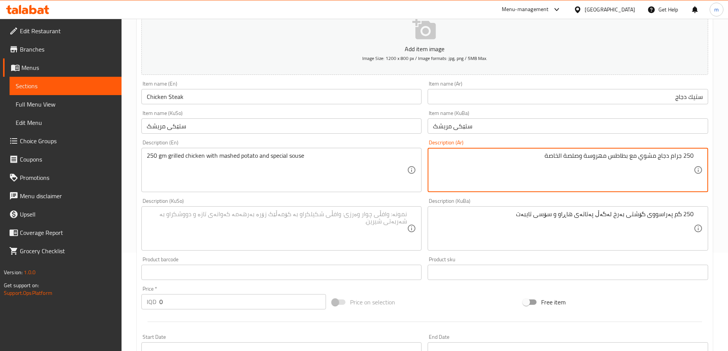
click at [560, 158] on textarea "250 جرام دجاج مشوي مع بطاطس مهروسة وصلصة الخاصة" at bounding box center [563, 170] width 261 height 36
click at [675, 157] on textarea "250 جرام دجاج مشوي مع بطاطس مهروسة وصلصة خاصة" at bounding box center [563, 170] width 261 height 36
click at [672, 156] on textarea "250 جرام دجاج مشوي مع بطاطس مهروسة وصلصة خاصة" at bounding box center [563, 170] width 261 height 36
type textarea "250 جم دجاج مشوي مع بطاطس مهروسة وصلصة خاصة"
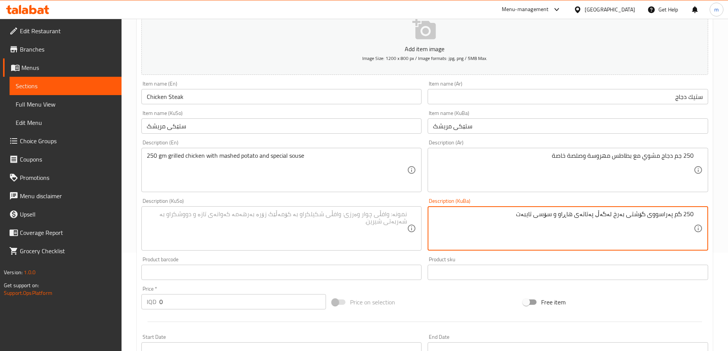
drag, startPoint x: 673, startPoint y: 214, endPoint x: 617, endPoint y: 214, distance: 55.1
click at [533, 211] on textarea "250 گم مریشکی برژاو لەگەڵ پەتاتەی هاڕاو و سۆسی تایبەت" at bounding box center [563, 229] width 261 height 36
type textarea "250 گم مریشکی برژاو لەگەڵ پەتاتەی هاڕاو و سۆسی تایبەت"
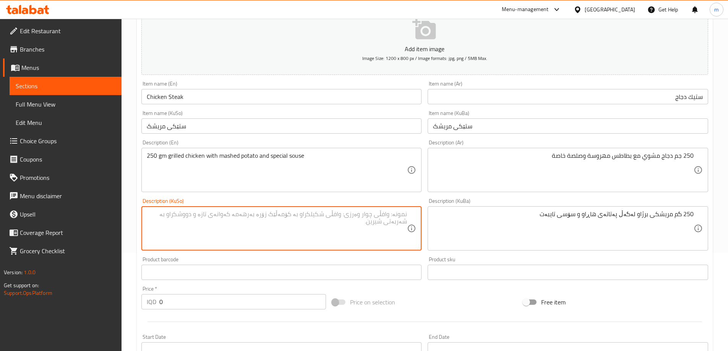
click at [272, 230] on textarea at bounding box center [277, 229] width 261 height 36
paste textarea "250 گم مریشکی برژاو لەگەڵ پەتاتەی هاڕاو و سۆسی تایبەت"
type textarea "250 گم مریشکی برژاو لەگەڵ پەتاتەی هاڕاو و سۆسی تایبەت"
click at [170, 304] on input "0" at bounding box center [242, 301] width 167 height 15
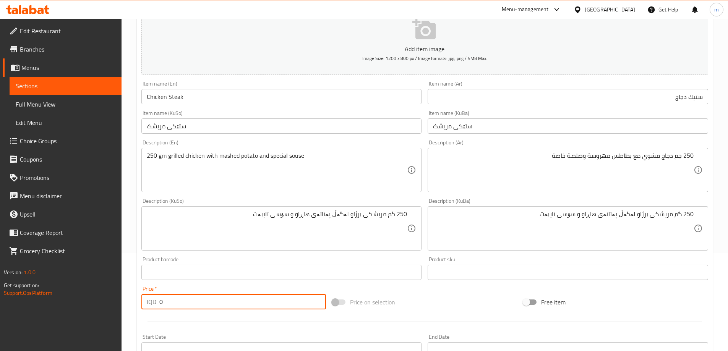
click at [170, 304] on input "0" at bounding box center [242, 301] width 167 height 15
paste input "12000"
click at [170, 304] on input "012000" at bounding box center [242, 301] width 167 height 15
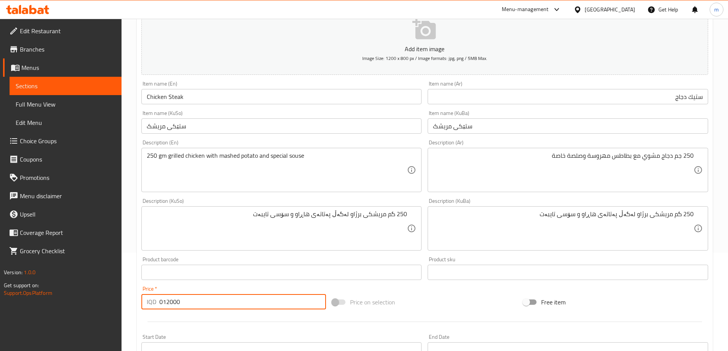
paste input "number"
type input "12000"
click at [127, 253] on div "Home / Restaurants management / Menus / Sections / item / create Main Courses s…" at bounding box center [425, 224] width 607 height 609
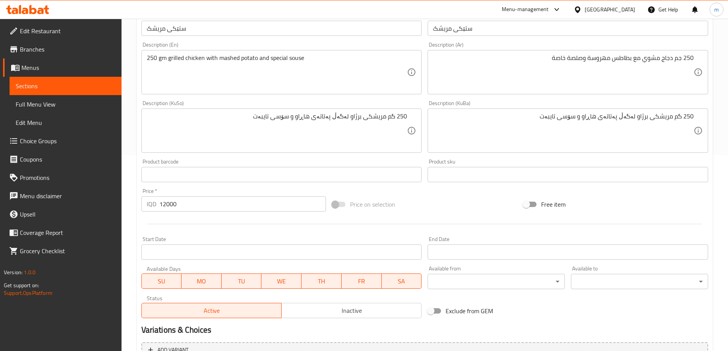
scroll to position [277, 0]
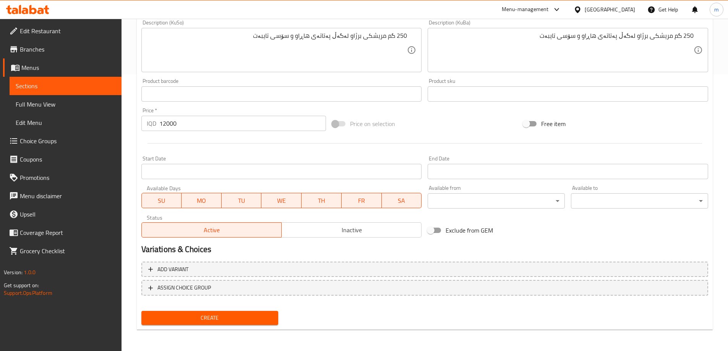
click at [207, 317] on span "Create" at bounding box center [210, 319] width 125 height 10
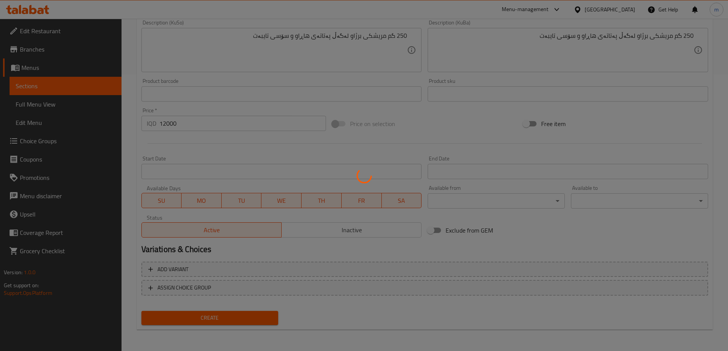
type input "0"
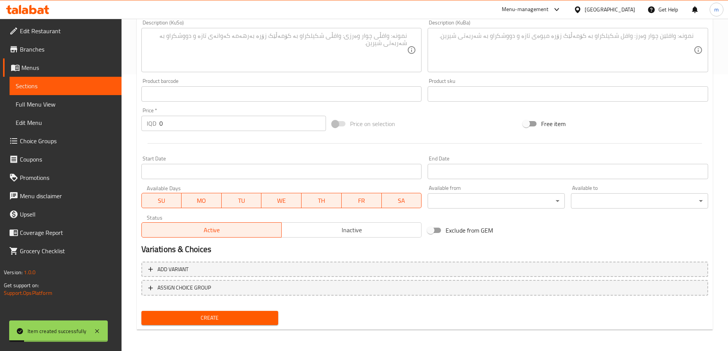
click at [50, 102] on span "Full Menu View" at bounding box center [66, 104] width 100 height 9
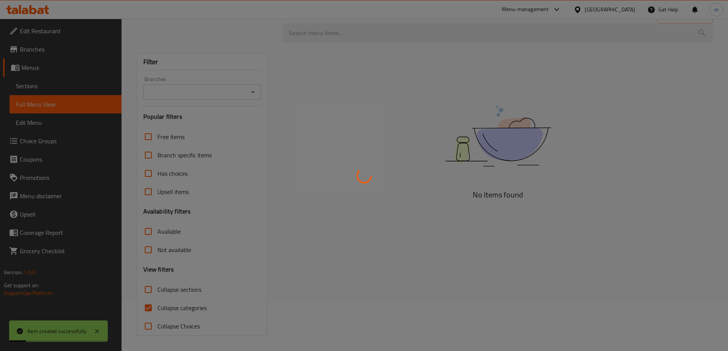
scroll to position [50, 0]
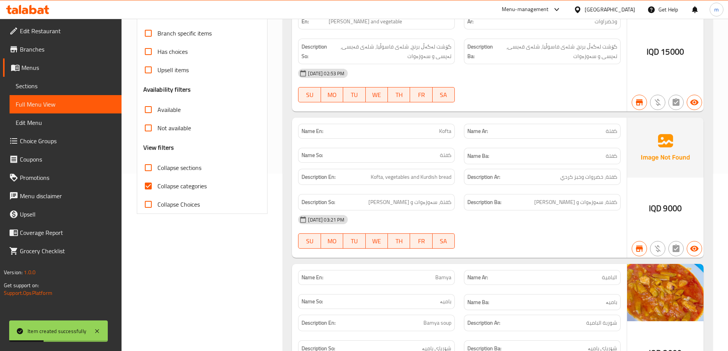
click at [151, 183] on input "Collapse categories" at bounding box center [148, 186] width 18 height 18
checkbox input "false"
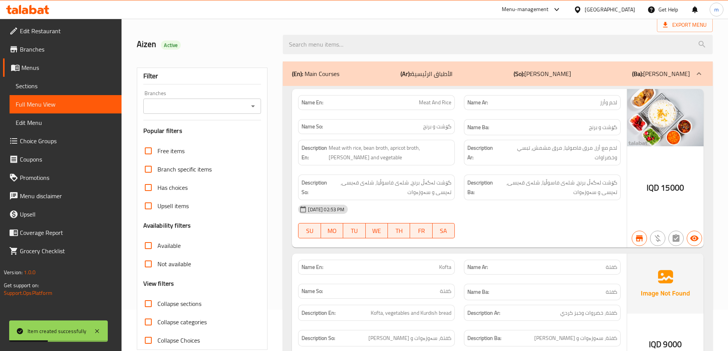
scroll to position [0, 0]
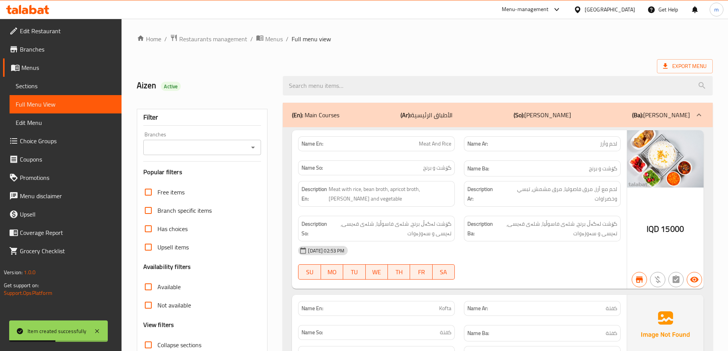
click at [255, 143] on icon "Open" at bounding box center [253, 147] width 9 height 9
click at [189, 178] on span "Apollo Grill, Rasty" at bounding box center [172, 180] width 46 height 9
type input "Apollo Grill, Rasty"
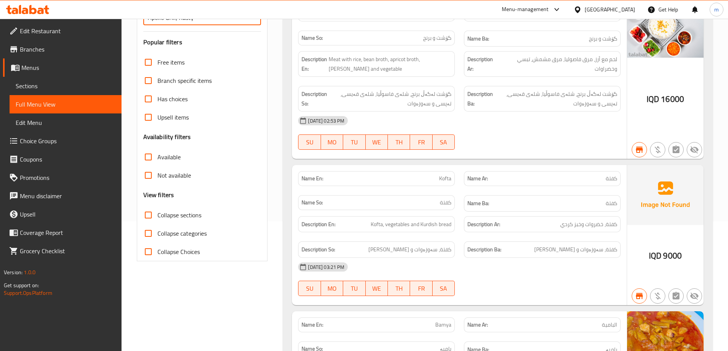
scroll to position [179, 0]
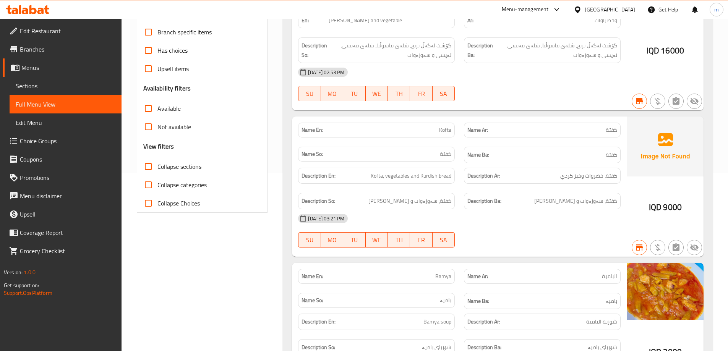
click at [149, 169] on input "Collapse sections" at bounding box center [148, 167] width 18 height 18
checkbox input "true"
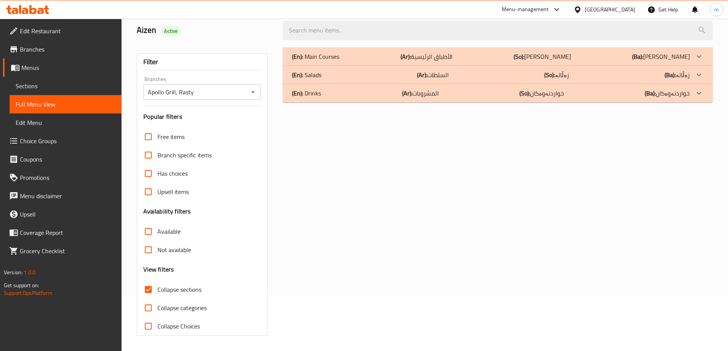
scroll to position [55, 0]
click at [327, 94] on div "(En): Drinks (Ar): المشروبات (So): خواردنەوەکان (Ba): خواردنەوەکان" at bounding box center [491, 93] width 398 height 9
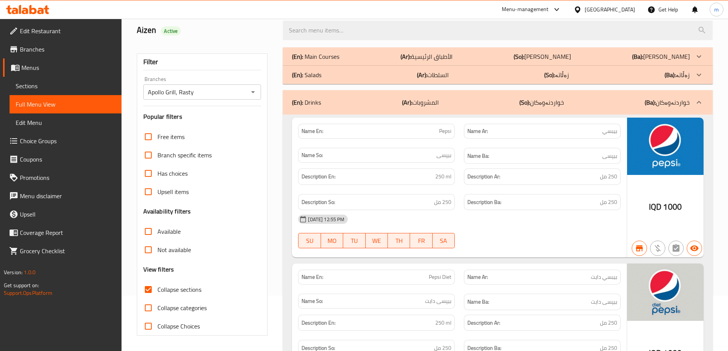
click at [327, 96] on div "(En): Drinks (Ar): المشروبات (So): خواردنەوەکان (Ba): خواردنەوەکان" at bounding box center [498, 102] width 430 height 24
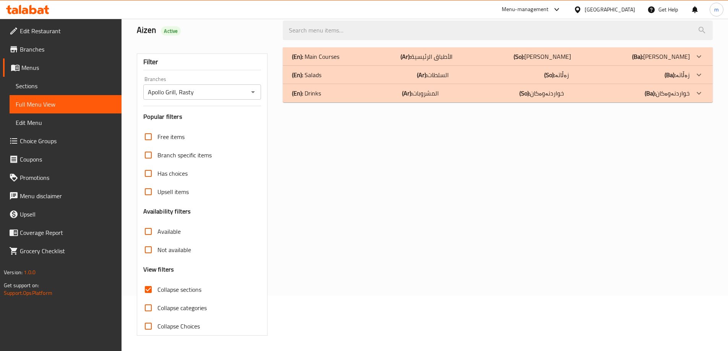
click at [335, 54] on p "(En): Main Courses" at bounding box center [315, 56] width 47 height 9
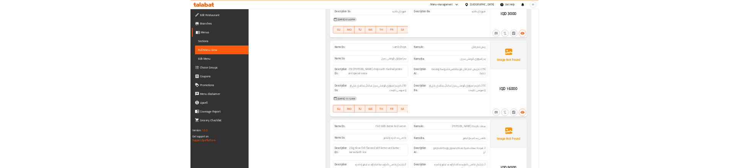
scroll to position [489, 0]
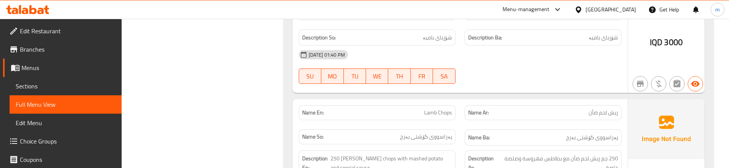
click at [450, 122] on div "Name En: Lamb Chops" at bounding box center [377, 113] width 166 height 24
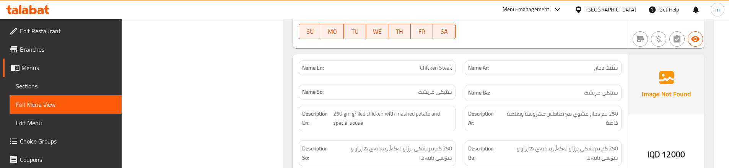
scroll to position [871, 0]
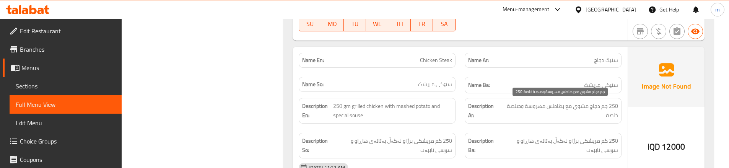
click at [525, 106] on span "250 جم دجاج مشوي مع بطاطس مهروسة وصلصة خاصة" at bounding box center [558, 110] width 117 height 19
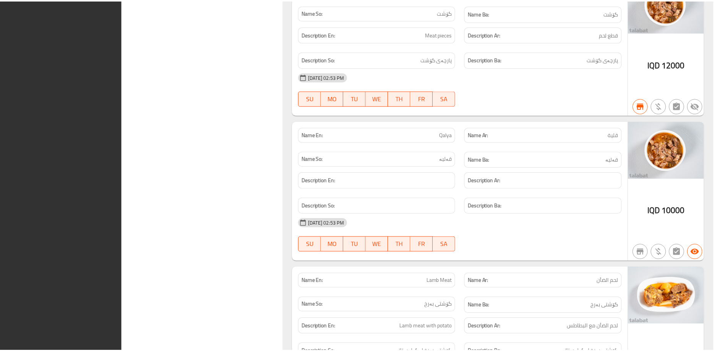
scroll to position [4091, 0]
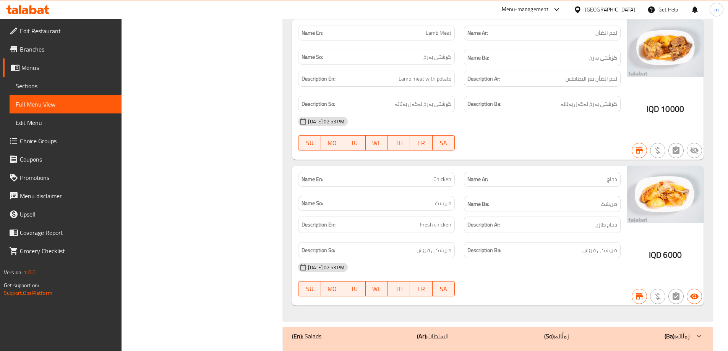
click at [35, 11] on icon at bounding box center [32, 9] width 7 height 9
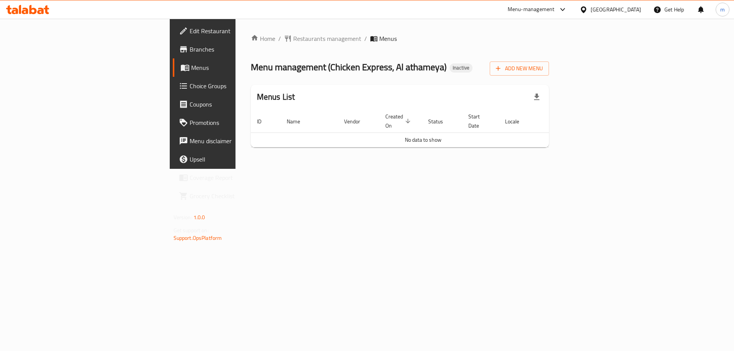
click at [190, 50] on span "Branches" at bounding box center [238, 49] width 97 height 9
click at [190, 29] on span "Edit Restaurant" at bounding box center [238, 30] width 97 height 9
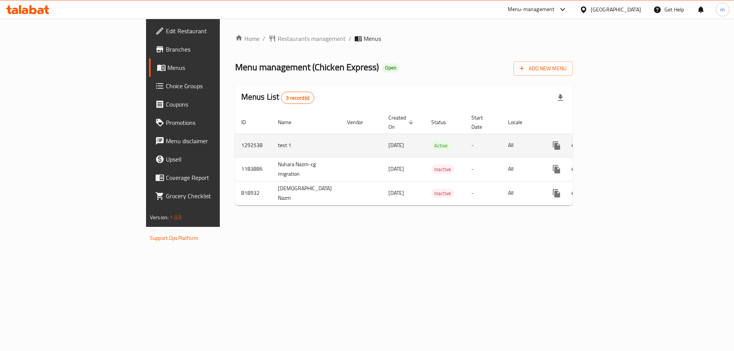
click at [560, 141] on icon "more" at bounding box center [556, 145] width 7 height 8
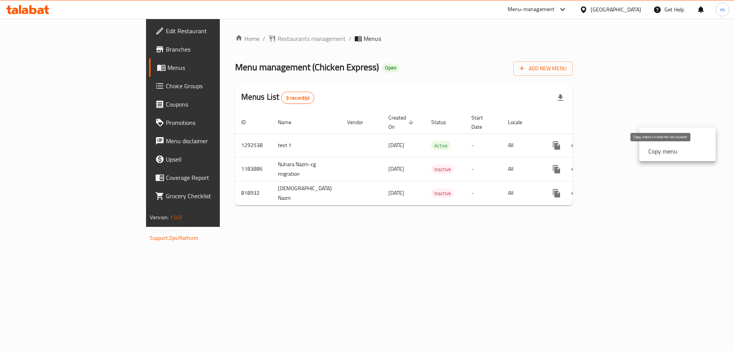
click at [660, 150] on strong "Copy menu" at bounding box center [662, 151] width 29 height 9
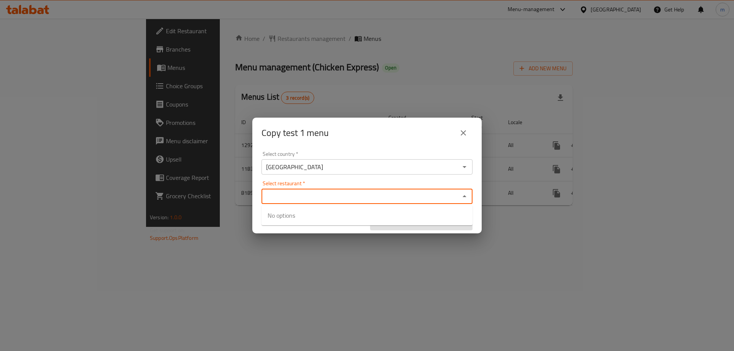
click at [296, 196] on input "Select restaurant   *" at bounding box center [361, 196] width 194 height 11
paste input "707274"
type input "707274"
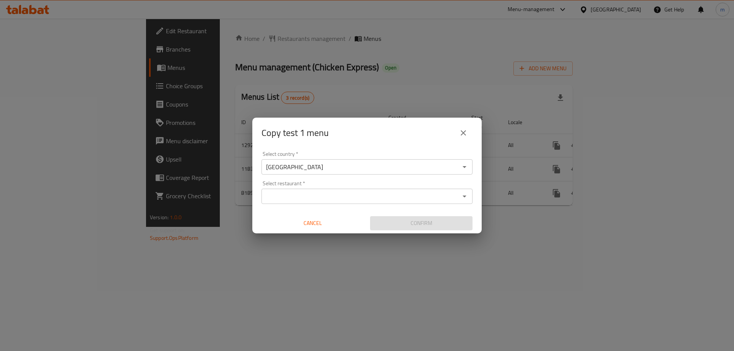
click at [319, 179] on div "Select country   * [GEOGRAPHIC_DATA] Select country * Select restaurant   * Sel…" at bounding box center [366, 190] width 229 height 85
click at [287, 200] on input "Select restaurant   *" at bounding box center [361, 196] width 194 height 11
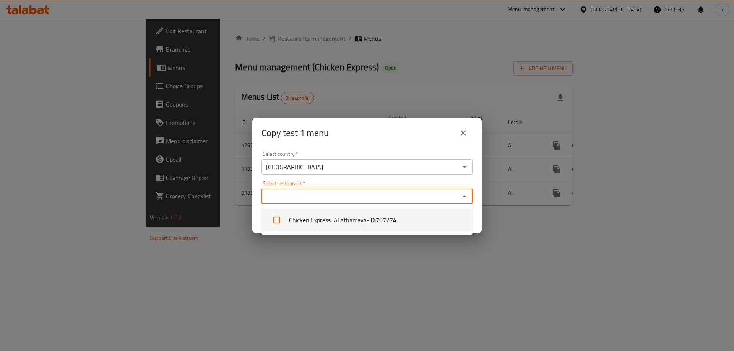
click at [277, 221] on input "checkbox" at bounding box center [277, 220] width 18 height 18
checkbox input "true"
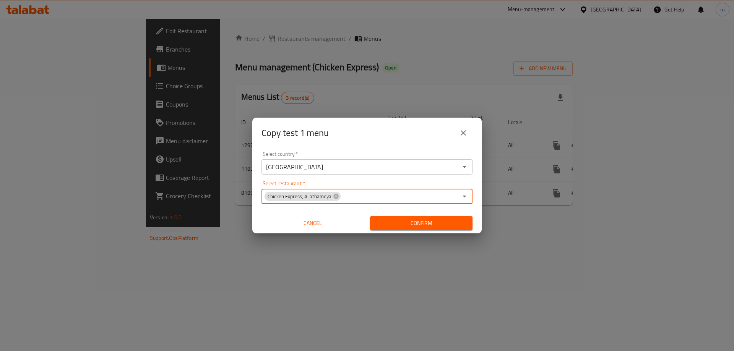
click at [399, 225] on span "Confirm" at bounding box center [421, 224] width 90 height 10
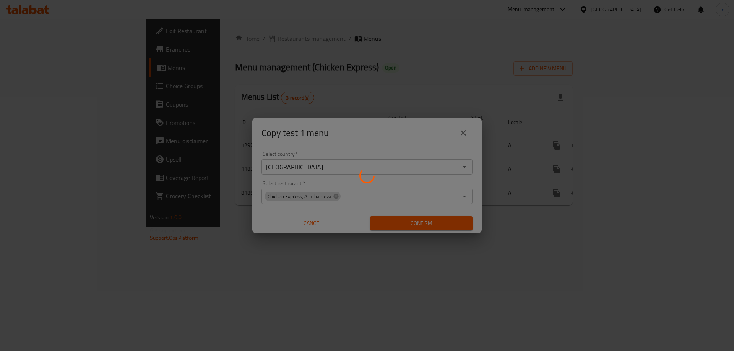
click at [364, 264] on div at bounding box center [367, 175] width 734 height 351
click at [365, 140] on div at bounding box center [367, 175] width 734 height 351
click at [264, 152] on div at bounding box center [367, 175] width 734 height 351
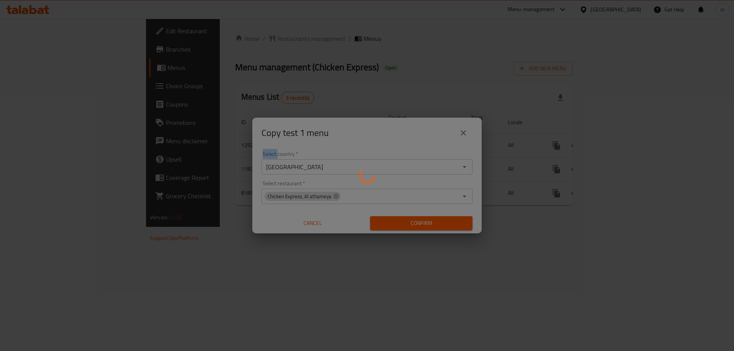
click at [264, 152] on div at bounding box center [367, 175] width 734 height 351
click at [336, 152] on div at bounding box center [367, 175] width 734 height 351
click at [342, 152] on div at bounding box center [367, 175] width 734 height 351
click at [328, 70] on div at bounding box center [367, 175] width 734 height 351
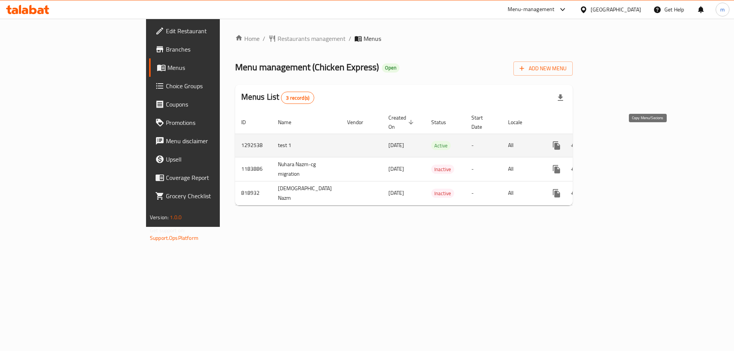
click at [560, 141] on icon "more" at bounding box center [556, 145] width 7 height 8
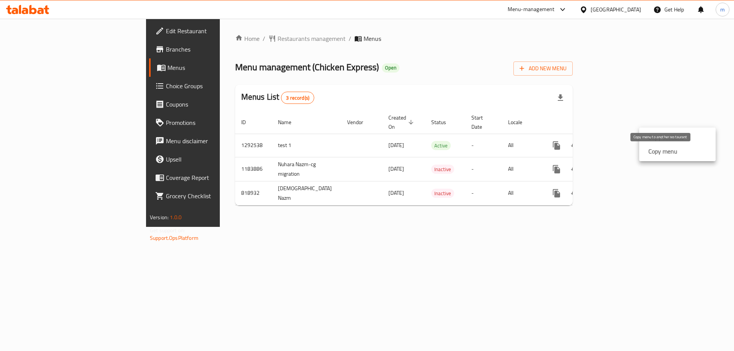
click at [658, 152] on strong "Copy menu" at bounding box center [662, 151] width 29 height 9
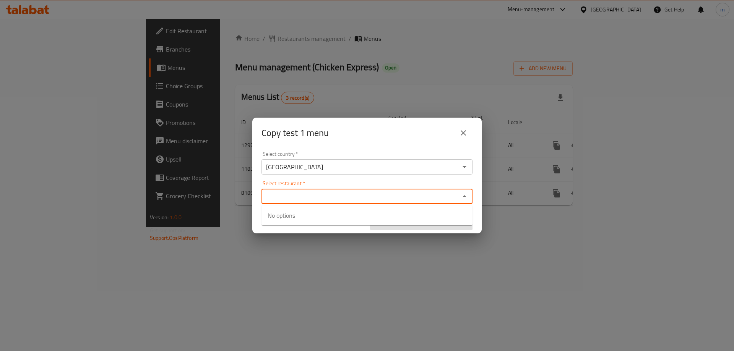
click at [312, 193] on input "Select restaurant   *" at bounding box center [361, 196] width 194 height 11
paste input "707274"
type input "707274"
click at [333, 176] on div "Select country   * [GEOGRAPHIC_DATA] Select country * Select restaurant   * Sel…" at bounding box center [366, 190] width 229 height 85
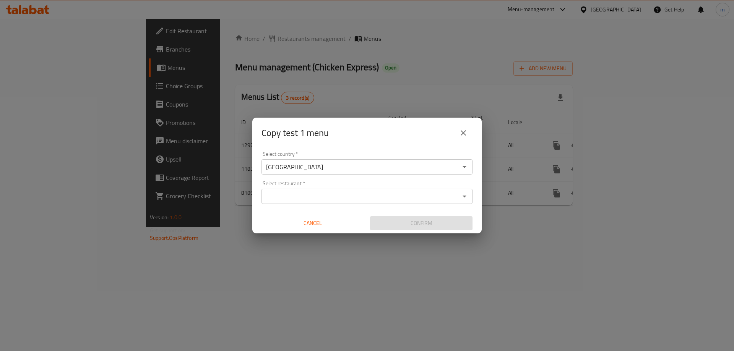
click at [312, 193] on input "Select restaurant   *" at bounding box center [361, 196] width 194 height 11
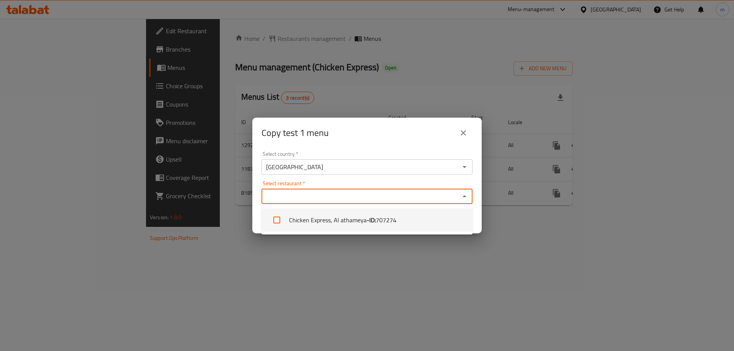
click at [298, 220] on li "Chicken Express, Al athameya - ID: 707274" at bounding box center [367, 220] width 211 height 23
checkbox input "true"
click at [411, 181] on div "Select restaurant   * Chicken Express, Al athameya Select restaurant *" at bounding box center [367, 192] width 211 height 23
click at [436, 186] on div "Select restaurant   * Chicken Express, Al athameya Select restaurant *" at bounding box center [367, 192] width 211 height 23
click at [440, 185] on div "Select restaurant   * Chicken Express, Al athameya Select restaurant *" at bounding box center [367, 192] width 211 height 23
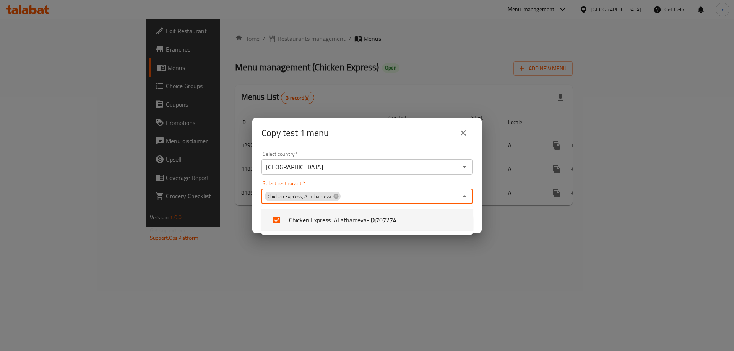
click at [457, 182] on div "Select restaurant   * Chicken Express, Al athameya Select restaurant *" at bounding box center [367, 192] width 211 height 23
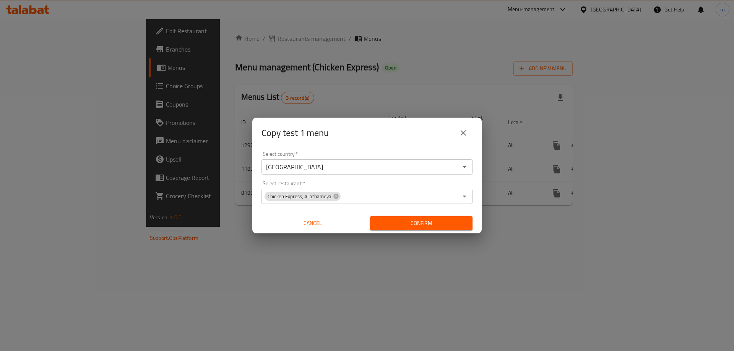
click at [461, 177] on div "Select country   * Iraq Select country * Select restaurant   * Chicken Express,…" at bounding box center [366, 190] width 229 height 85
click at [445, 218] on button "Confirm" at bounding box center [421, 223] width 102 height 14
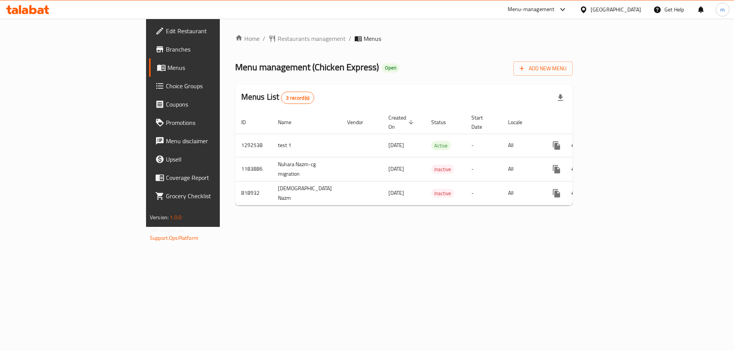
click at [166, 29] on span "Edit Restaurant" at bounding box center [214, 30] width 97 height 9
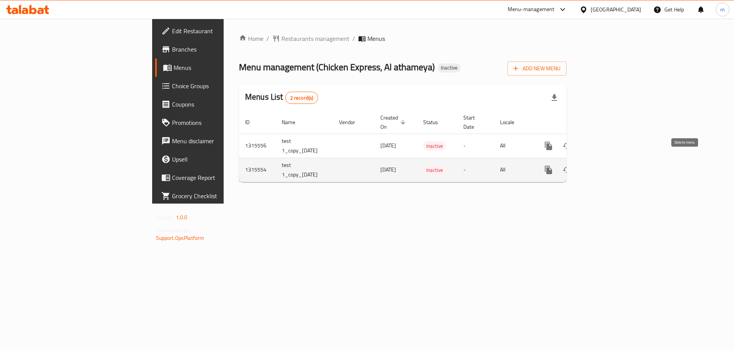
click at [588, 167] on icon "enhanced table" at bounding box center [585, 170] width 5 height 7
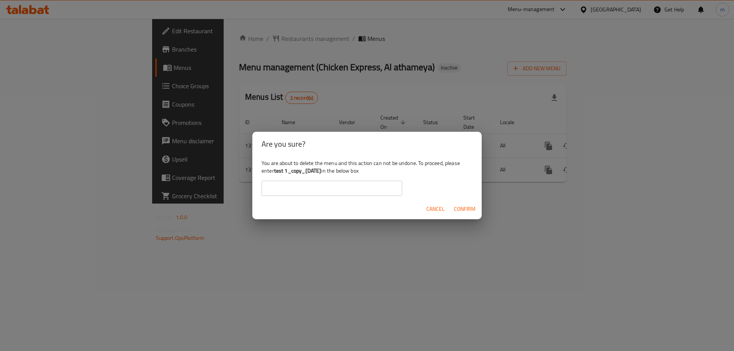
copy b "test 1_copy_[DATE]"
drag, startPoint x: 335, startPoint y: 173, endPoint x: 275, endPoint y: 174, distance: 59.6
click at [275, 174] on div "You are about to delete the menu and this action can not be undone. To proceed,…" at bounding box center [366, 177] width 229 height 43
click at [296, 184] on input "text" at bounding box center [332, 188] width 141 height 15
paste input "test 1_copy_[DATE]"
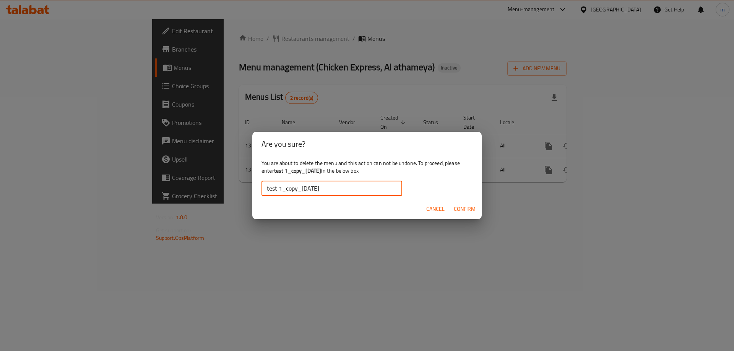
type input "test 1_copy_[DATE]"
click at [473, 213] on span "Confirm" at bounding box center [465, 210] width 22 height 10
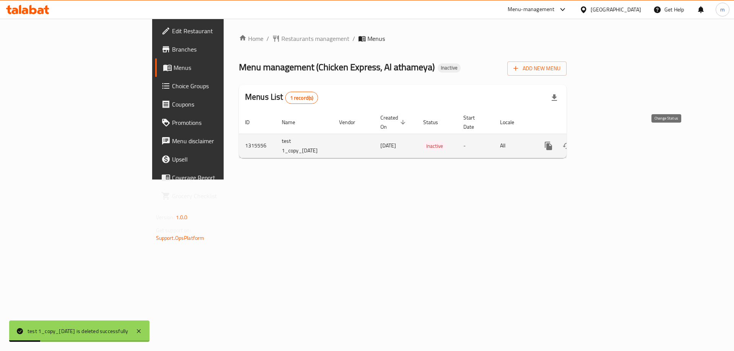
click at [576, 139] on button "enhanced table" at bounding box center [567, 146] width 18 height 18
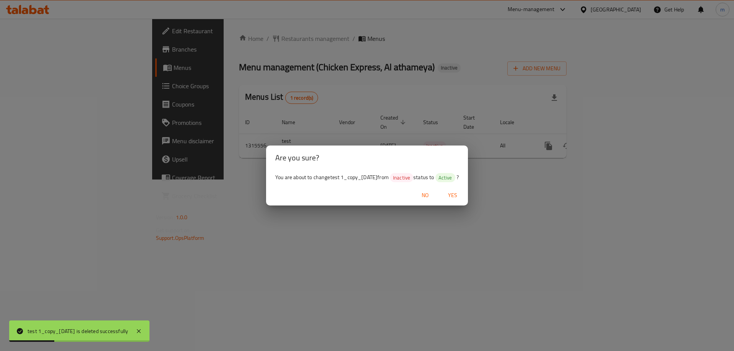
click at [458, 194] on span "Yes" at bounding box center [453, 196] width 18 height 10
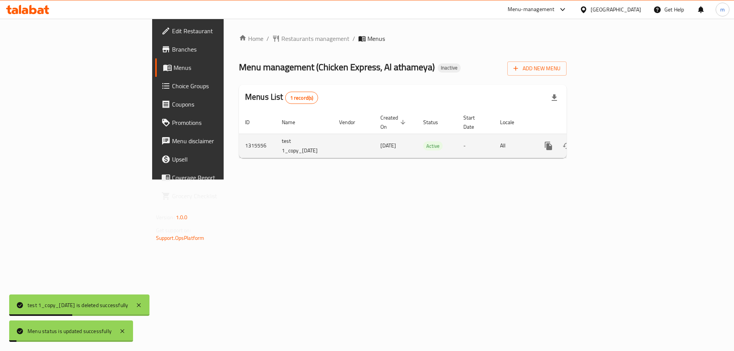
click at [333, 147] on td "enhanced table" at bounding box center [353, 146] width 41 height 24
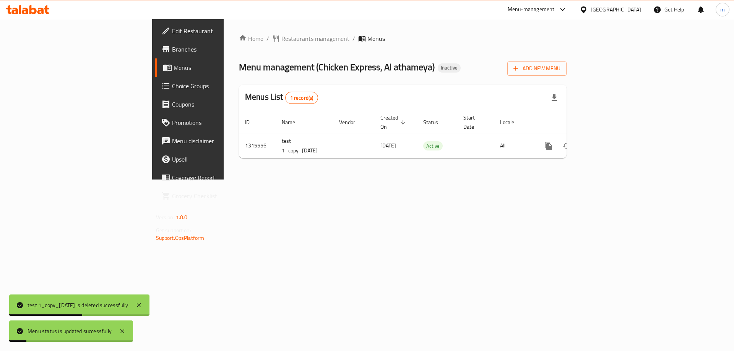
click at [172, 31] on span "Edit Restaurant" at bounding box center [220, 30] width 97 height 9
